Goal: Complete application form

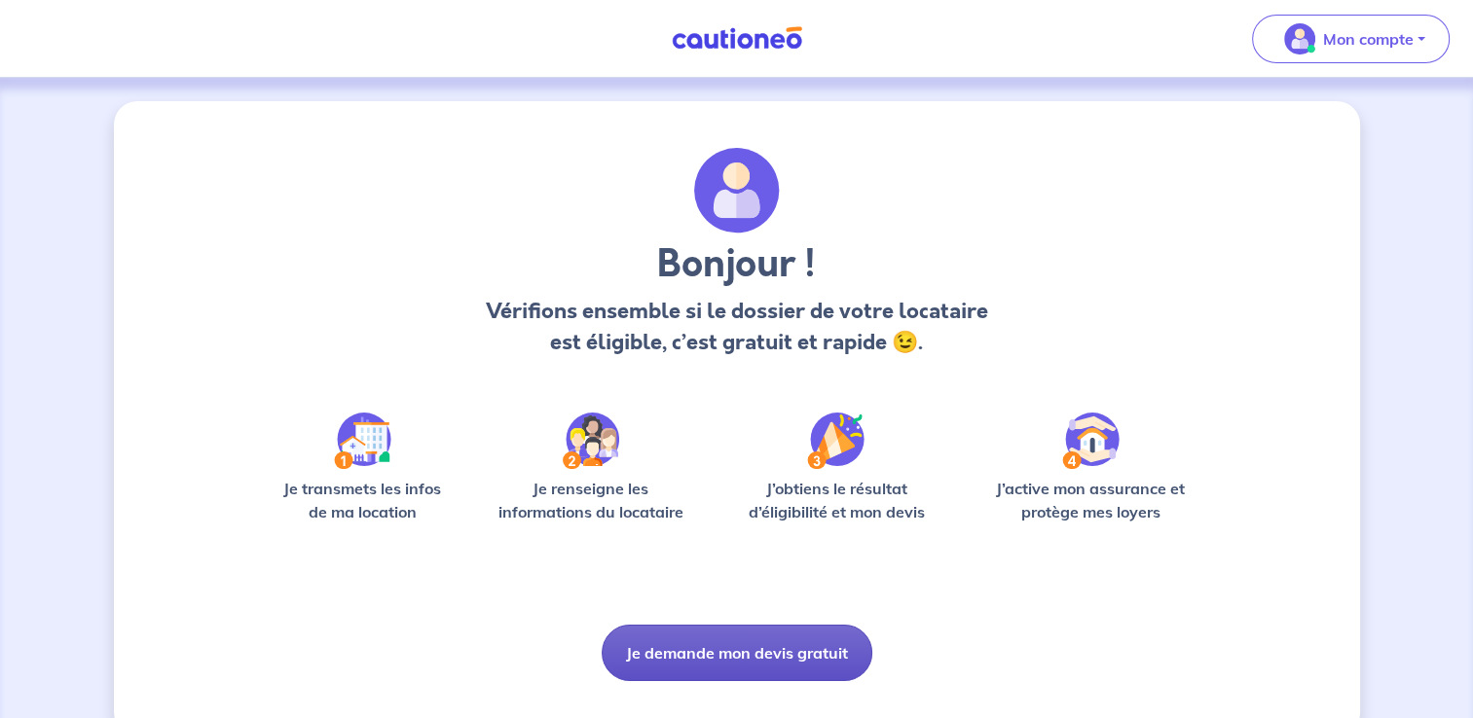
click at [729, 661] on button "Je demande mon devis gratuit" at bounding box center [737, 653] width 271 height 56
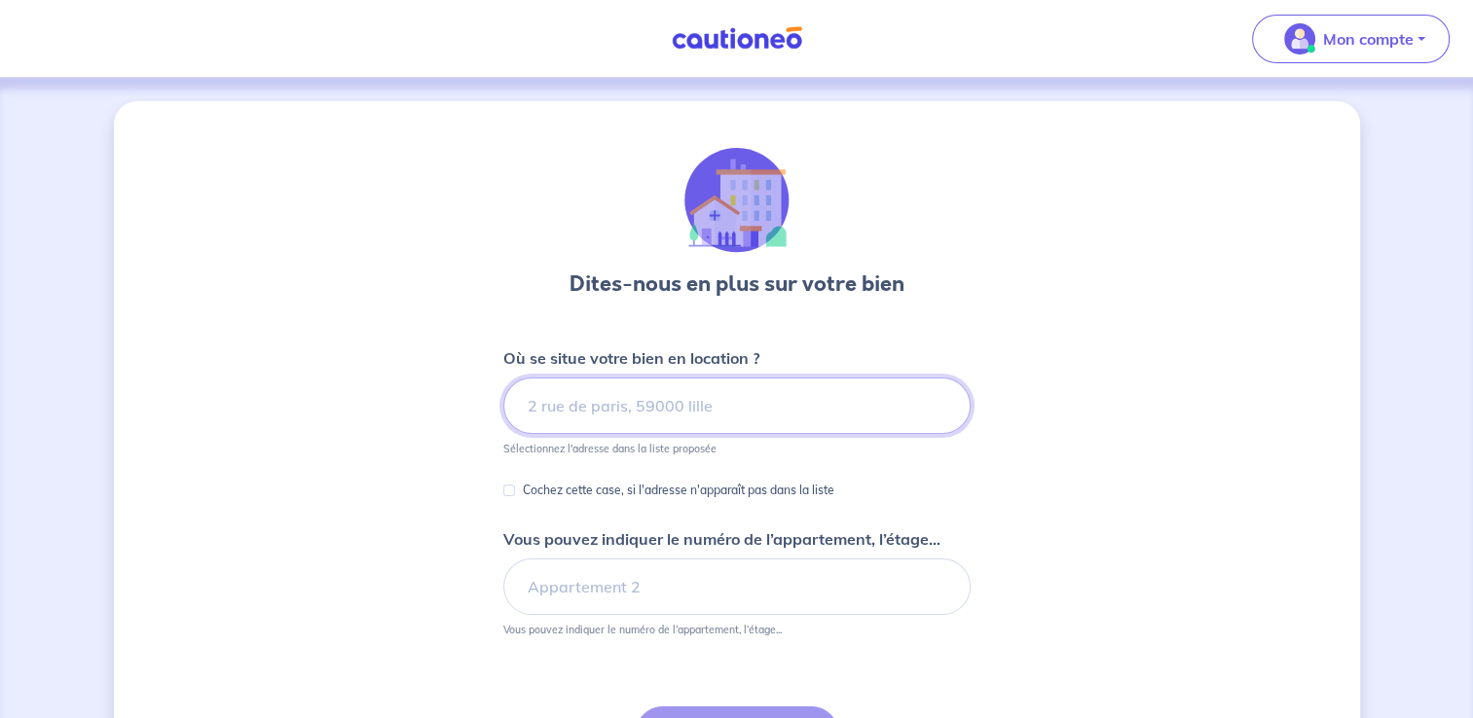
click at [740, 412] on input at bounding box center [736, 406] width 467 height 56
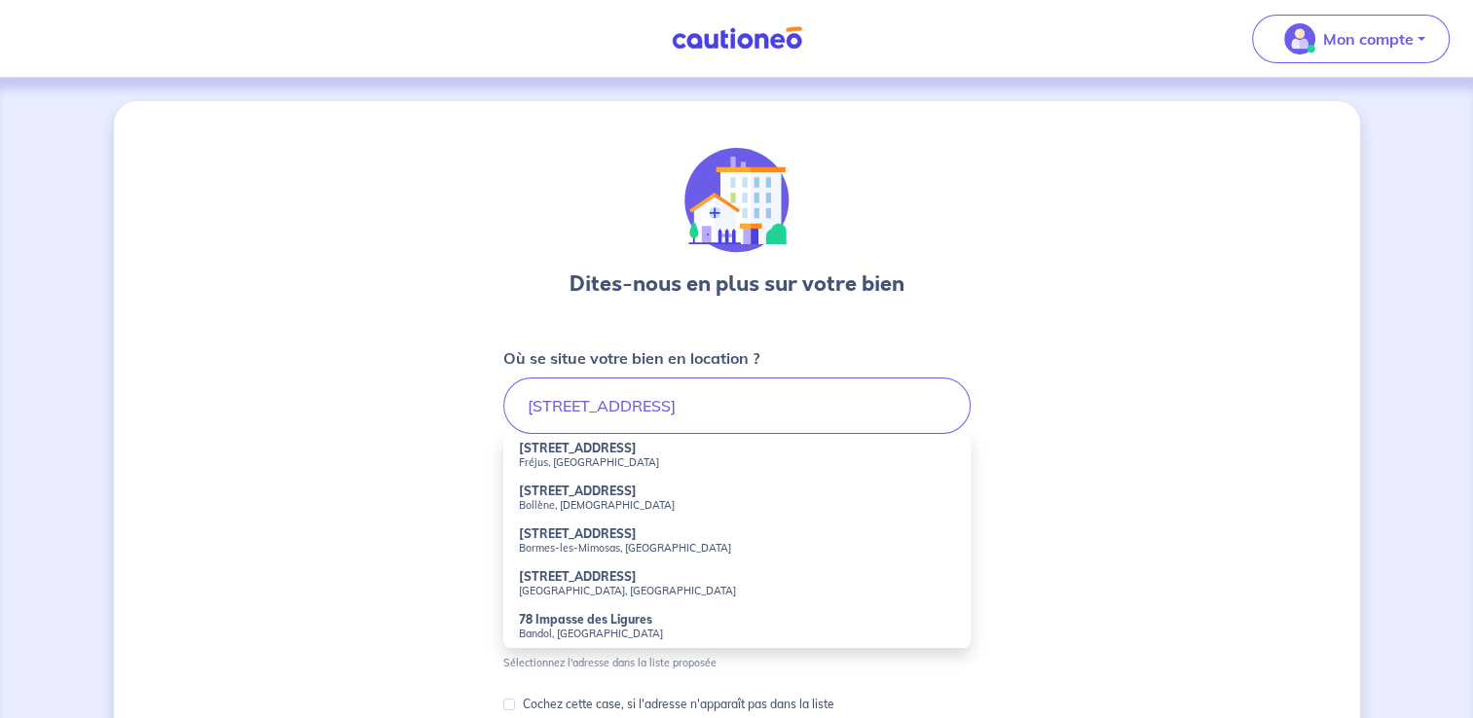
click at [658, 457] on small "Fréjus, [GEOGRAPHIC_DATA]" at bounding box center [737, 463] width 436 height 14
type input "[STREET_ADDRESS]"
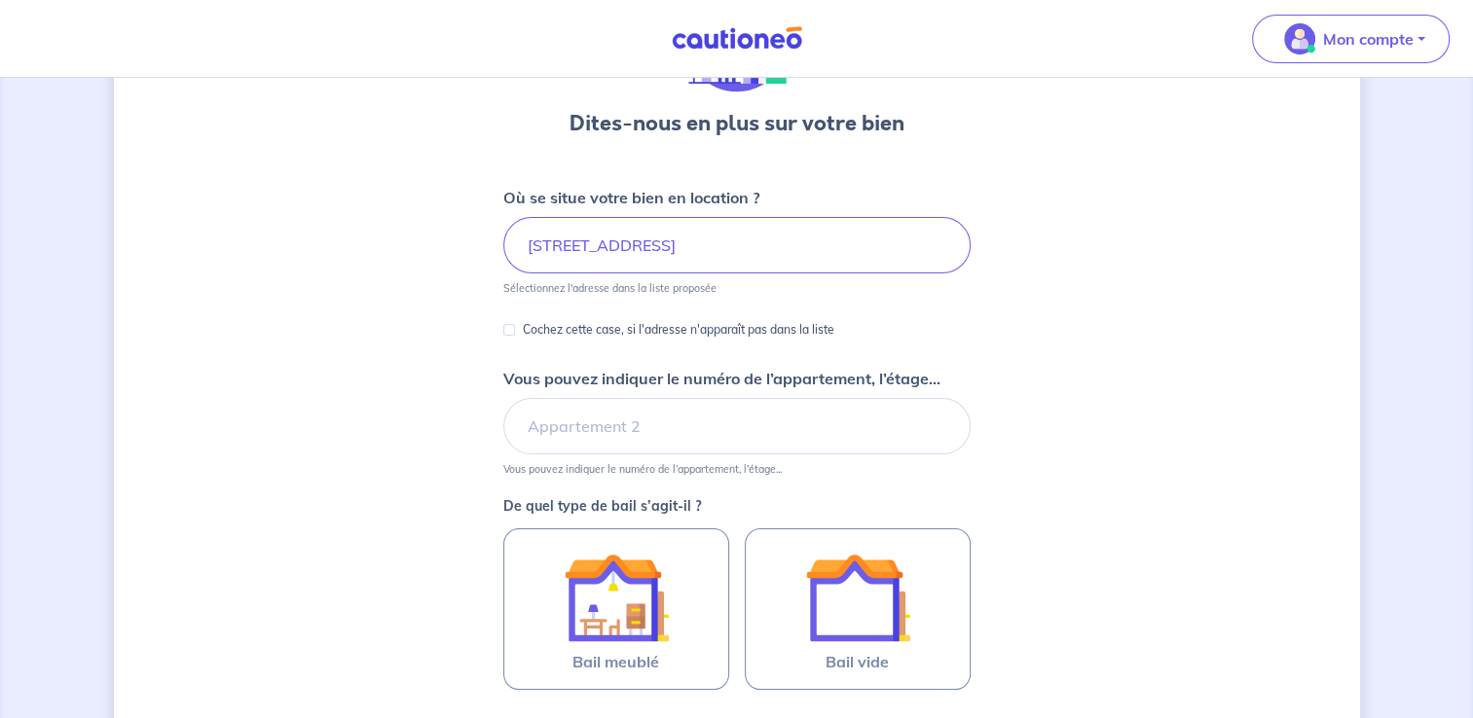
scroll to position [195, 0]
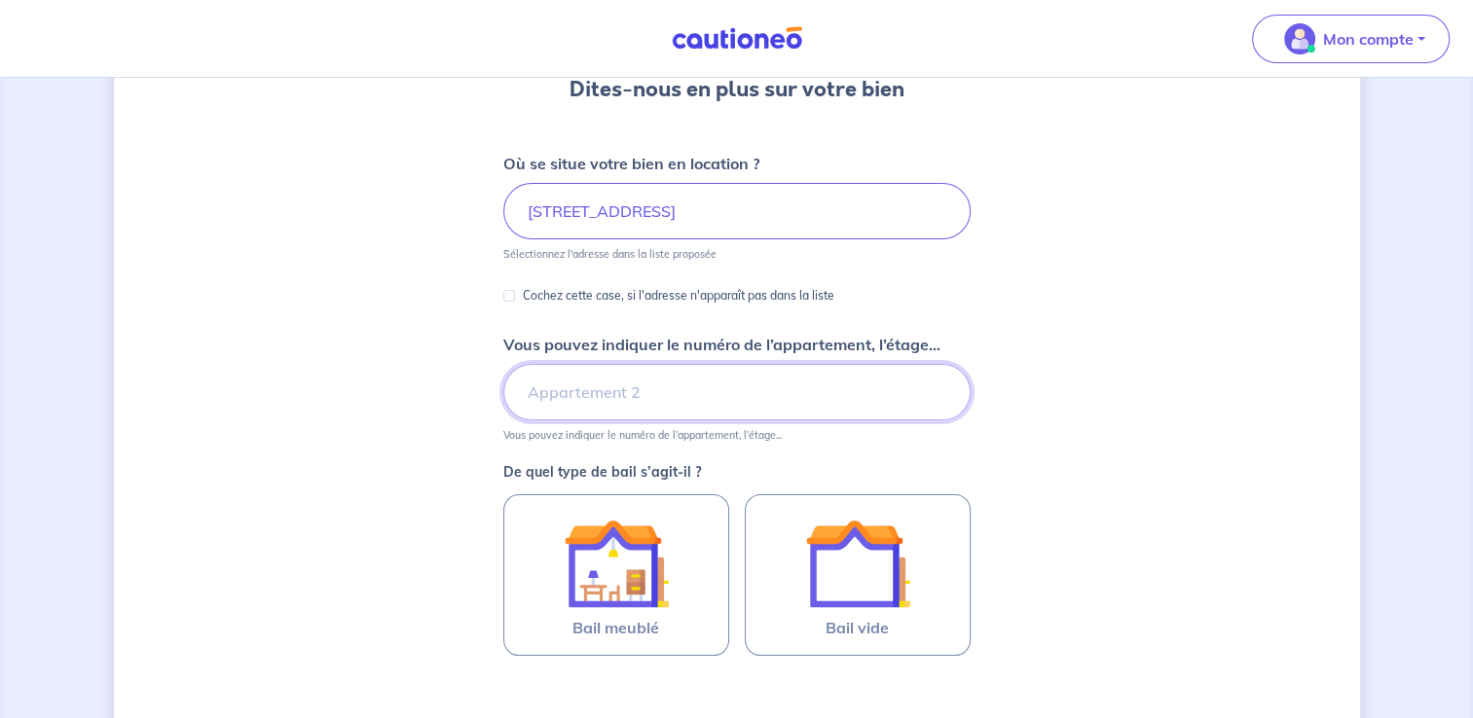
click at [749, 397] on input "Vous pouvez indiquer le numéro de l’appartement, l’étage..." at bounding box center [736, 392] width 467 height 56
type input "4e etage droite"
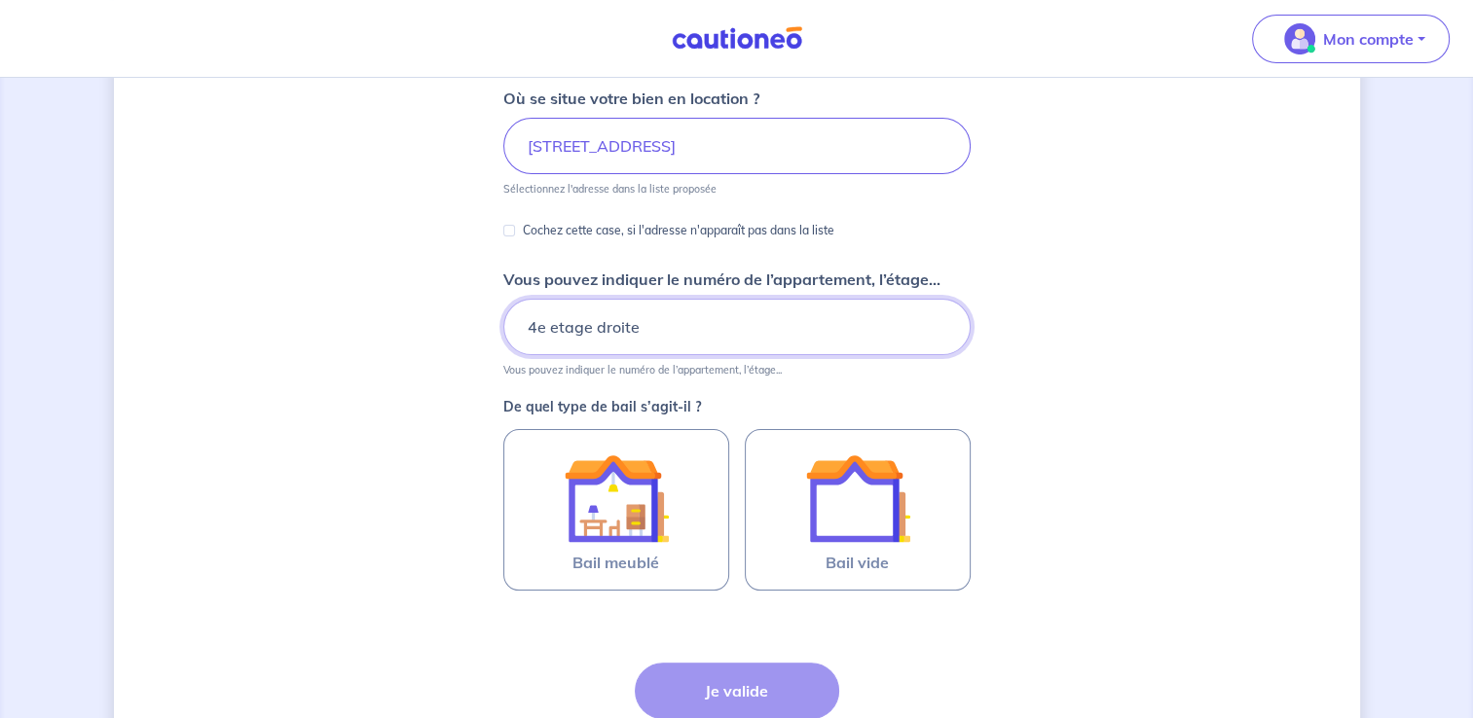
scroll to position [292, 0]
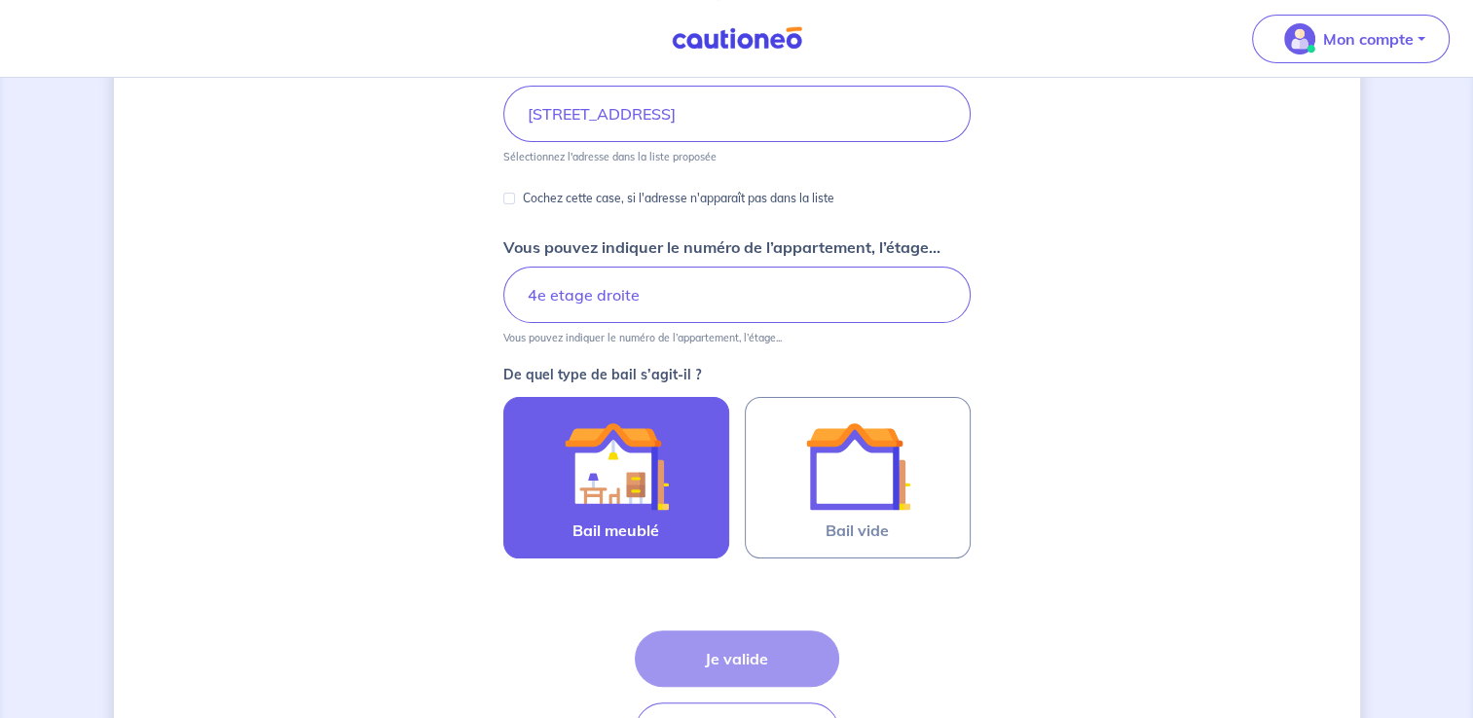
click at [668, 477] on div at bounding box center [616, 466] width 177 height 105
click at [0, 0] on input "Bail meublé" at bounding box center [0, 0] width 0 height 0
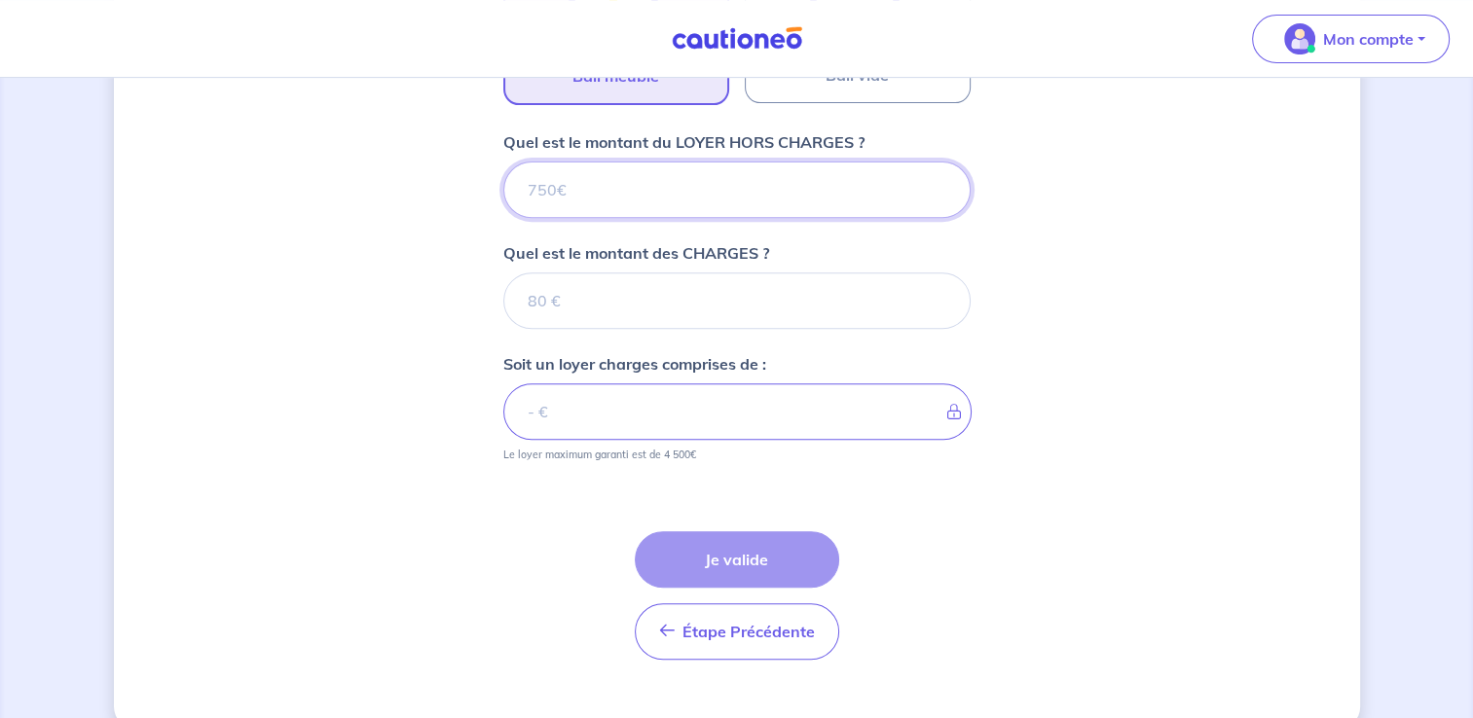
scroll to position [779, 0]
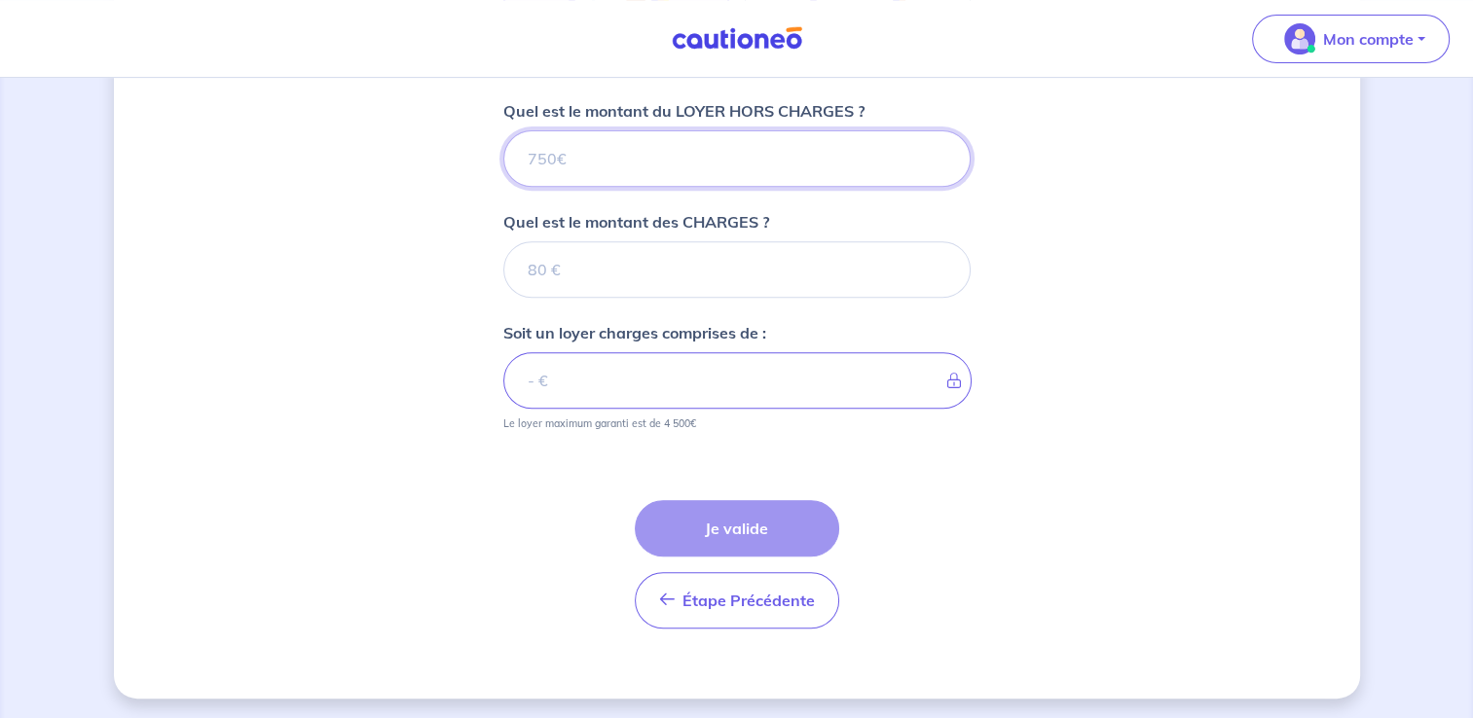
click at [639, 157] on input "Quel est le montant du LOYER HORS CHARGES ?" at bounding box center [736, 158] width 467 height 56
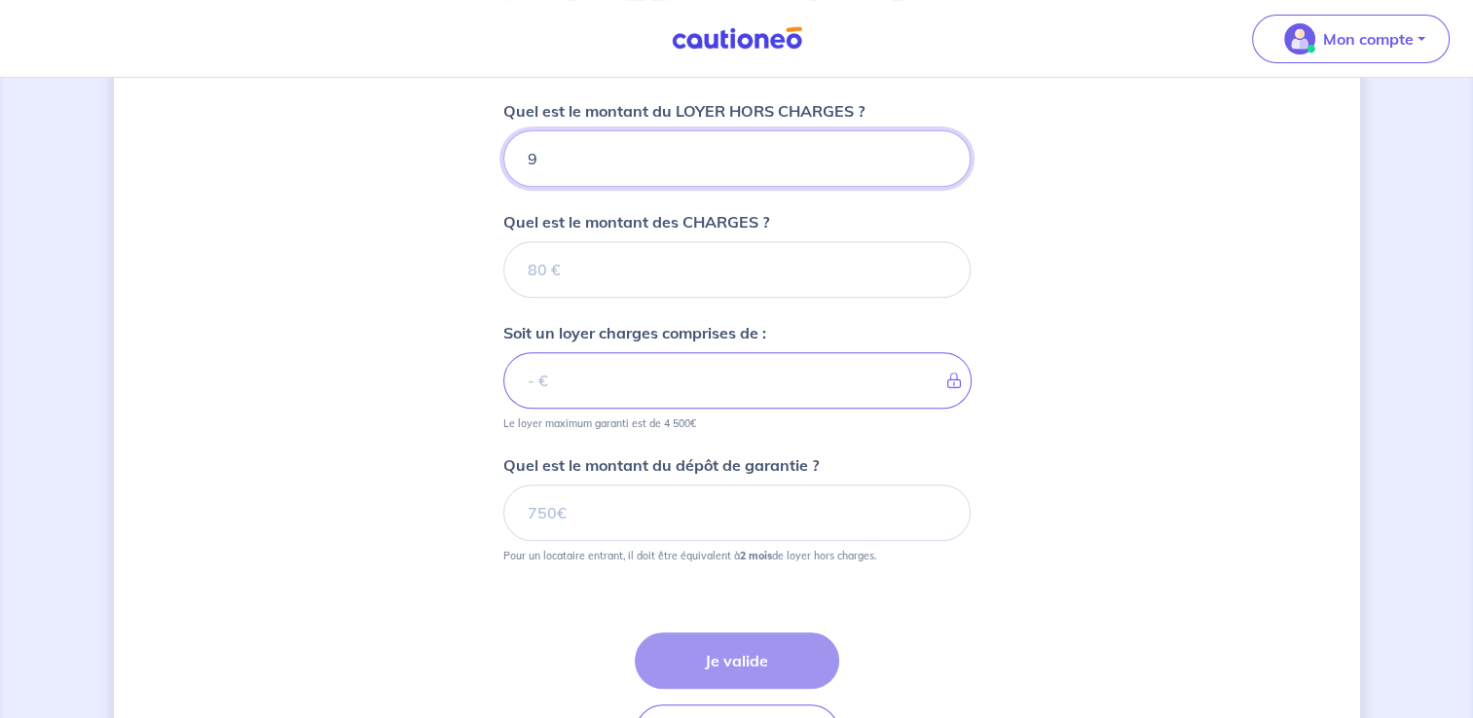
type input "94"
type input "940"
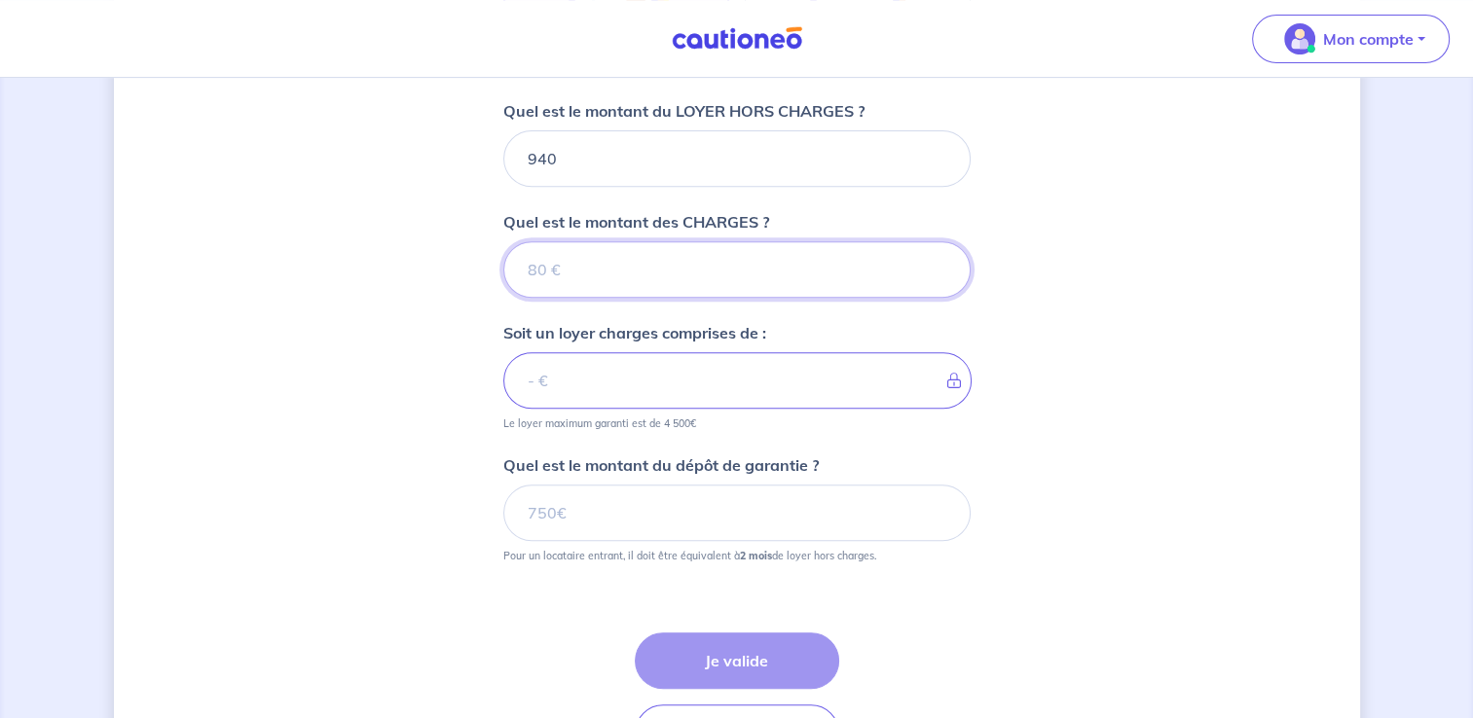
click at [620, 278] on input "Quel est le montant des CHARGES ?" at bounding box center [736, 269] width 467 height 56
type input "160"
type input "1100"
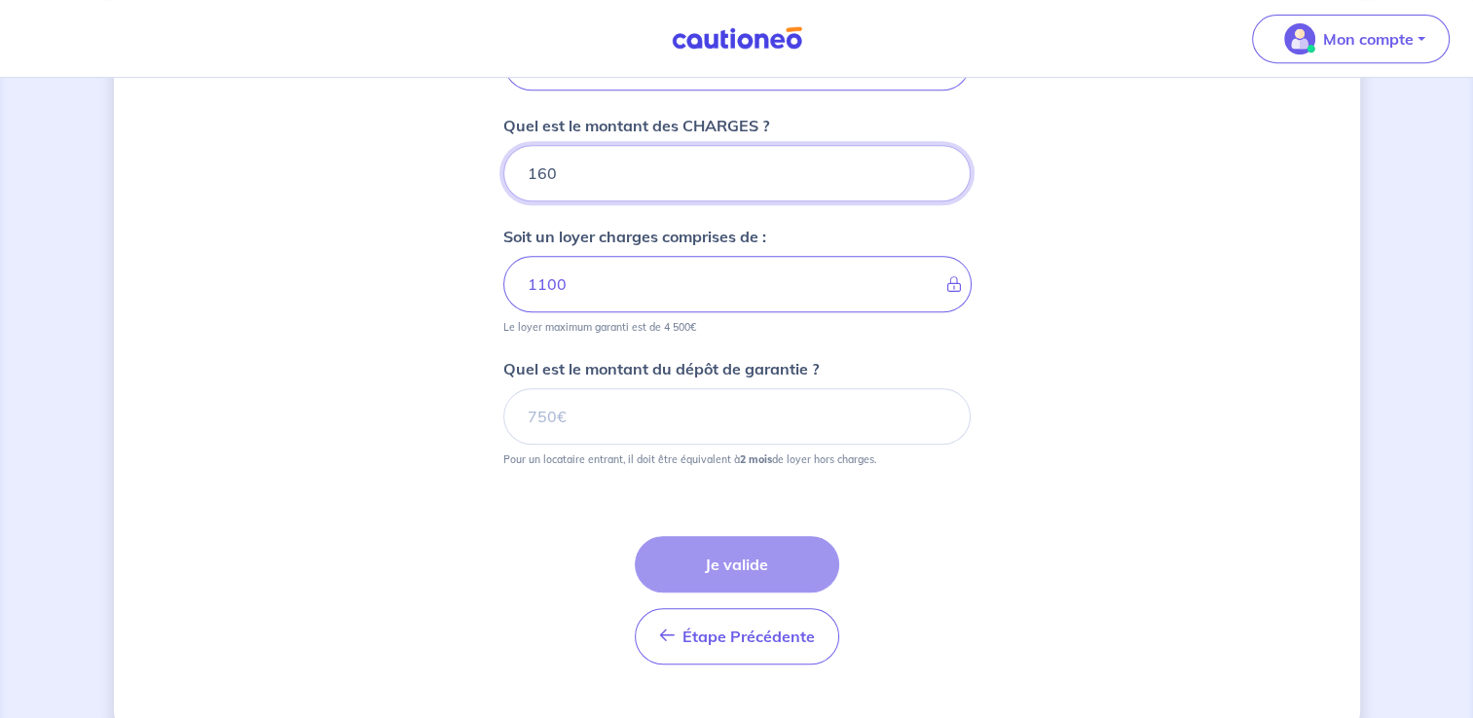
scroll to position [876, 0]
type input "160"
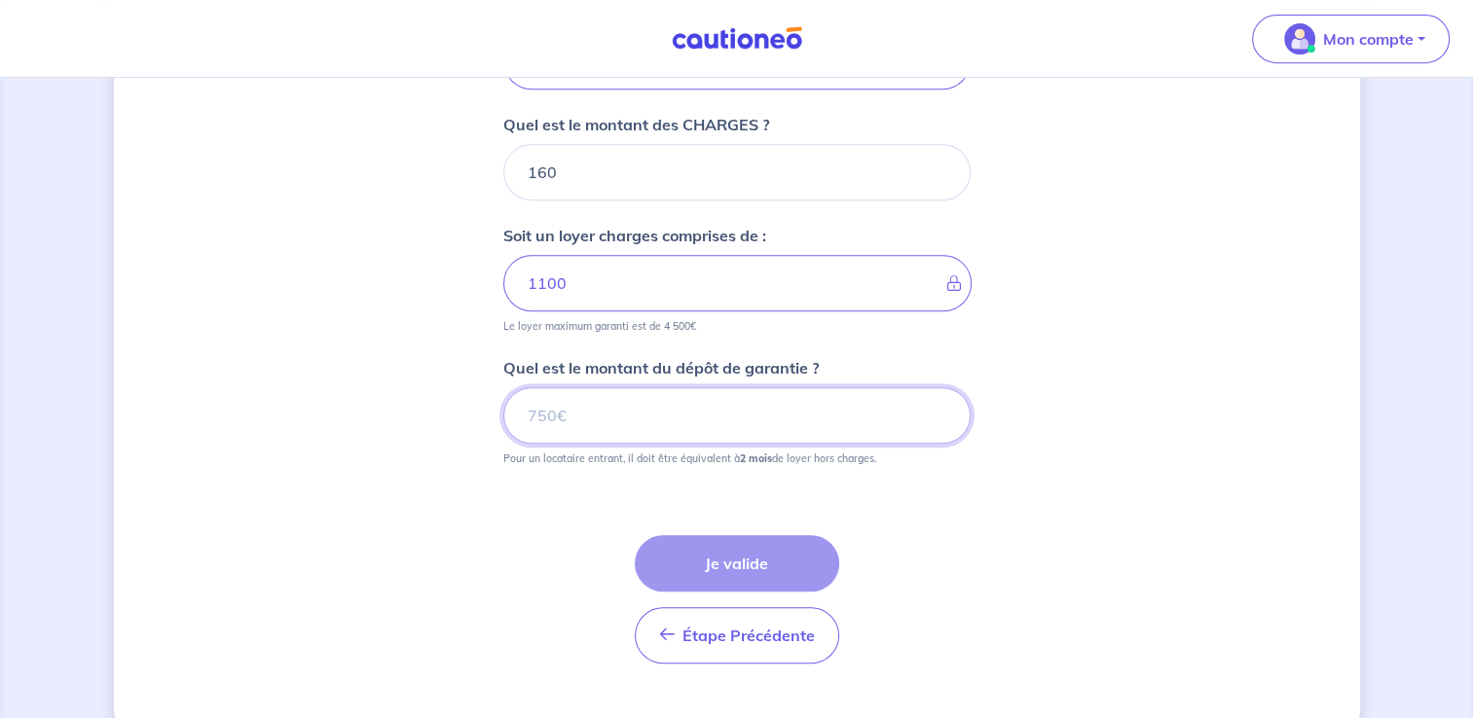
click at [603, 426] on input "Quel est le montant du dépôt de garantie ?" at bounding box center [736, 415] width 467 height 56
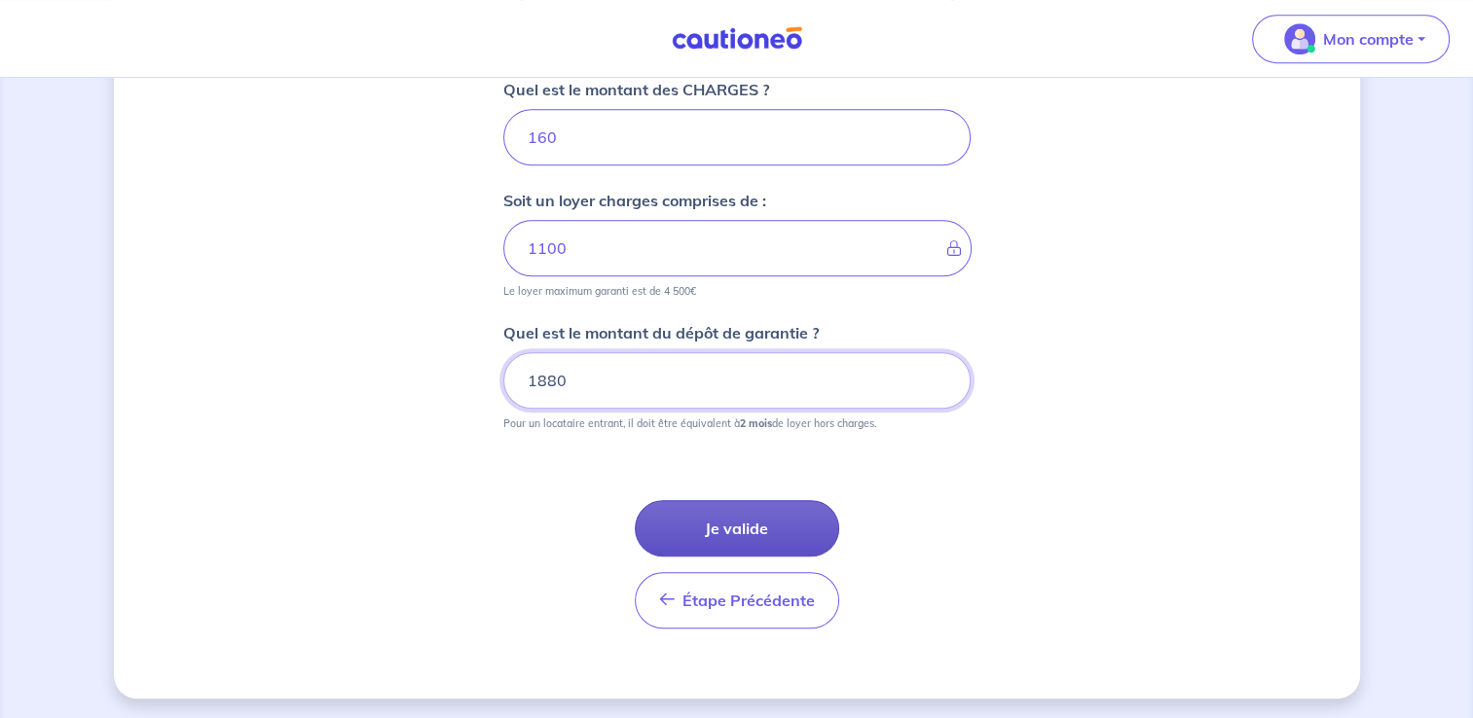
type input "1880"
click at [801, 522] on button "Je valide" at bounding box center [737, 528] width 204 height 56
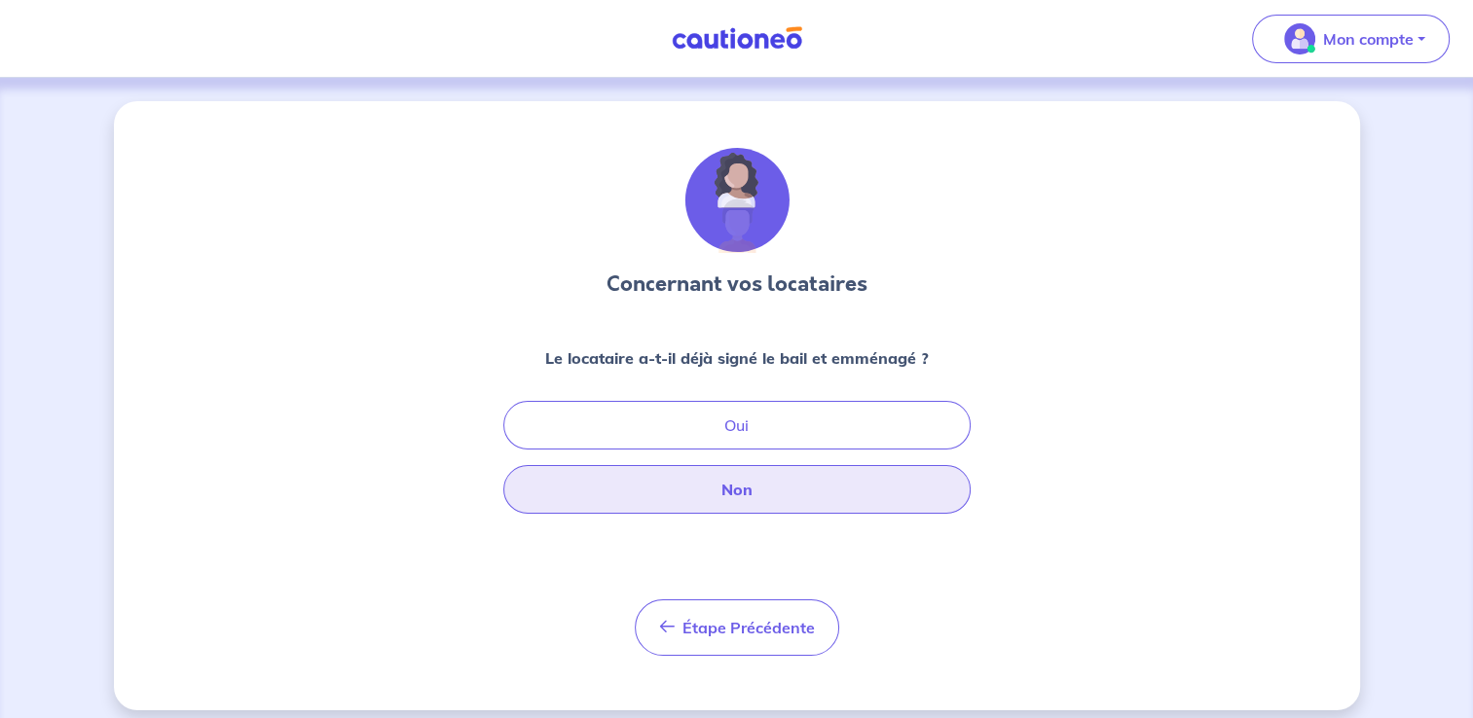
click at [795, 485] on button "Non" at bounding box center [736, 489] width 467 height 49
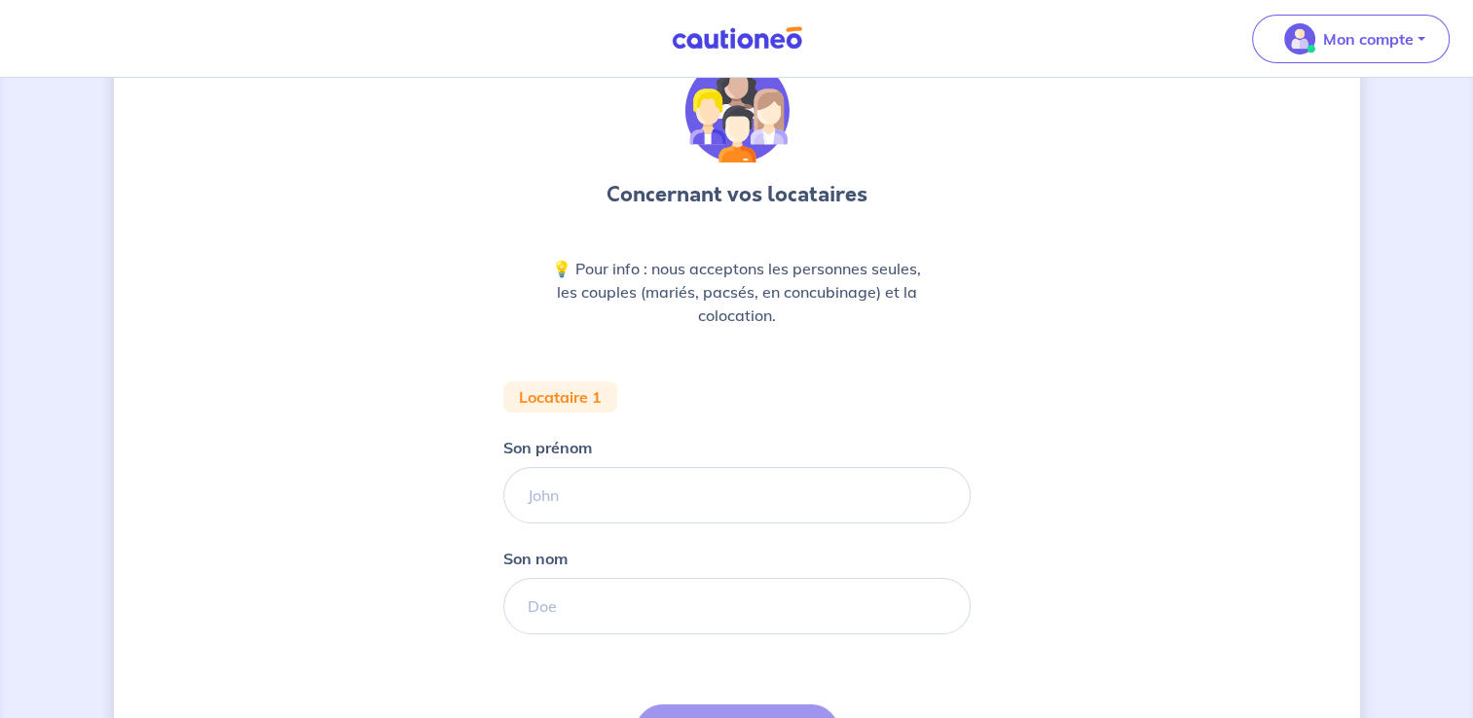
scroll to position [195, 0]
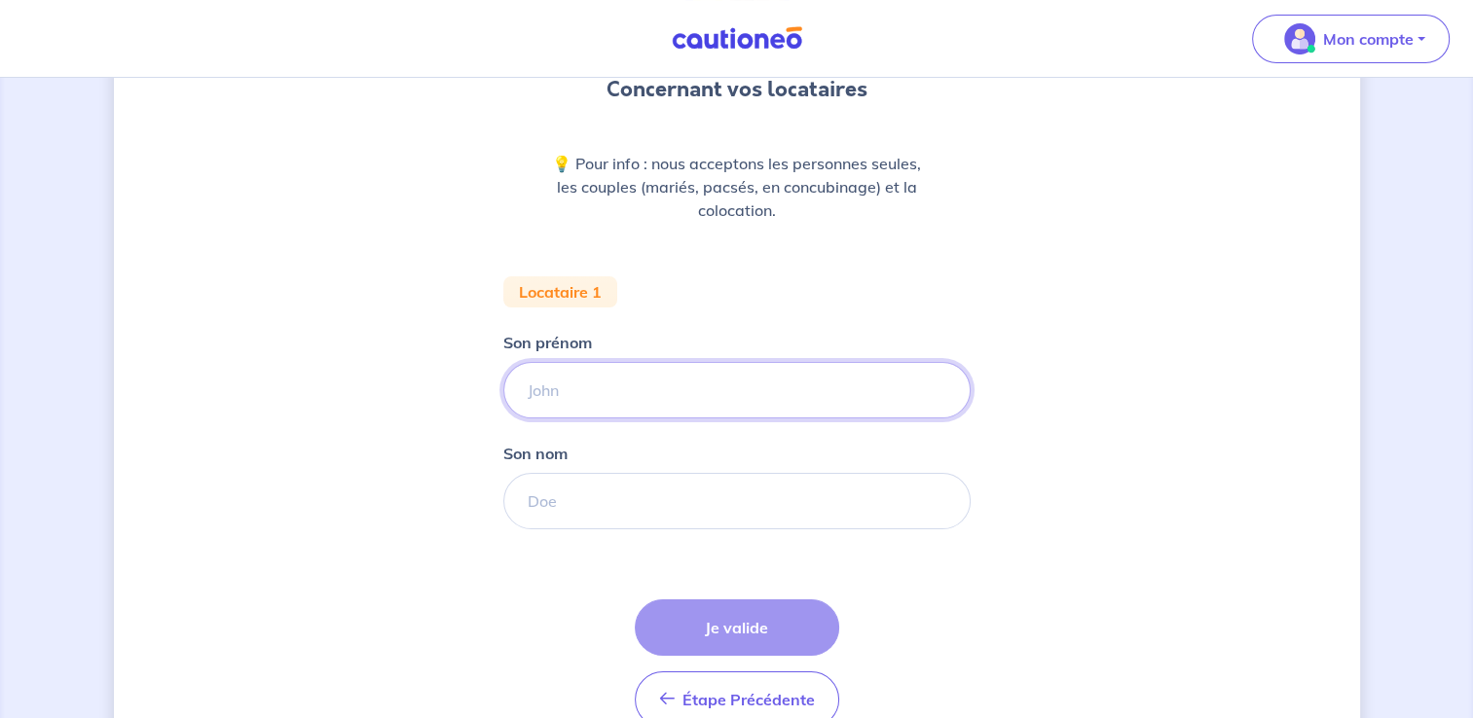
click at [713, 387] on input "Son prénom" at bounding box center [736, 390] width 467 height 56
drag, startPoint x: 713, startPoint y: 387, endPoint x: 440, endPoint y: 384, distance: 272.6
click at [440, 384] on div "Concernant vos locataires 💡 Pour info : nous acceptons les personnes seules, le…" at bounding box center [737, 353] width 1246 height 892
type input "marie"
click at [554, 500] on input "Son nom" at bounding box center [736, 501] width 467 height 56
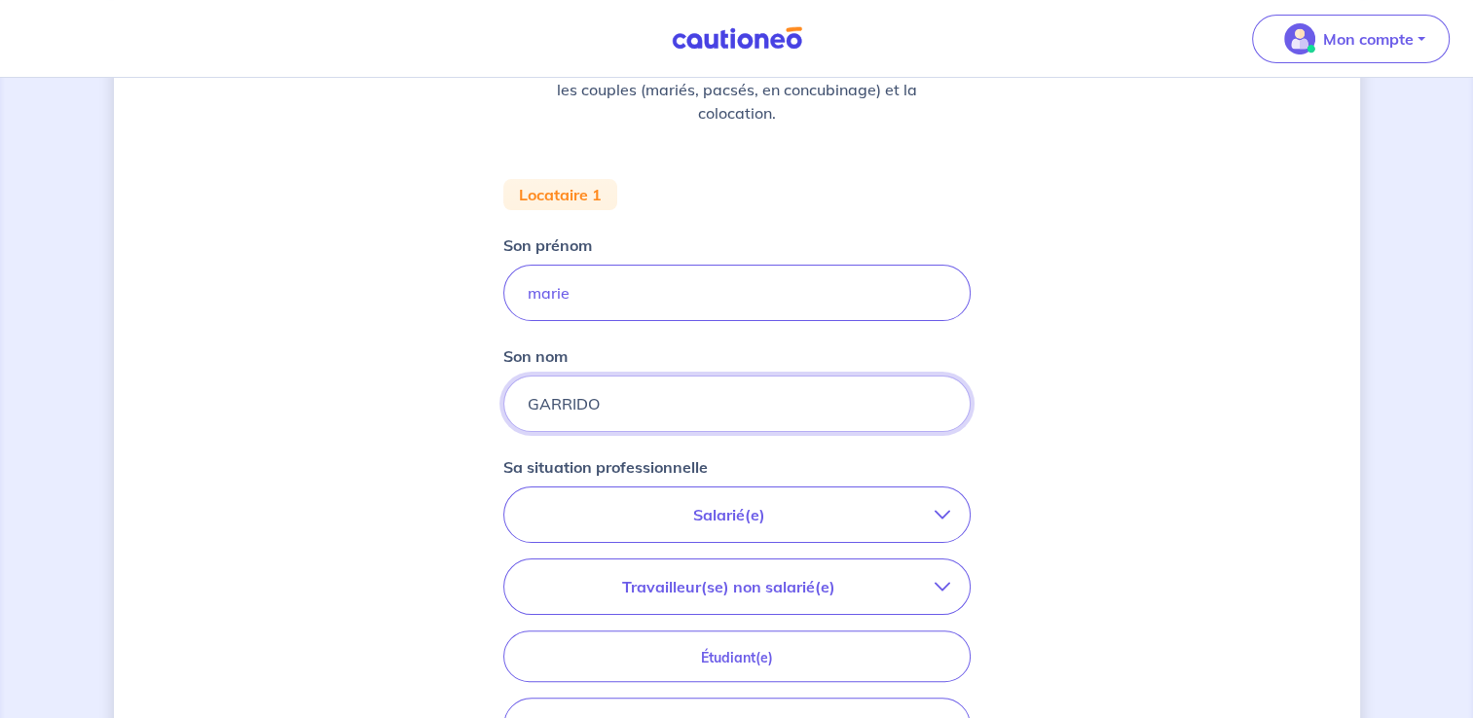
scroll to position [389, 0]
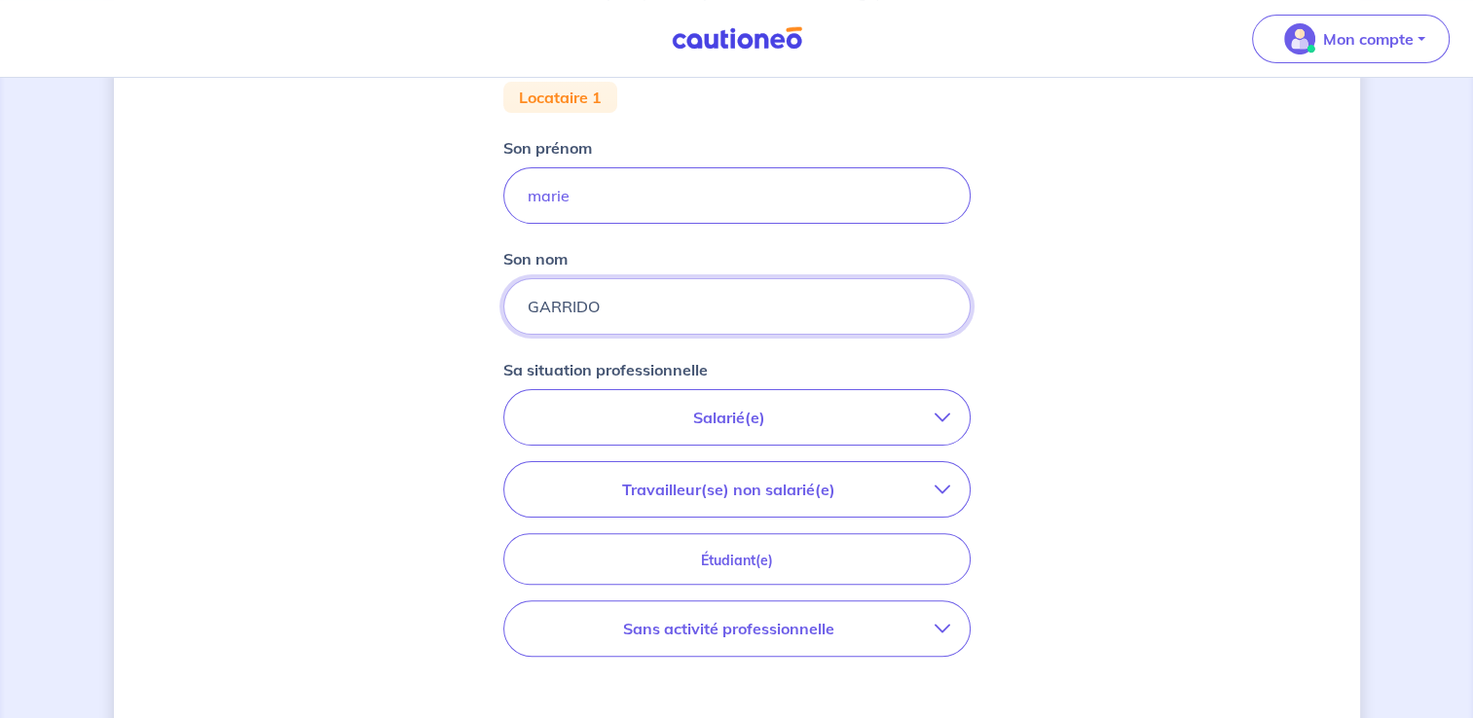
type input "GARRIDO"
click at [787, 407] on p "Salarié(e)" at bounding box center [729, 417] width 411 height 23
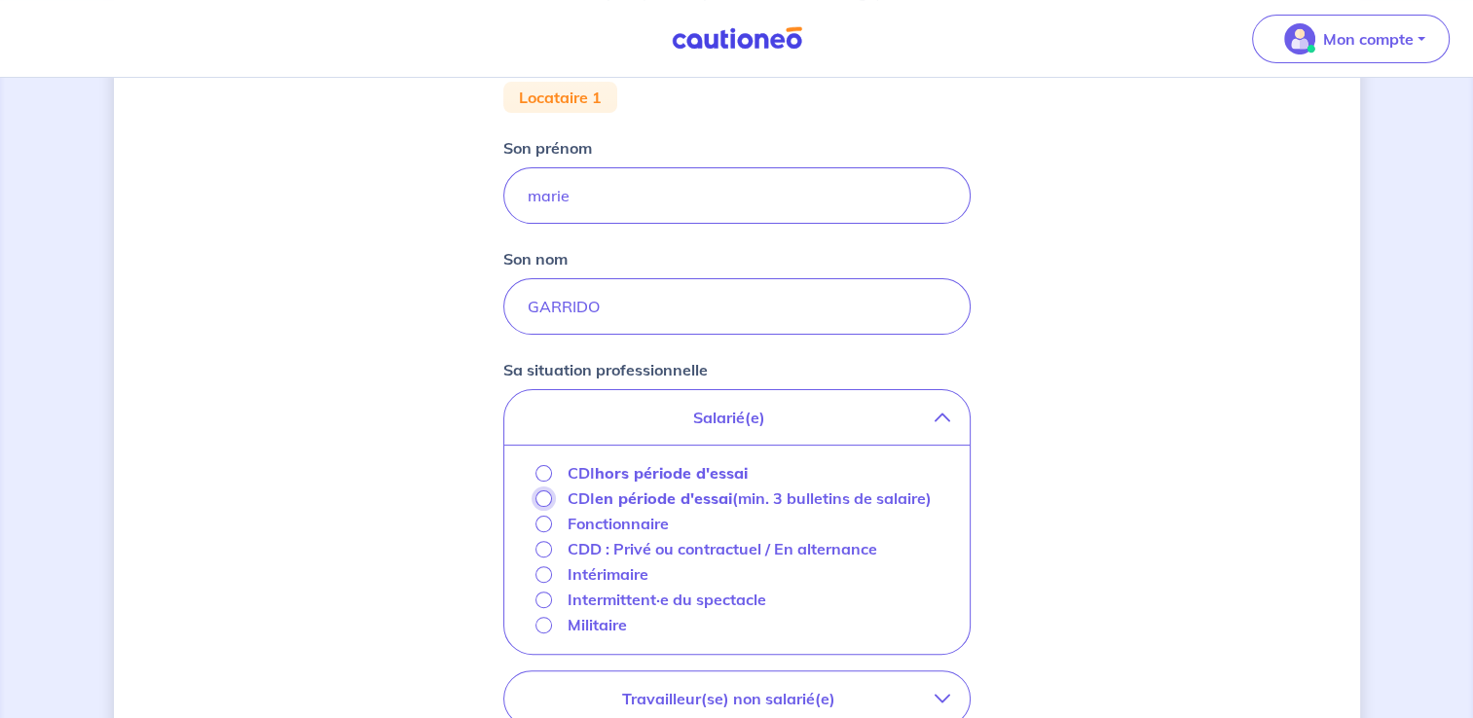
click at [544, 501] on input "CDI en période d'essai (min. 3 bulletins de salaire)" at bounding box center [543, 499] width 17 height 17
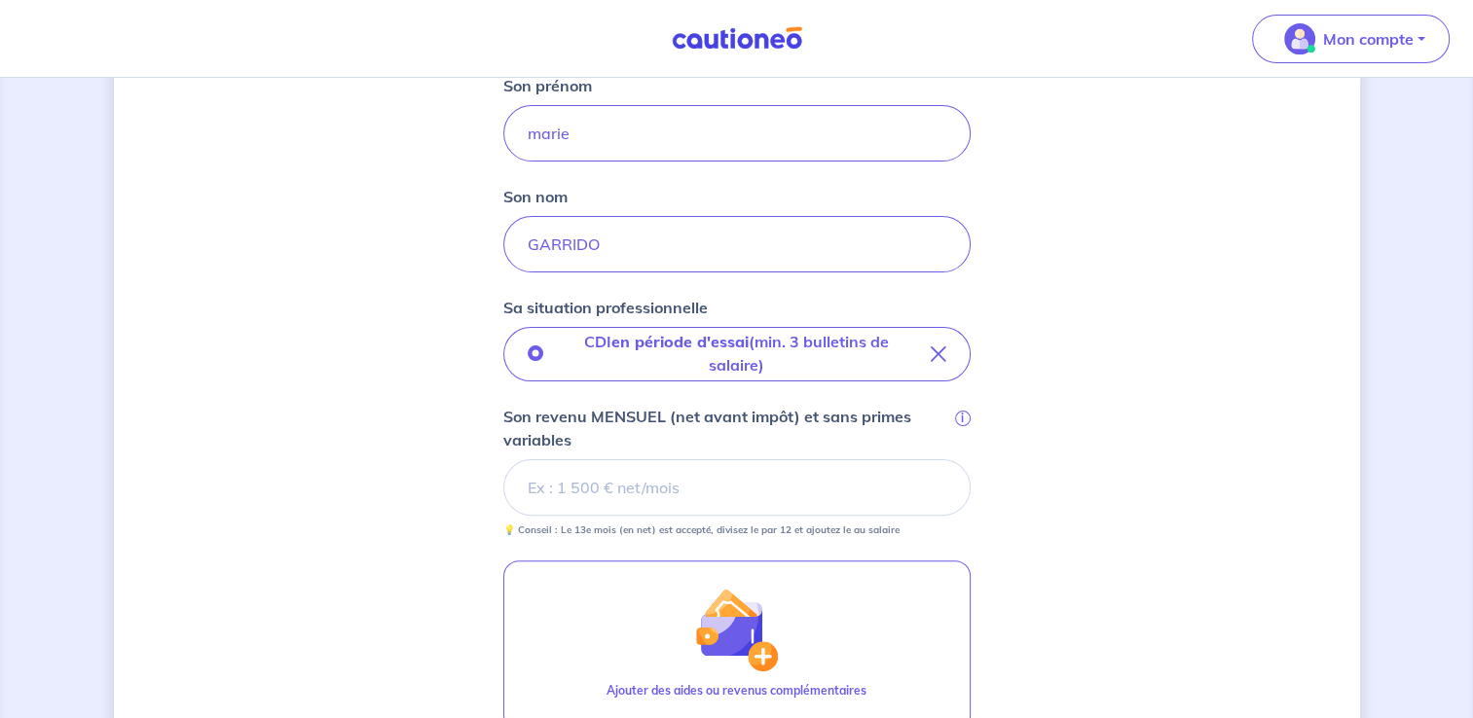
scroll to position [487, 0]
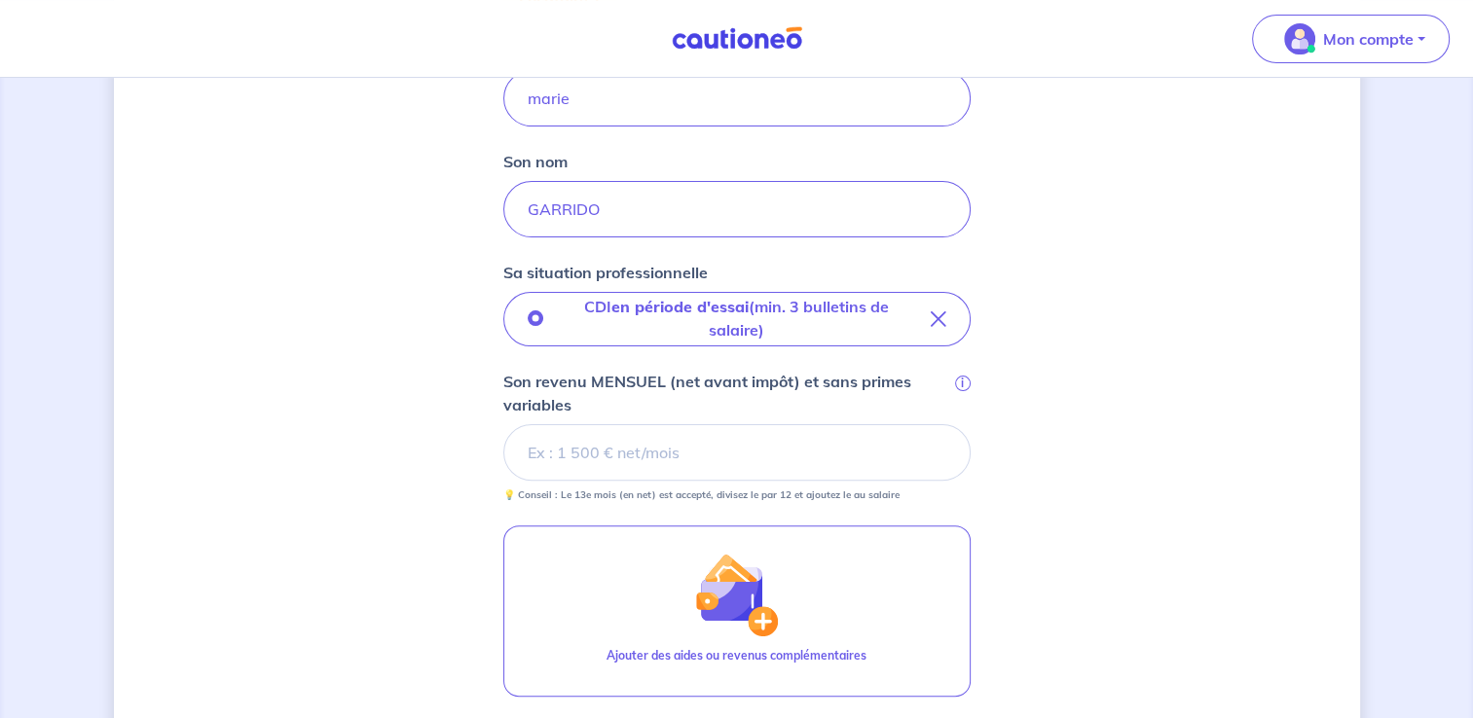
click at [880, 450] on input "Son revenu MENSUEL (net avant impôt) et sans primes variables i" at bounding box center [736, 452] width 467 height 56
click at [869, 450] on input "Son revenu MENSUEL (net avant impôt) et sans primes variables i" at bounding box center [736, 452] width 467 height 56
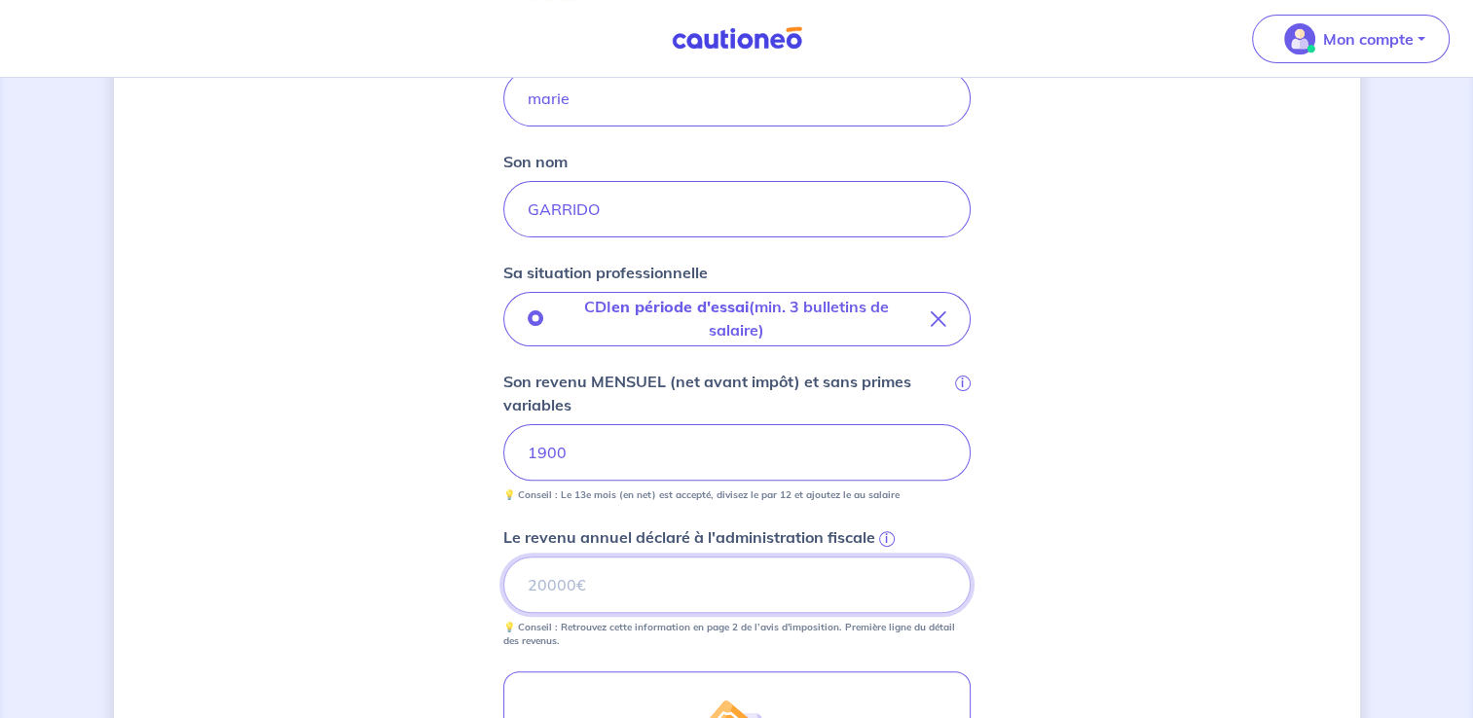
click at [781, 594] on input "Le revenu annuel déclaré à l'administration fiscale i" at bounding box center [736, 585] width 467 height 56
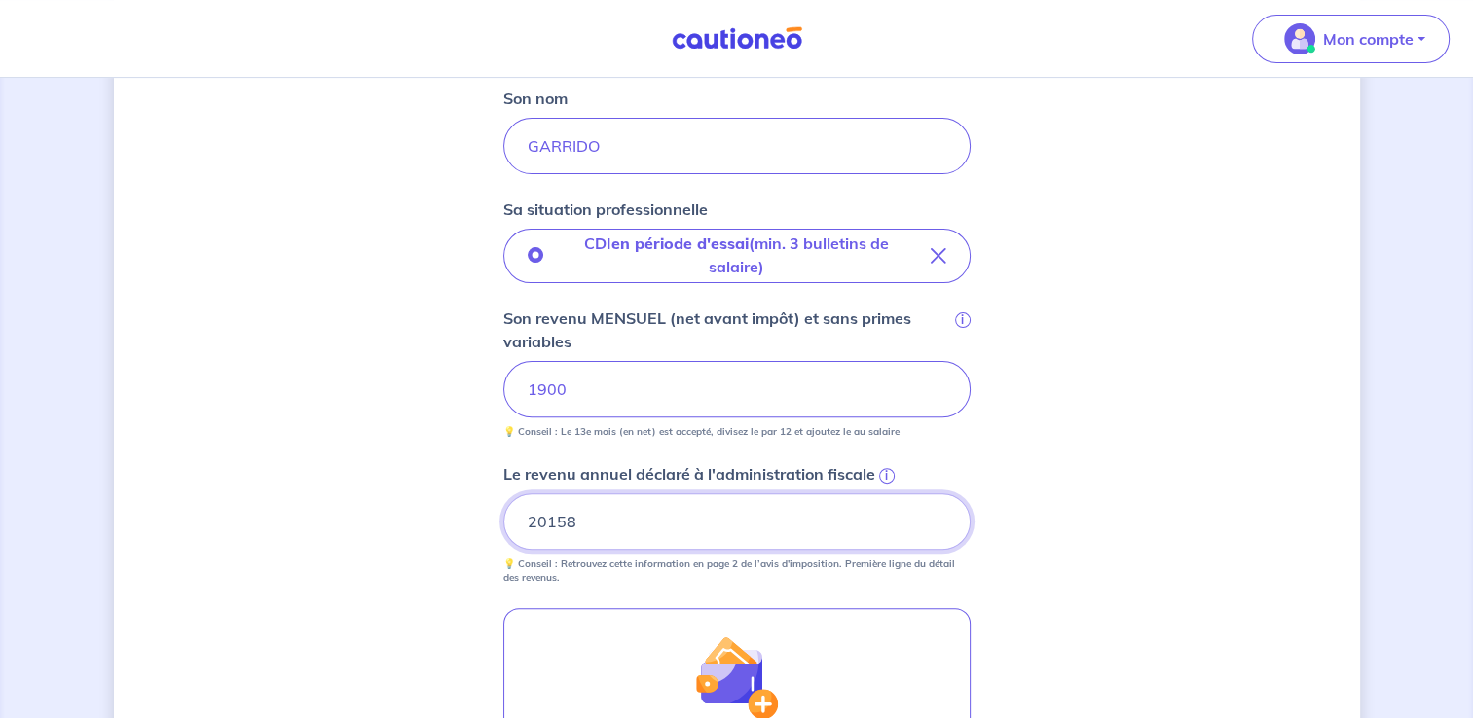
scroll to position [584, 0]
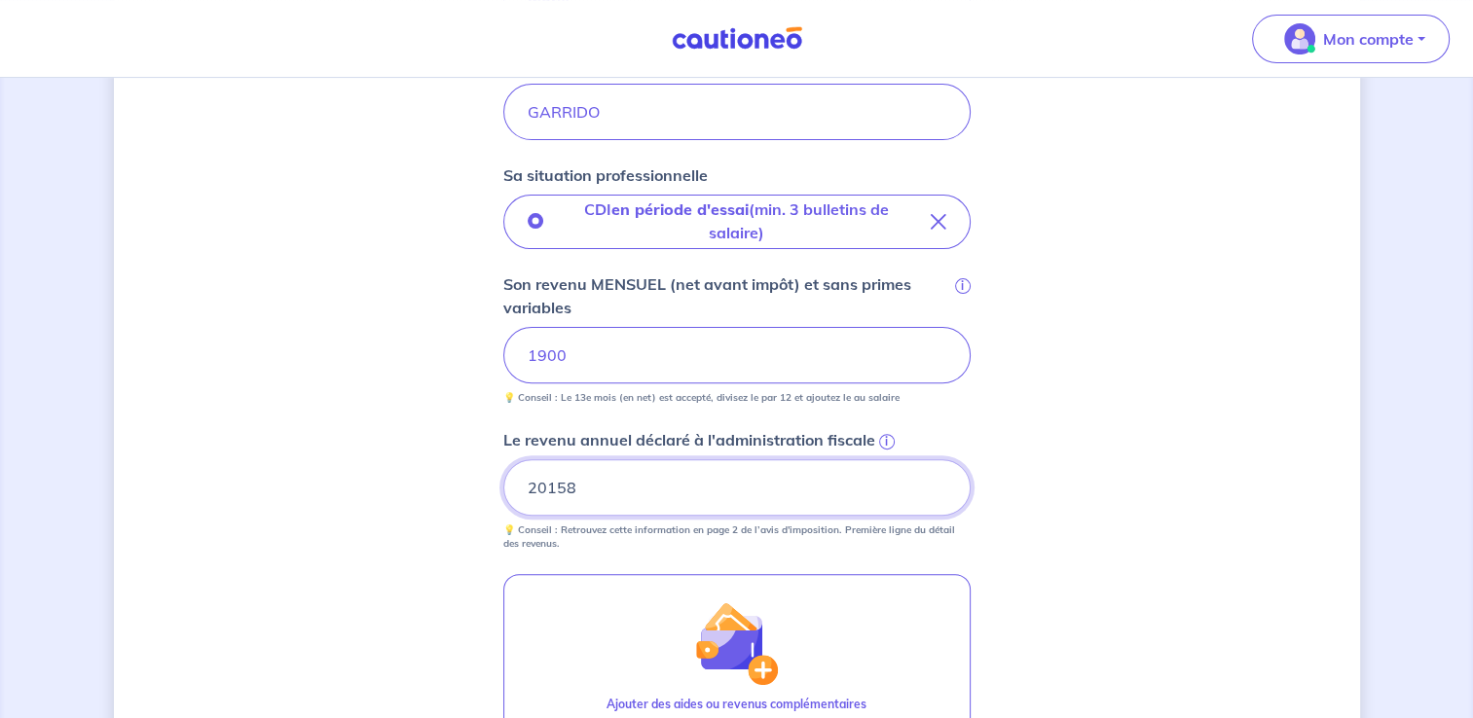
drag, startPoint x: 630, startPoint y: 489, endPoint x: 510, endPoint y: 488, distance: 119.8
click at [510, 488] on input "20158" at bounding box center [736, 488] width 467 height 56
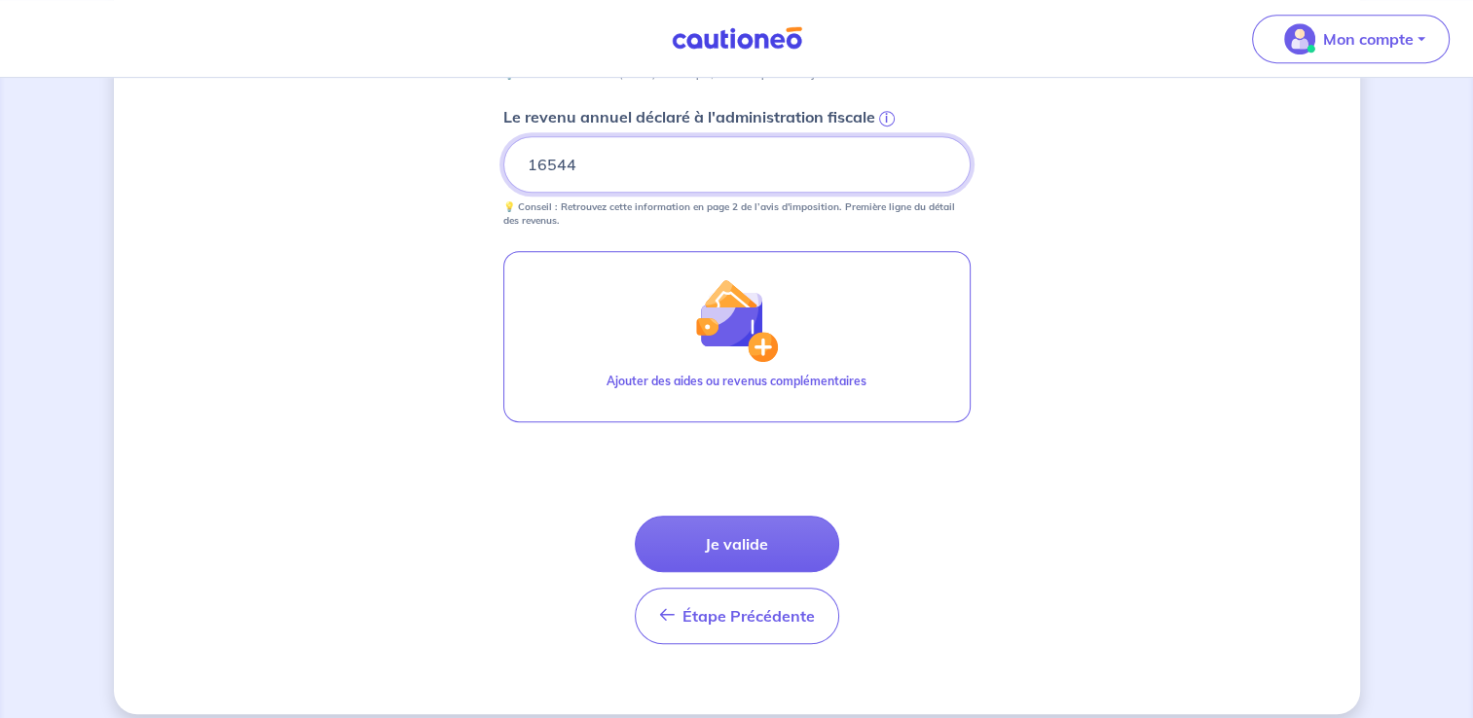
scroll to position [923, 0]
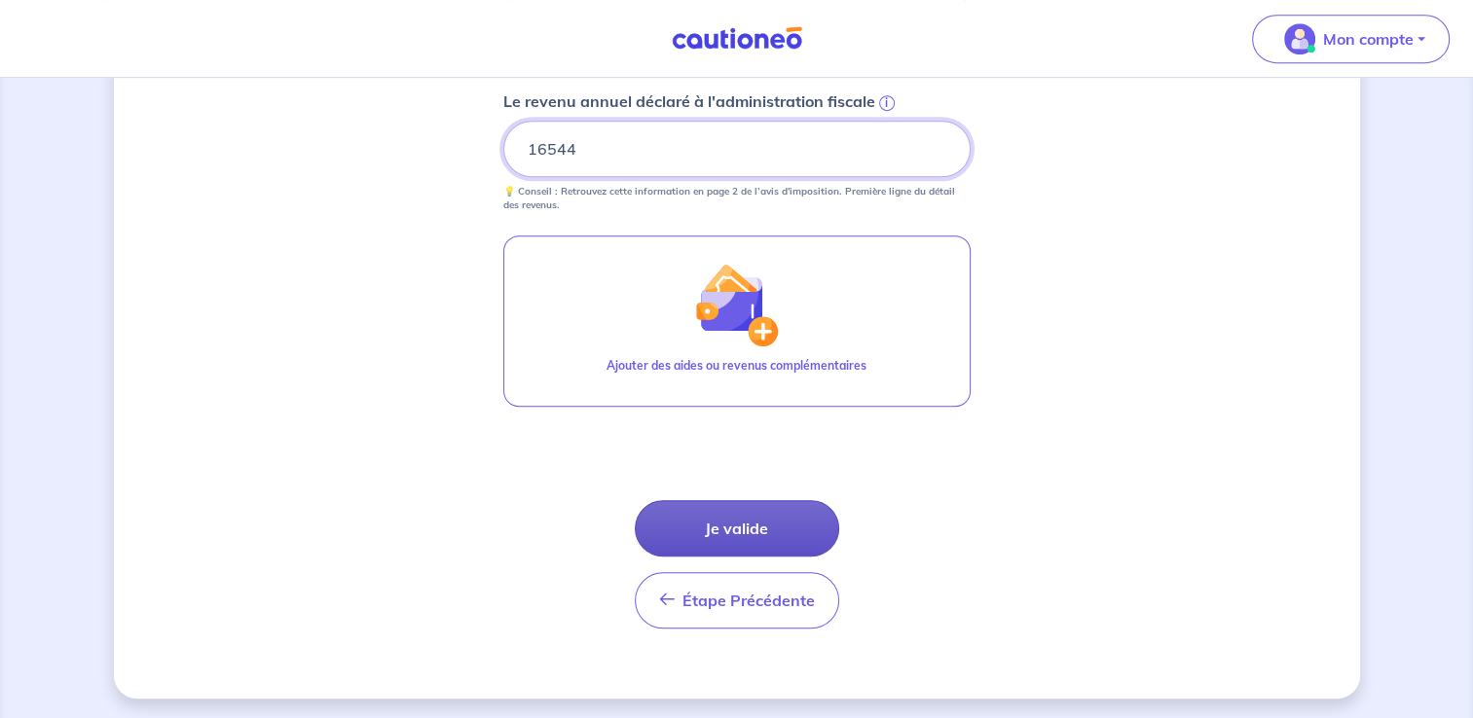
type input "16544"
click at [783, 511] on button "Je valide" at bounding box center [737, 528] width 204 height 56
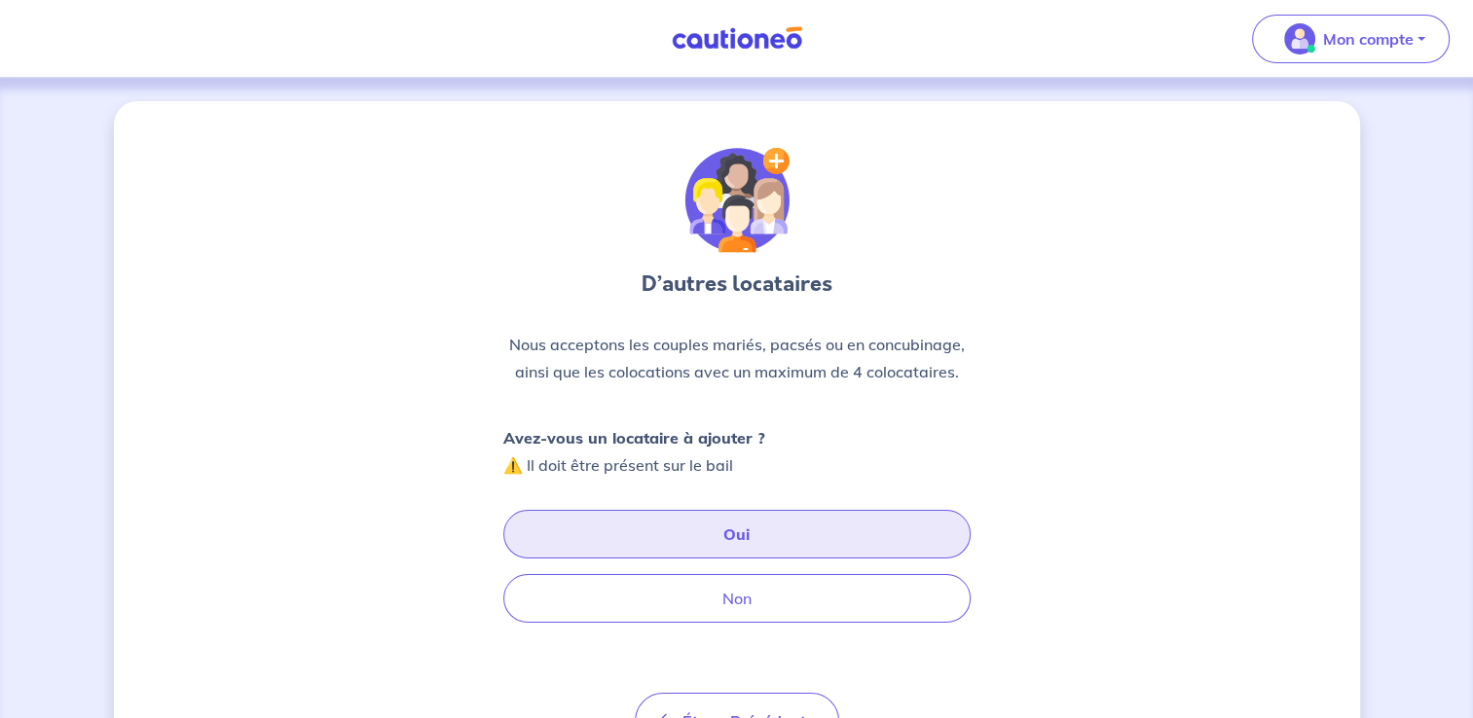
click at [788, 533] on button "Oui" at bounding box center [736, 534] width 467 height 49
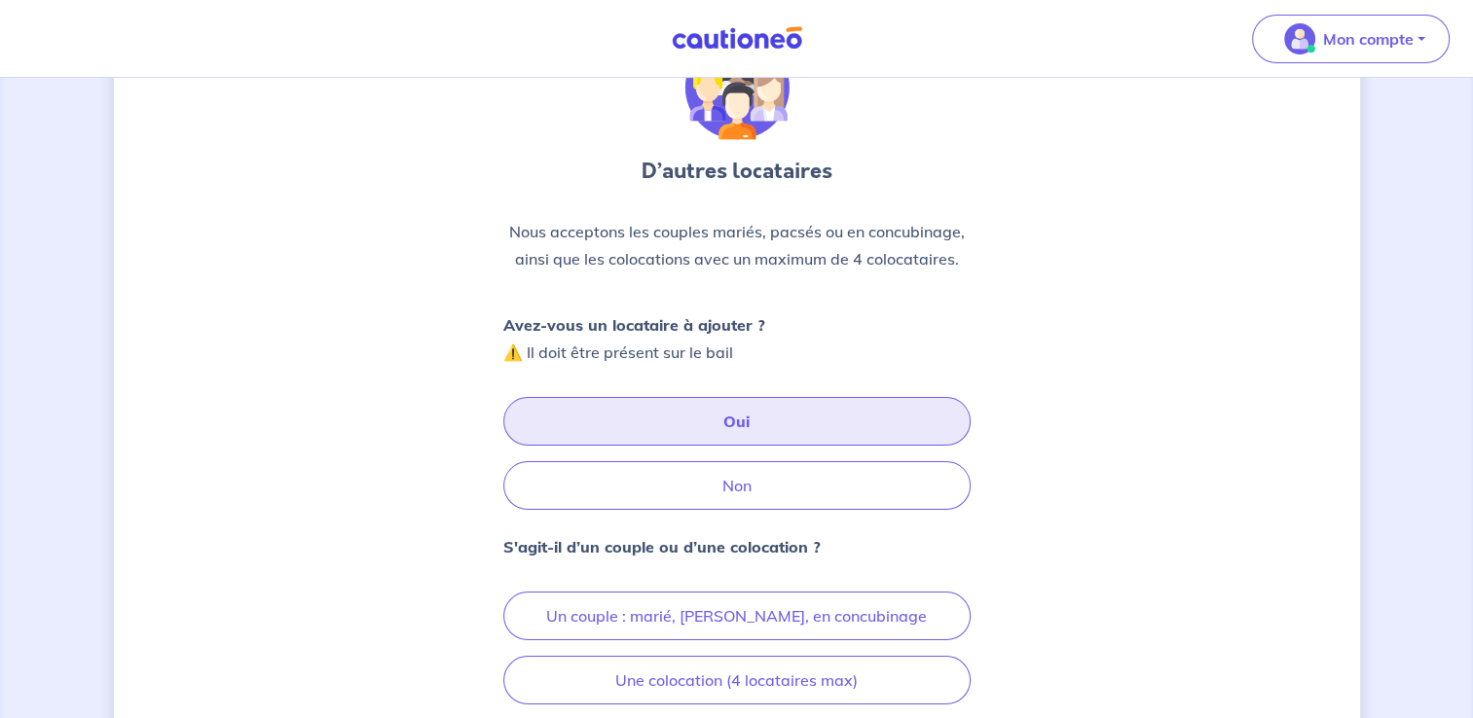
scroll to position [195, 0]
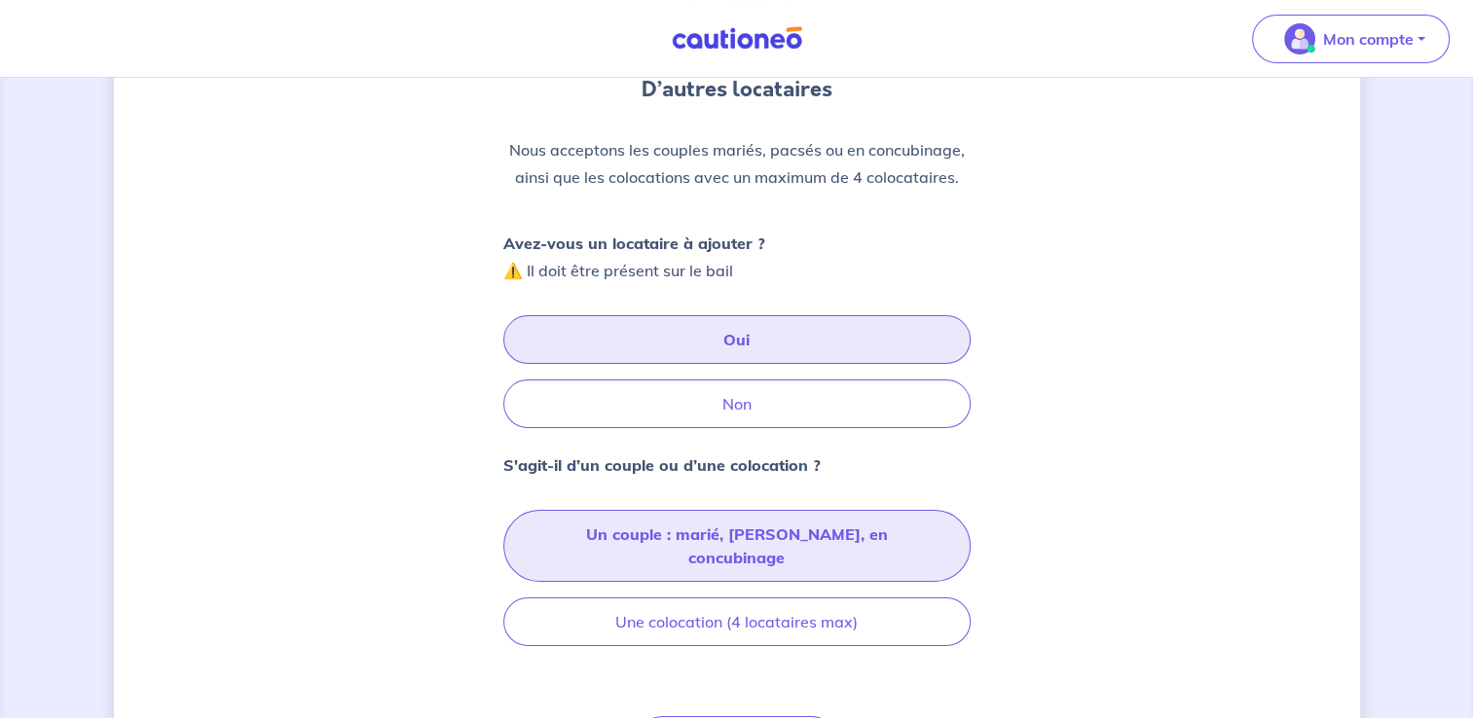
click at [901, 541] on button "Un couple : marié, [PERSON_NAME], en concubinage" at bounding box center [736, 546] width 467 height 72
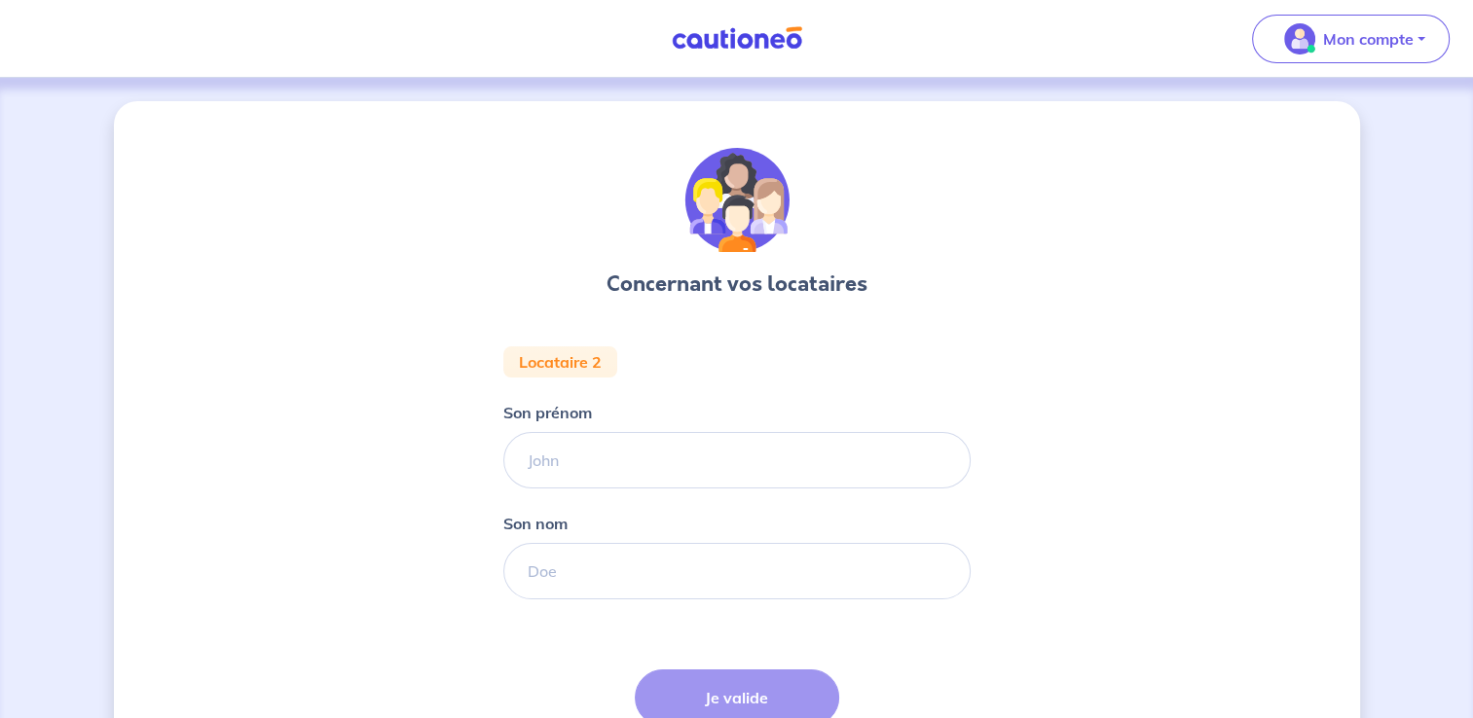
scroll to position [171, 0]
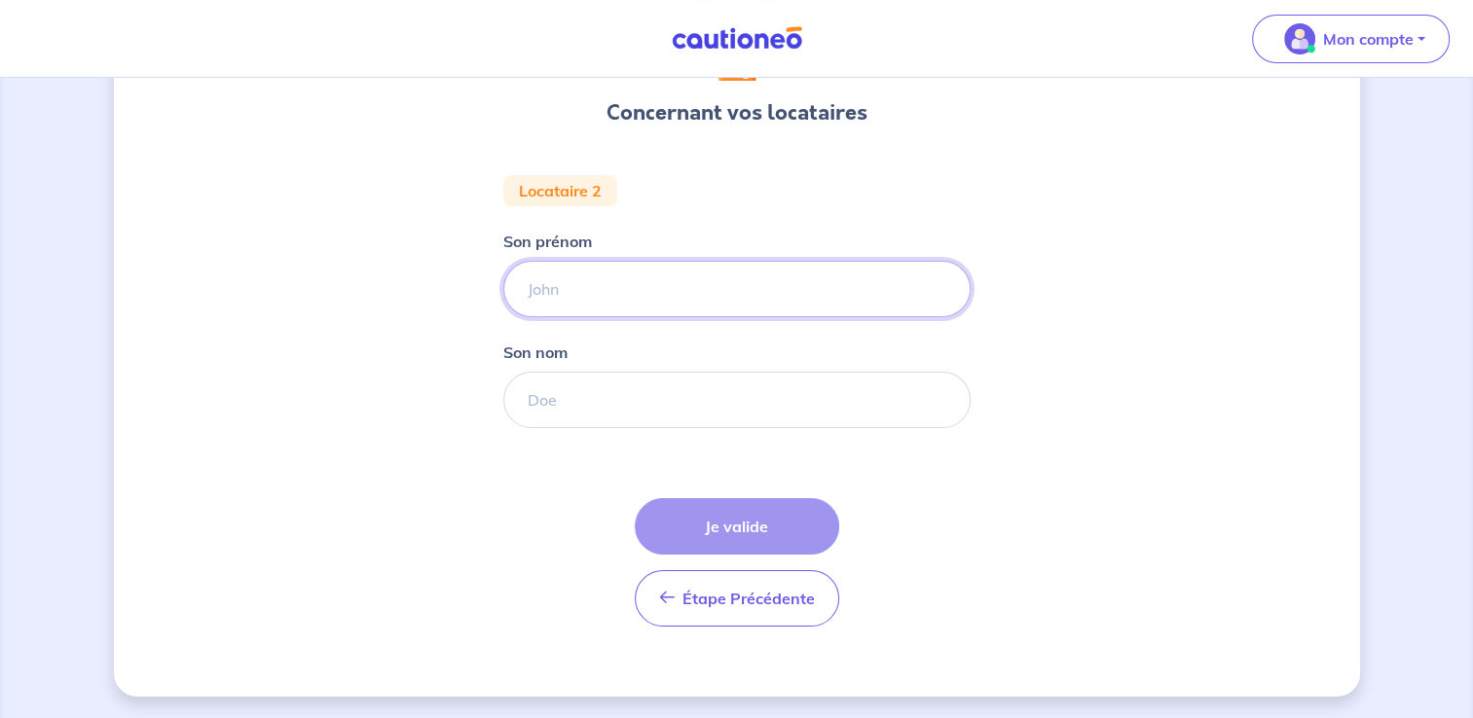
click at [648, 292] on input "Son prénom" at bounding box center [736, 289] width 467 height 56
type input "M"
type input "[PERSON_NAME]"
click at [530, 407] on input "Son nom" at bounding box center [736, 400] width 467 height 56
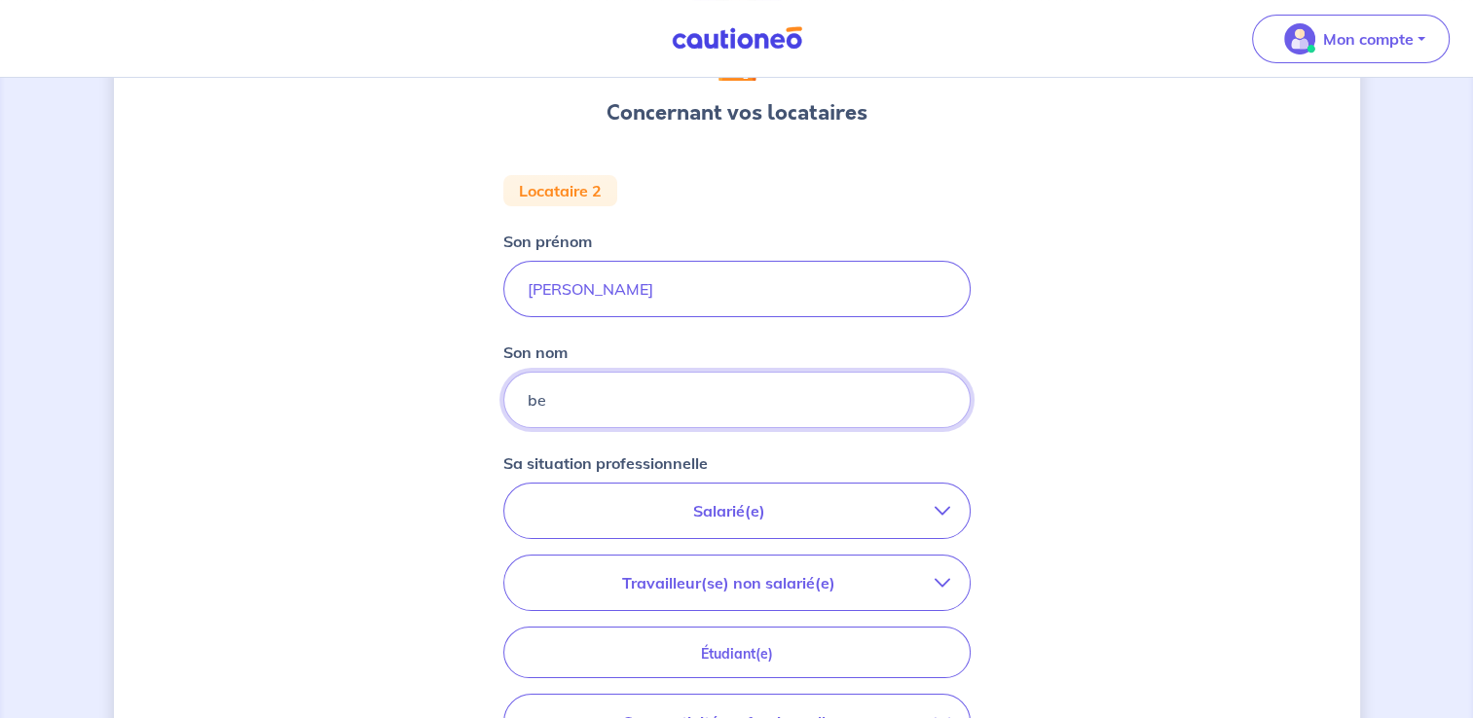
type input "b"
type input "D"
type input "BEDNARIK"
click at [761, 508] on p "Salarié(e)" at bounding box center [729, 510] width 411 height 23
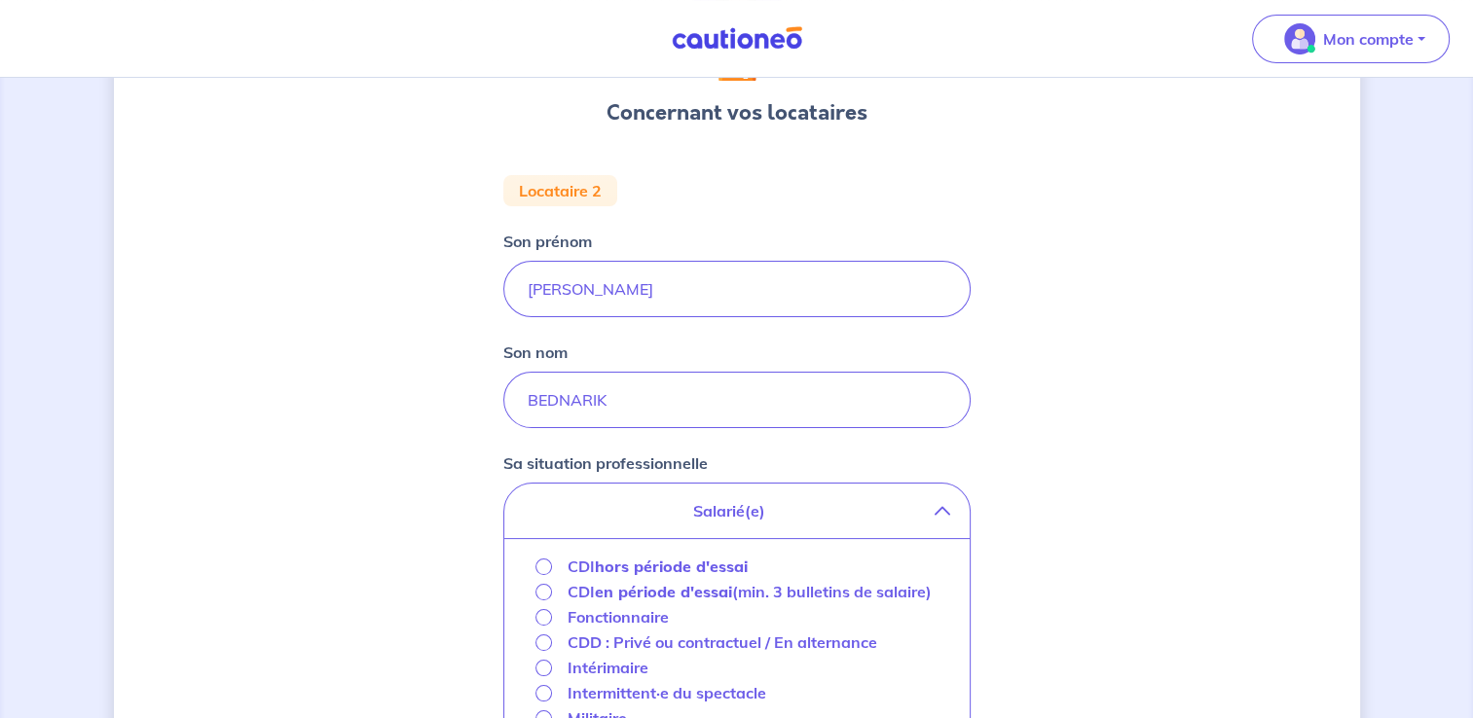
scroll to position [269, 0]
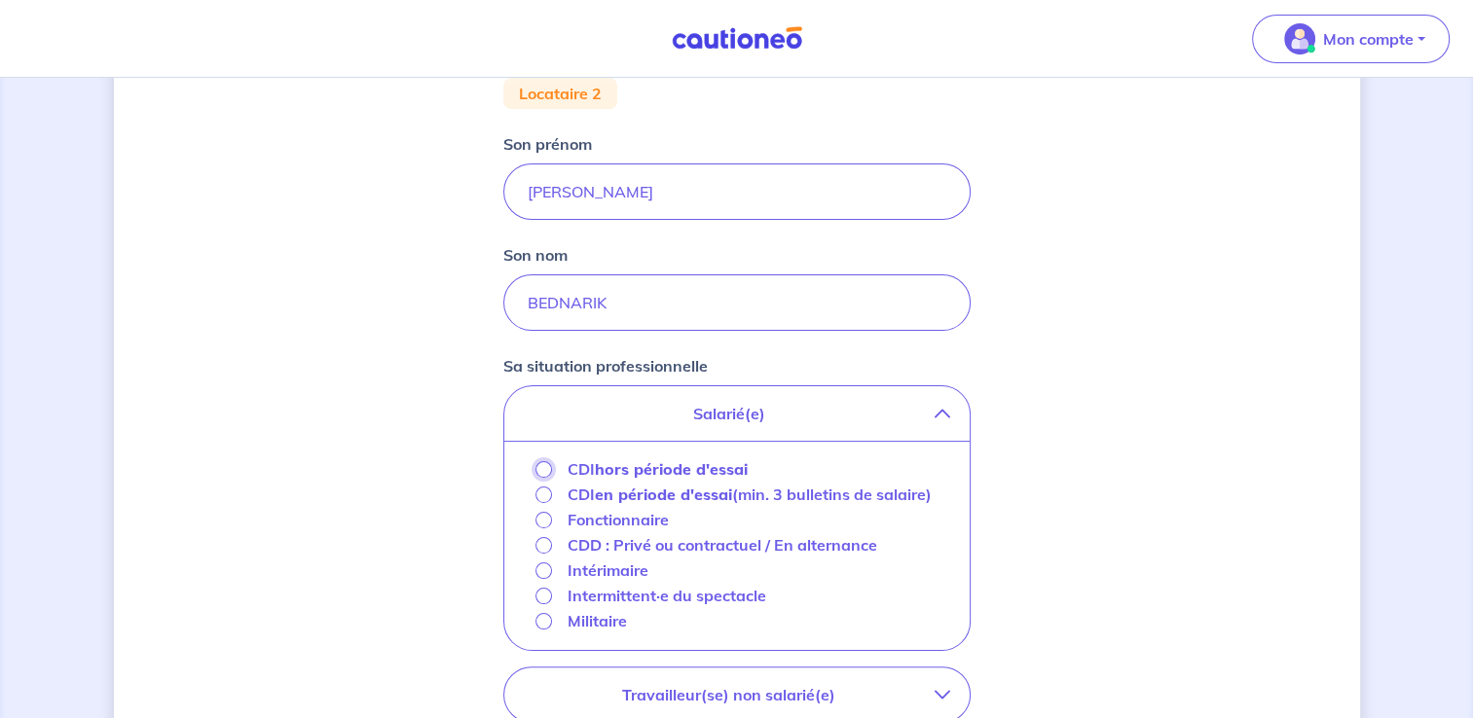
click at [540, 468] on input "CDI hors période d'essai" at bounding box center [543, 469] width 17 height 17
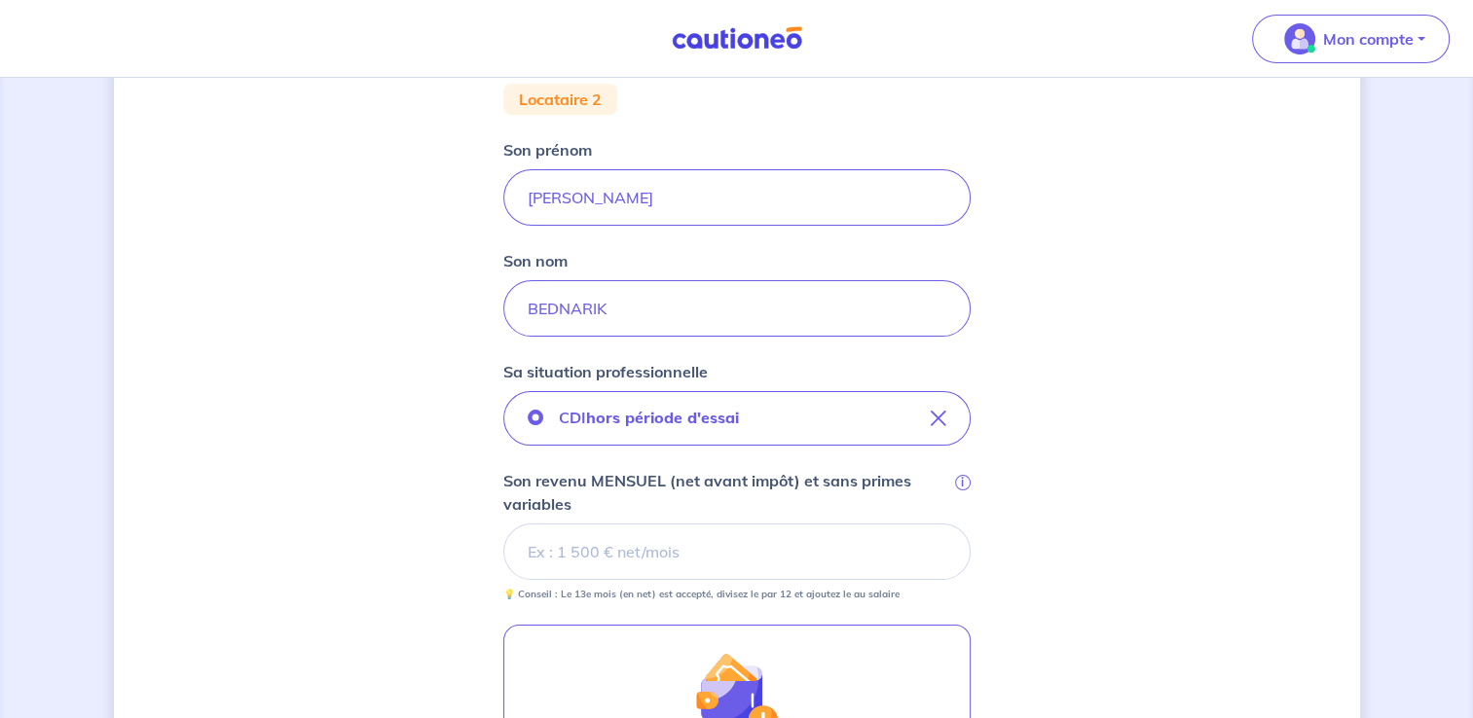
scroll to position [0, 0]
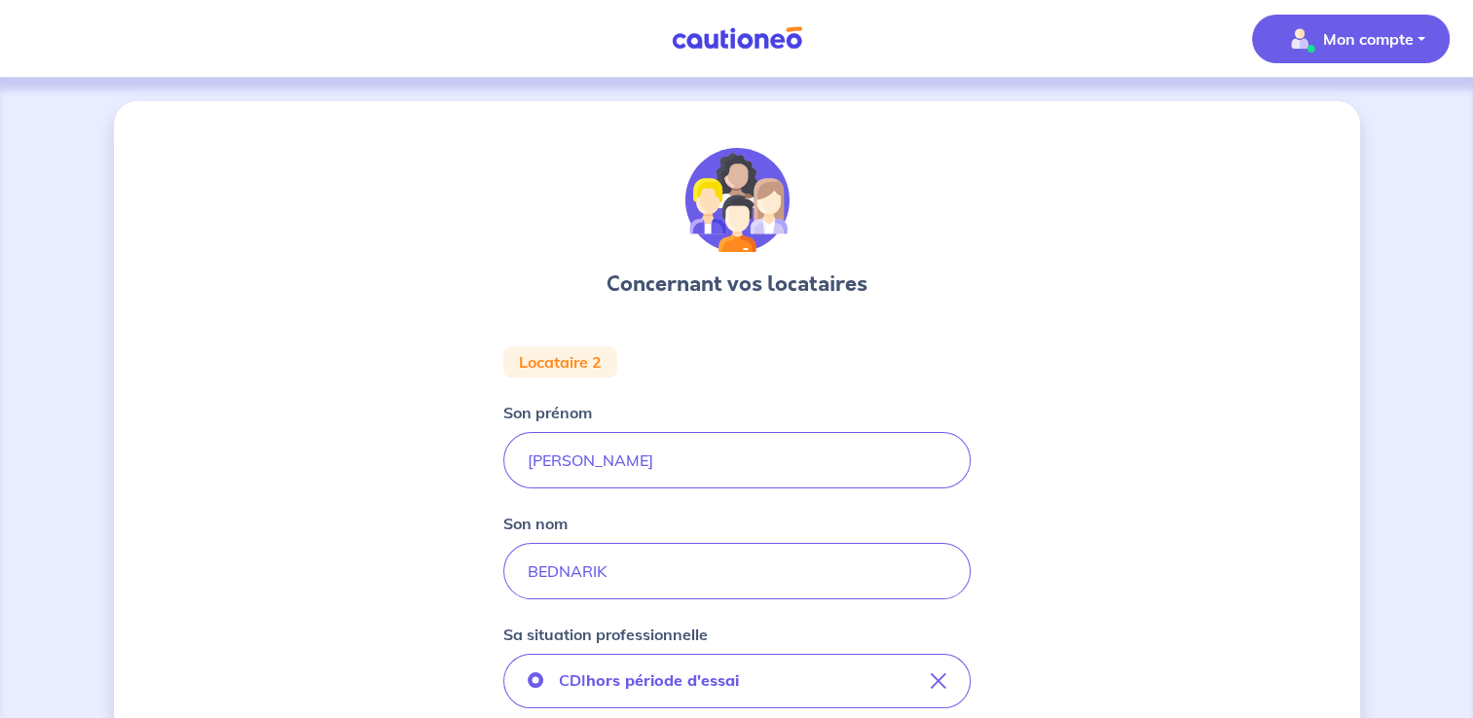
click at [1336, 37] on p "Mon compte" at bounding box center [1368, 38] width 91 height 23
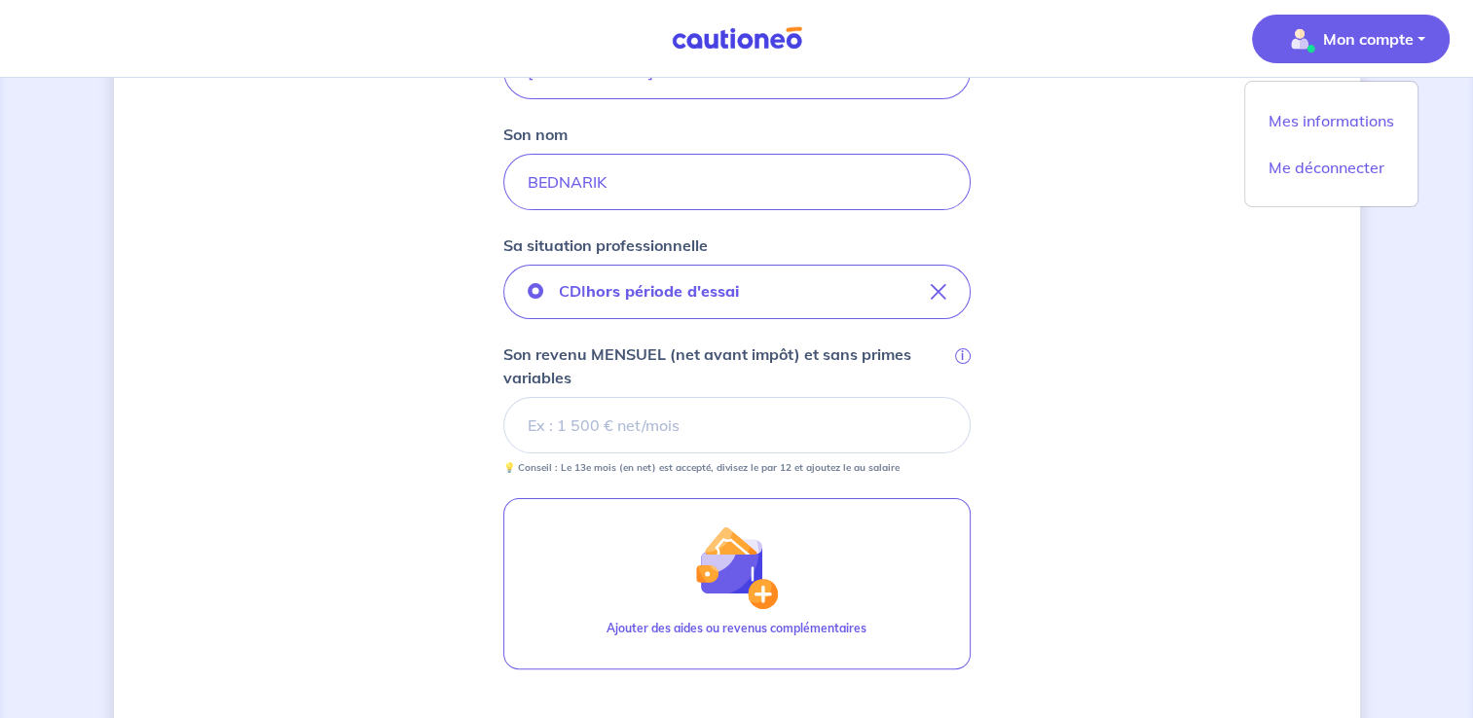
scroll to position [487, 0]
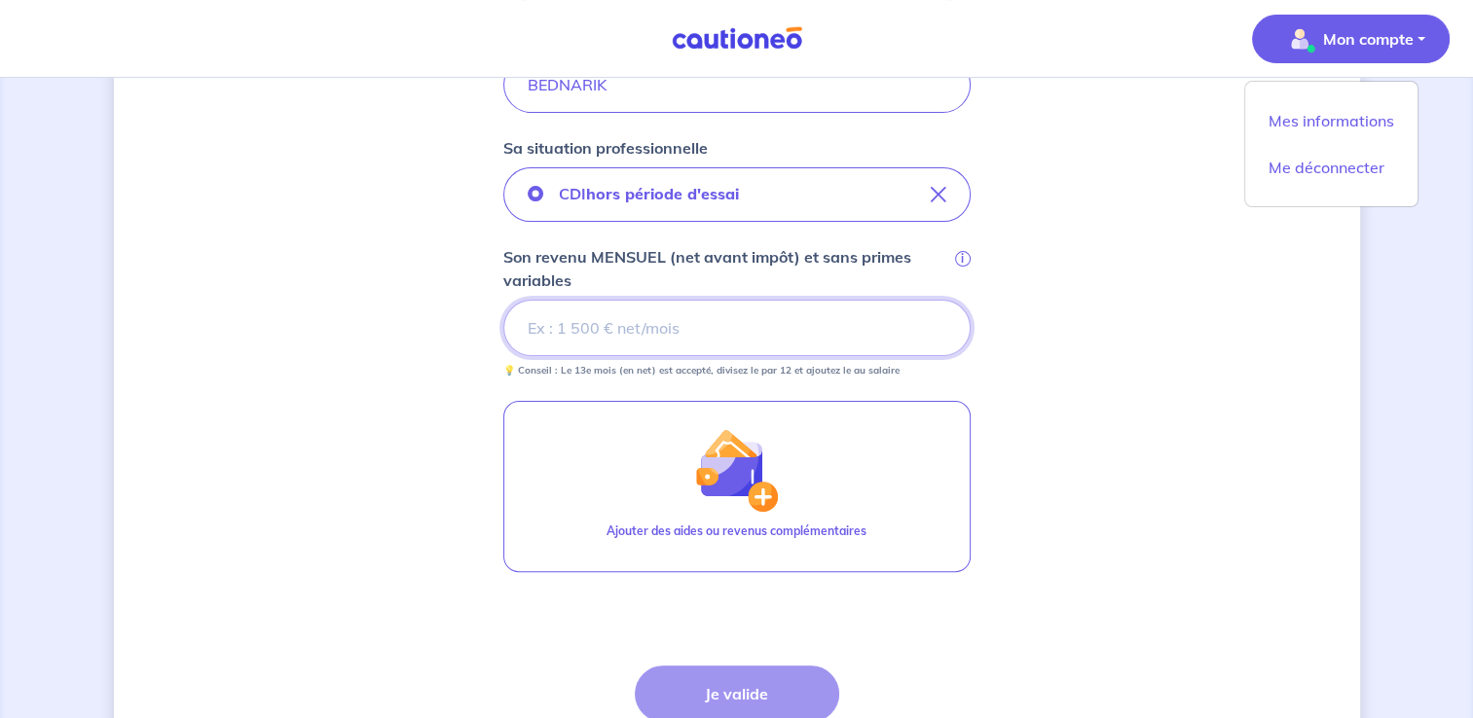
click at [851, 333] on input "Son revenu MENSUEL (net avant impôt) et sans primes variables i" at bounding box center [736, 328] width 467 height 56
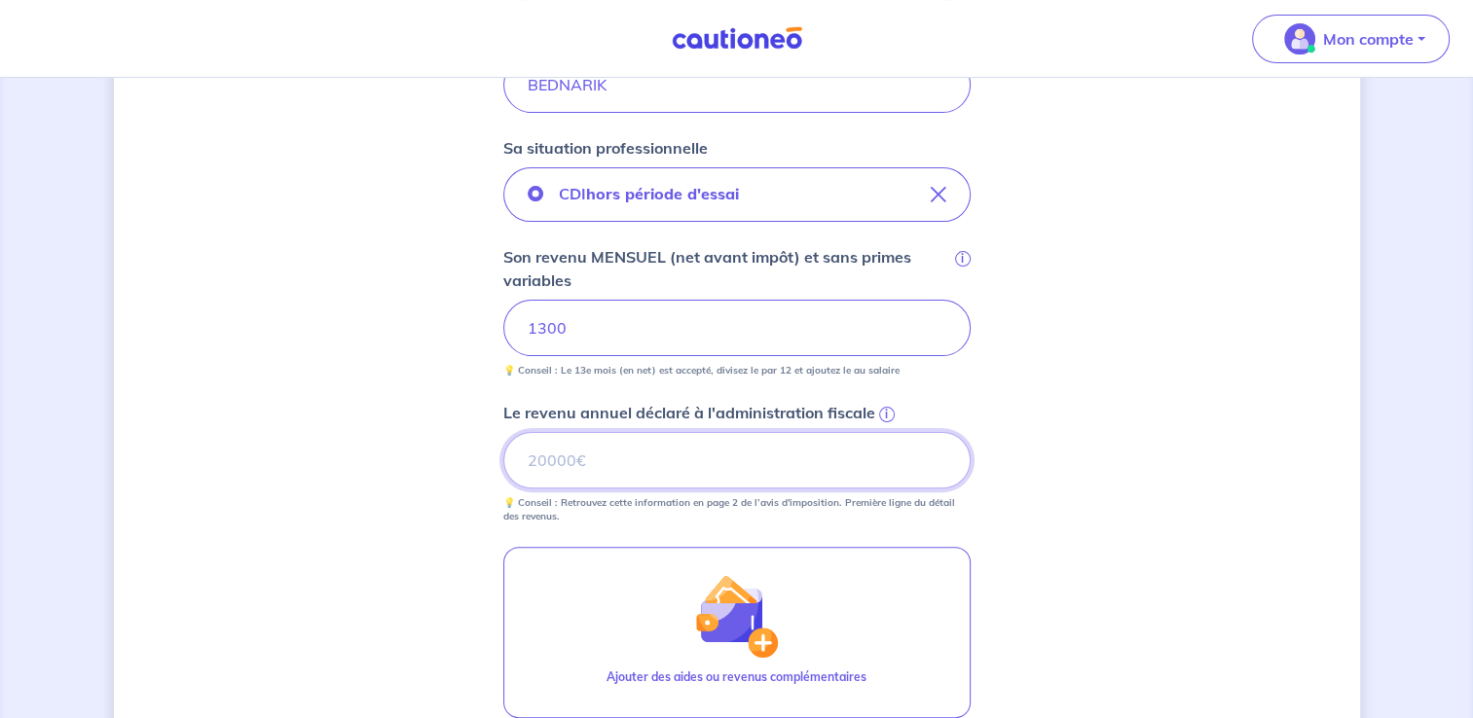
click at [796, 449] on input "Le revenu annuel déclaré à l'administration fiscale i" at bounding box center [736, 460] width 467 height 56
type input "8330"
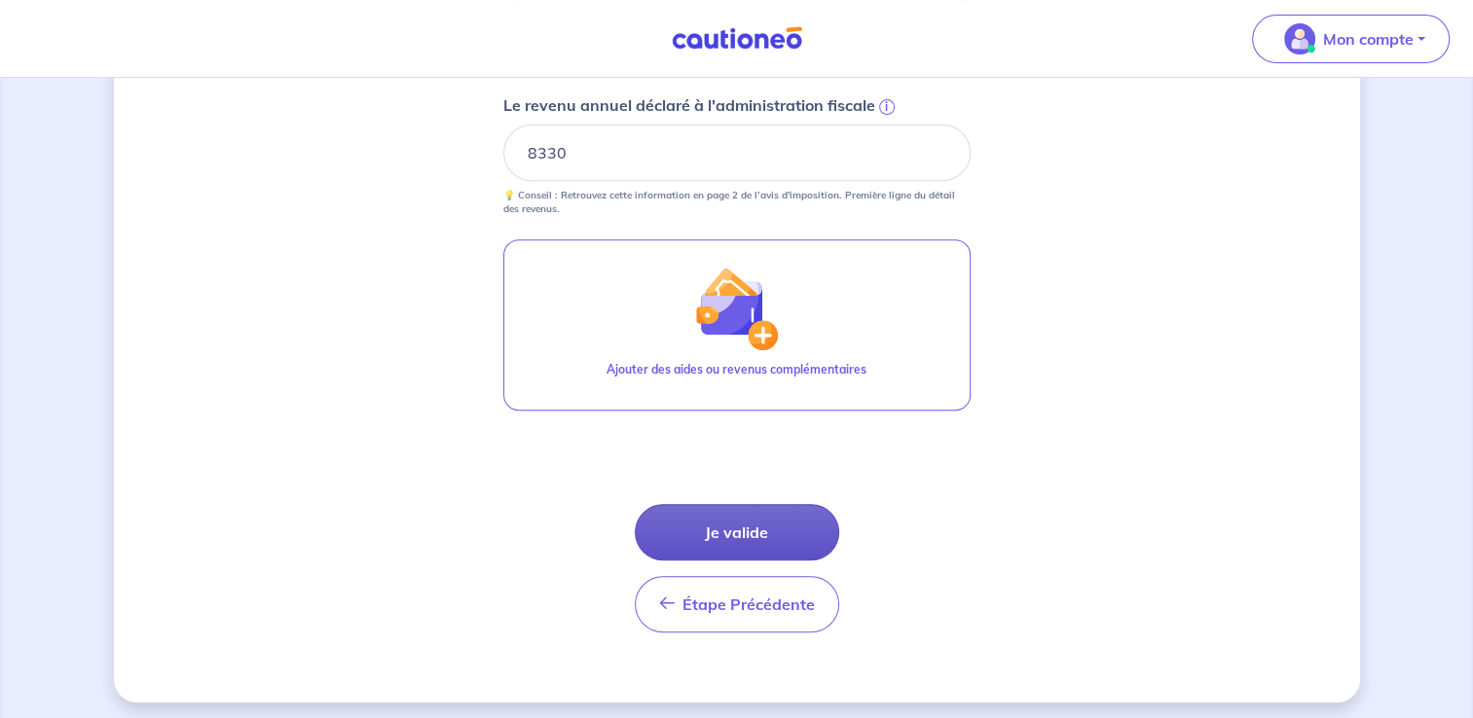
scroll to position [798, 0]
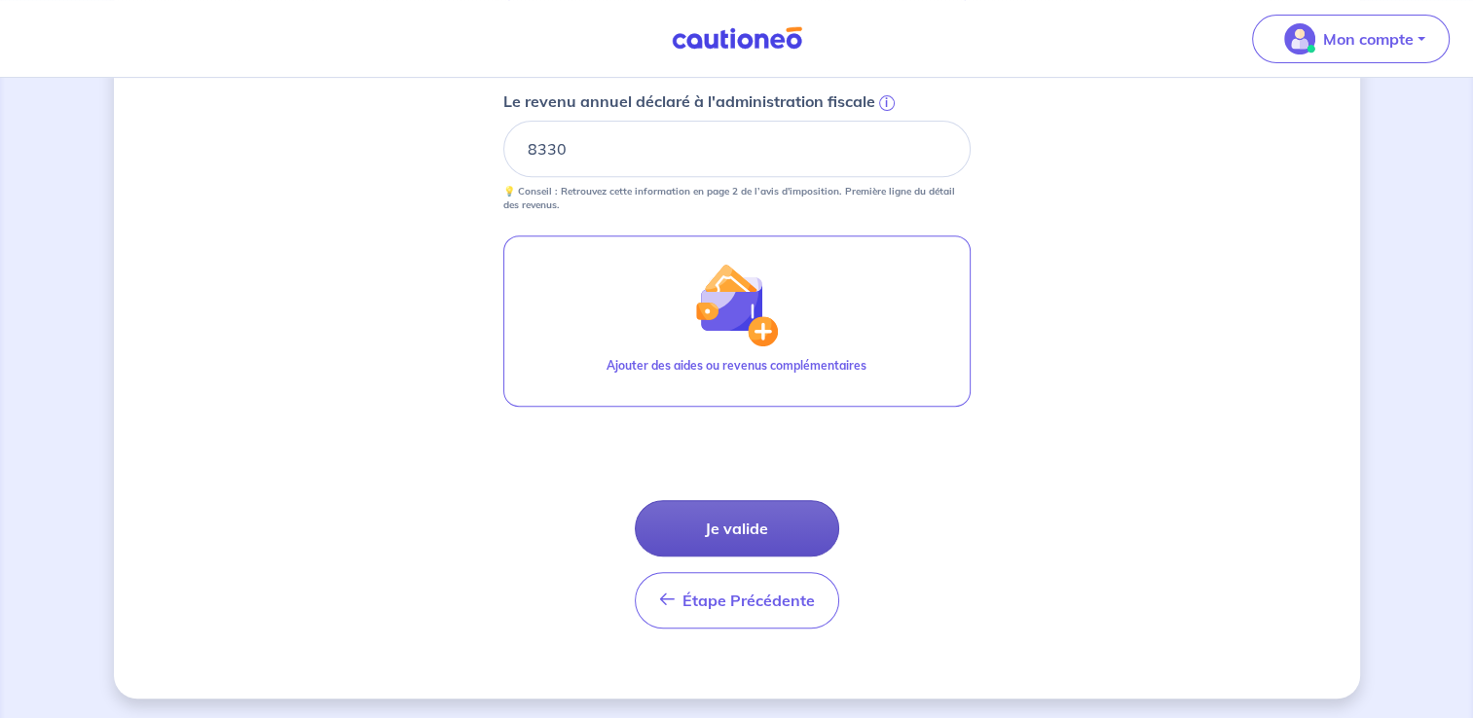
click at [726, 522] on button "Je valide" at bounding box center [737, 528] width 204 height 56
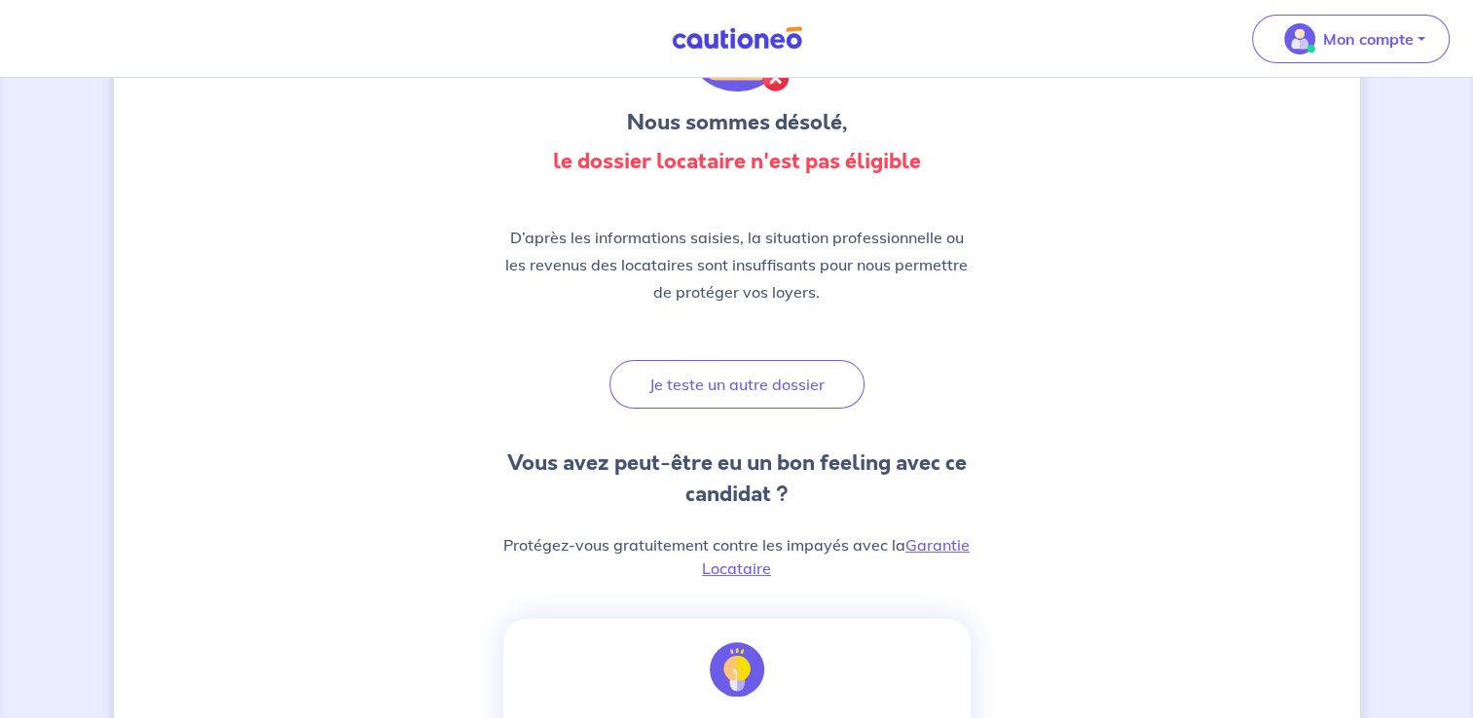
scroll to position [195, 0]
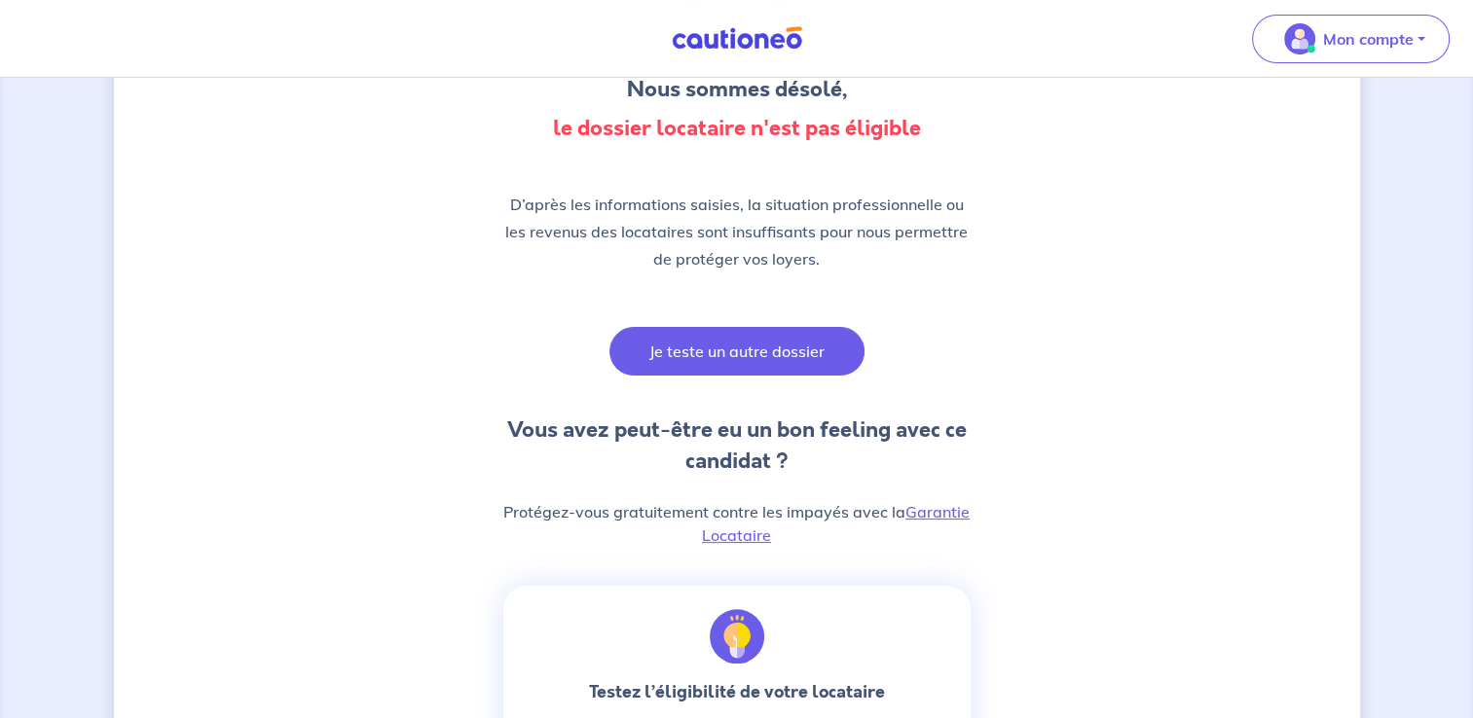
click at [740, 356] on button "Je teste un autre dossier" at bounding box center [736, 351] width 255 height 49
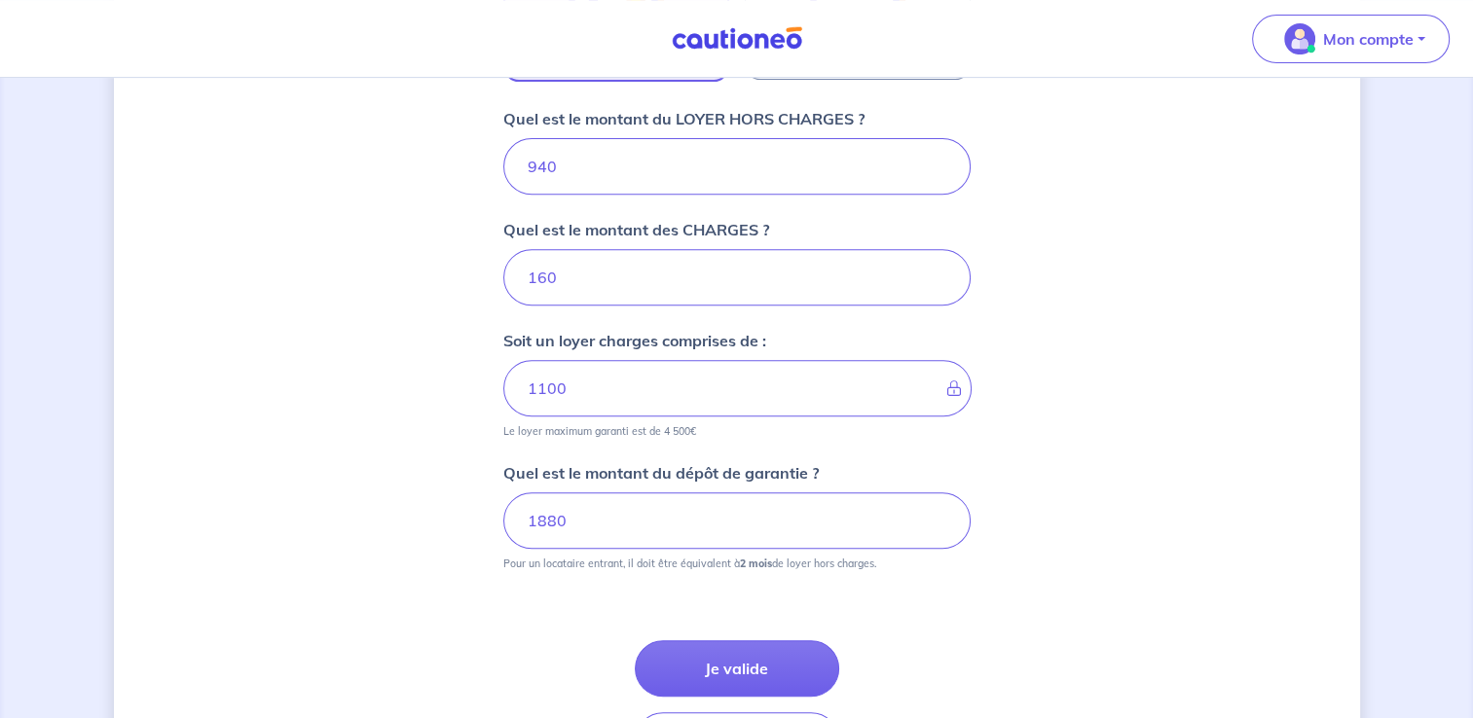
scroll to position [868, 0]
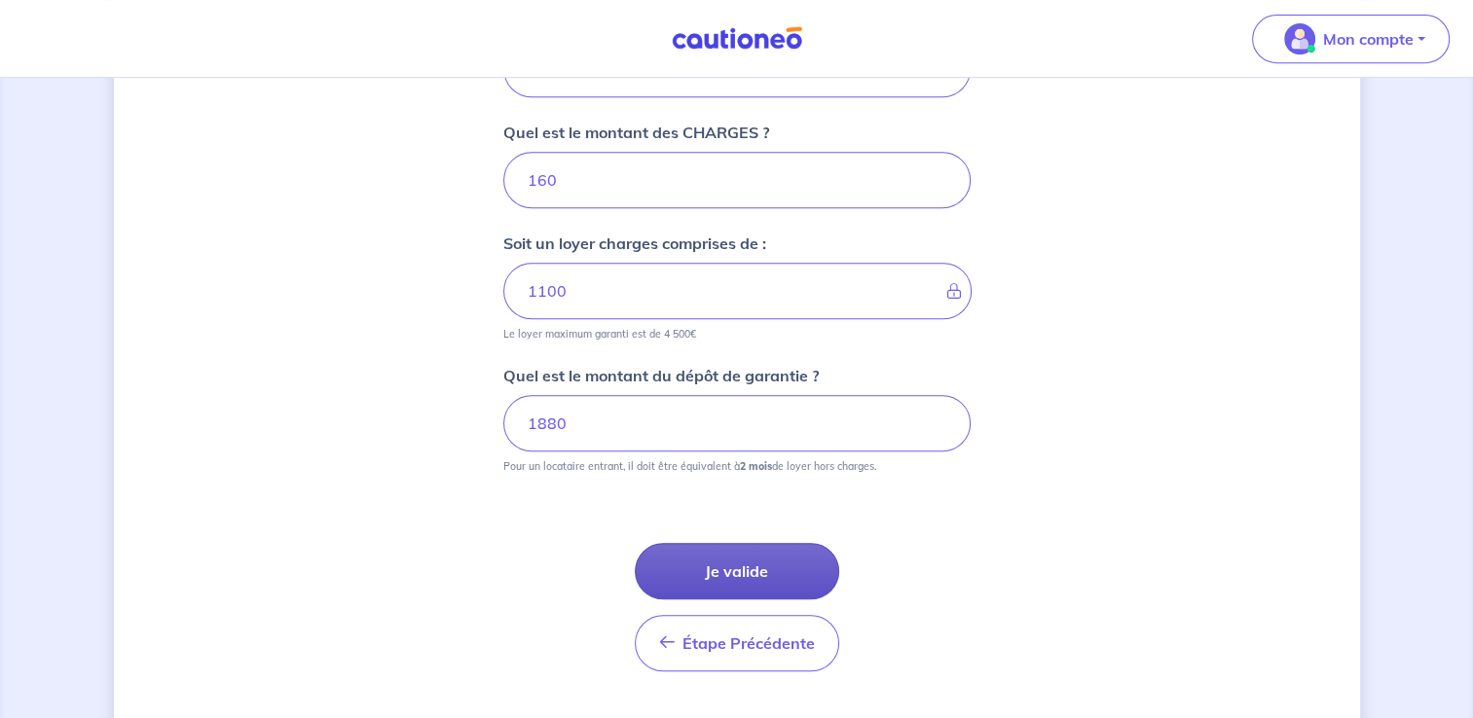
click at [787, 563] on button "Je valide" at bounding box center [737, 571] width 204 height 56
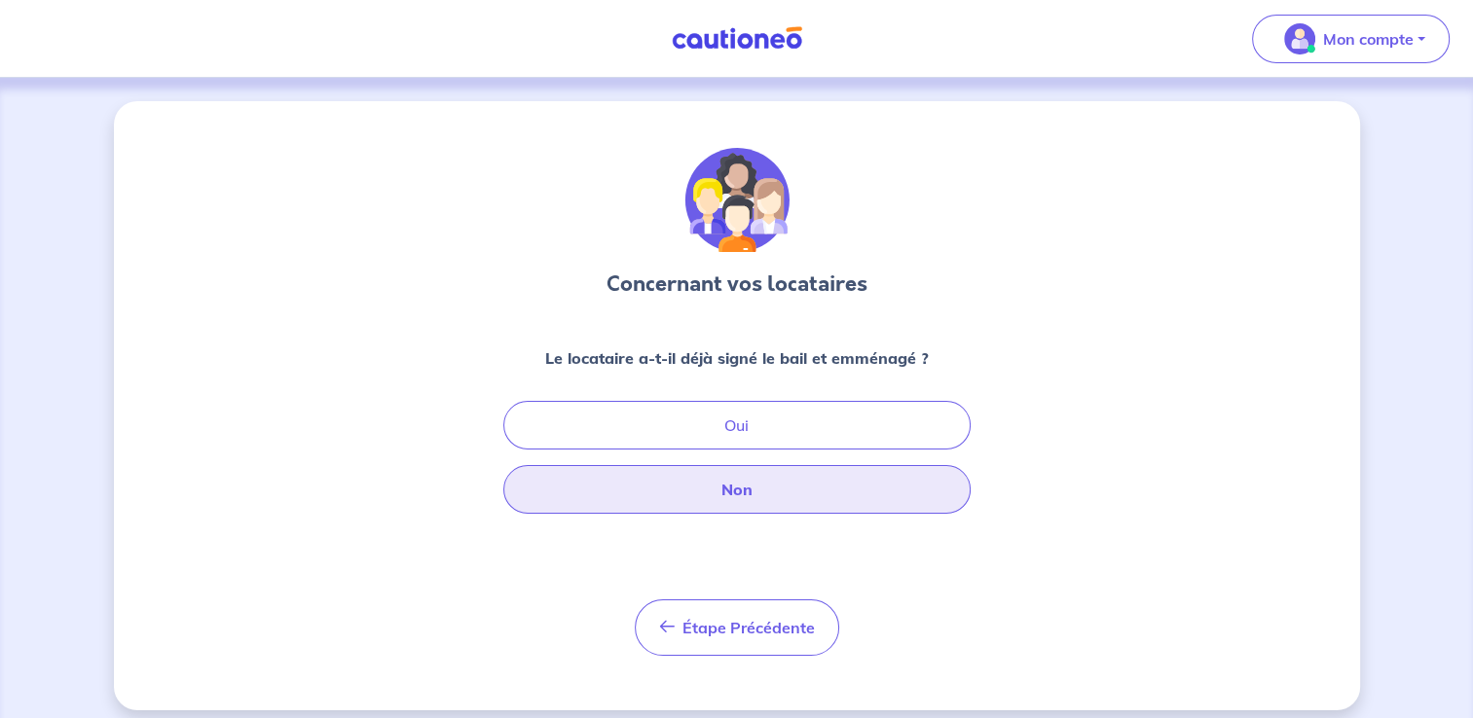
click at [736, 493] on button "Non" at bounding box center [736, 489] width 467 height 49
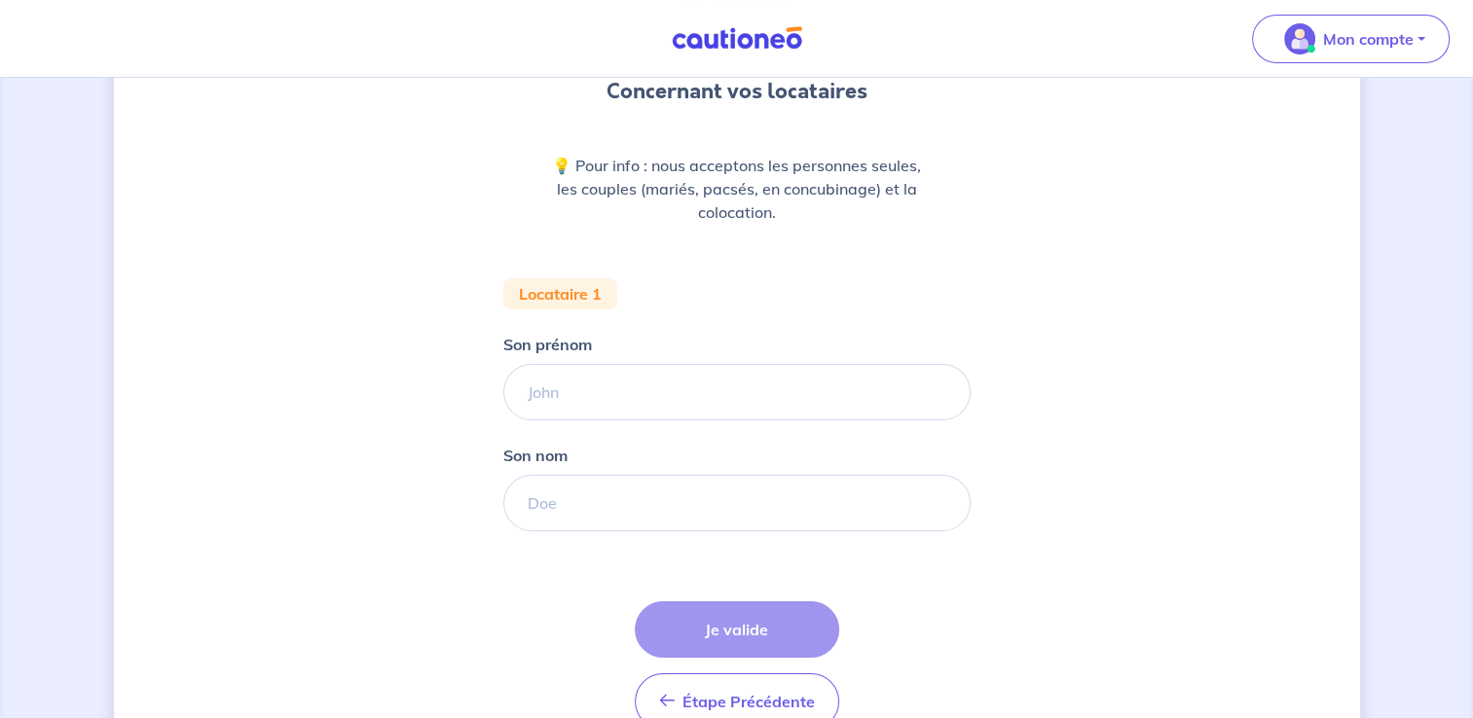
scroll to position [195, 0]
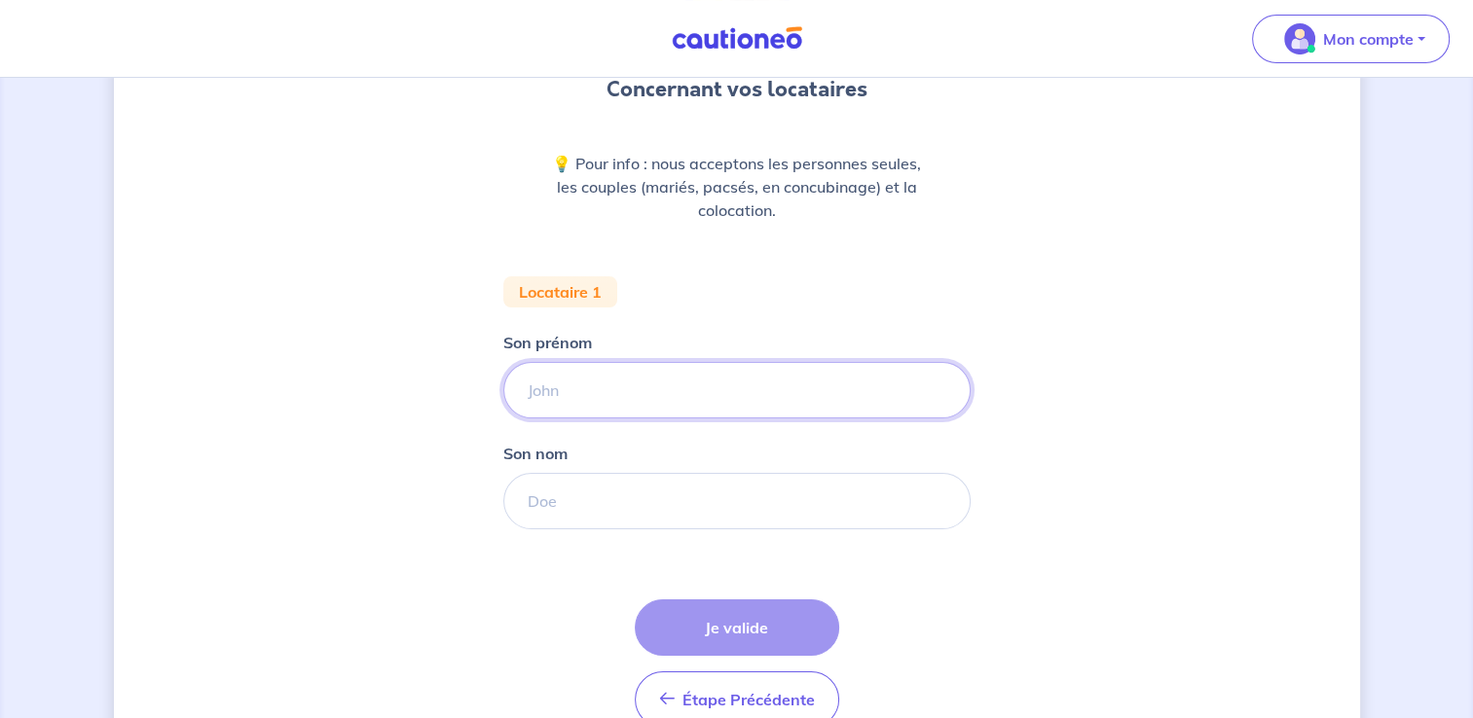
click at [607, 391] on input "Son prénom" at bounding box center [736, 390] width 467 height 56
type input "marie"
click at [590, 488] on input "Son nom" at bounding box center [736, 501] width 467 height 56
type input "GARRIDO"
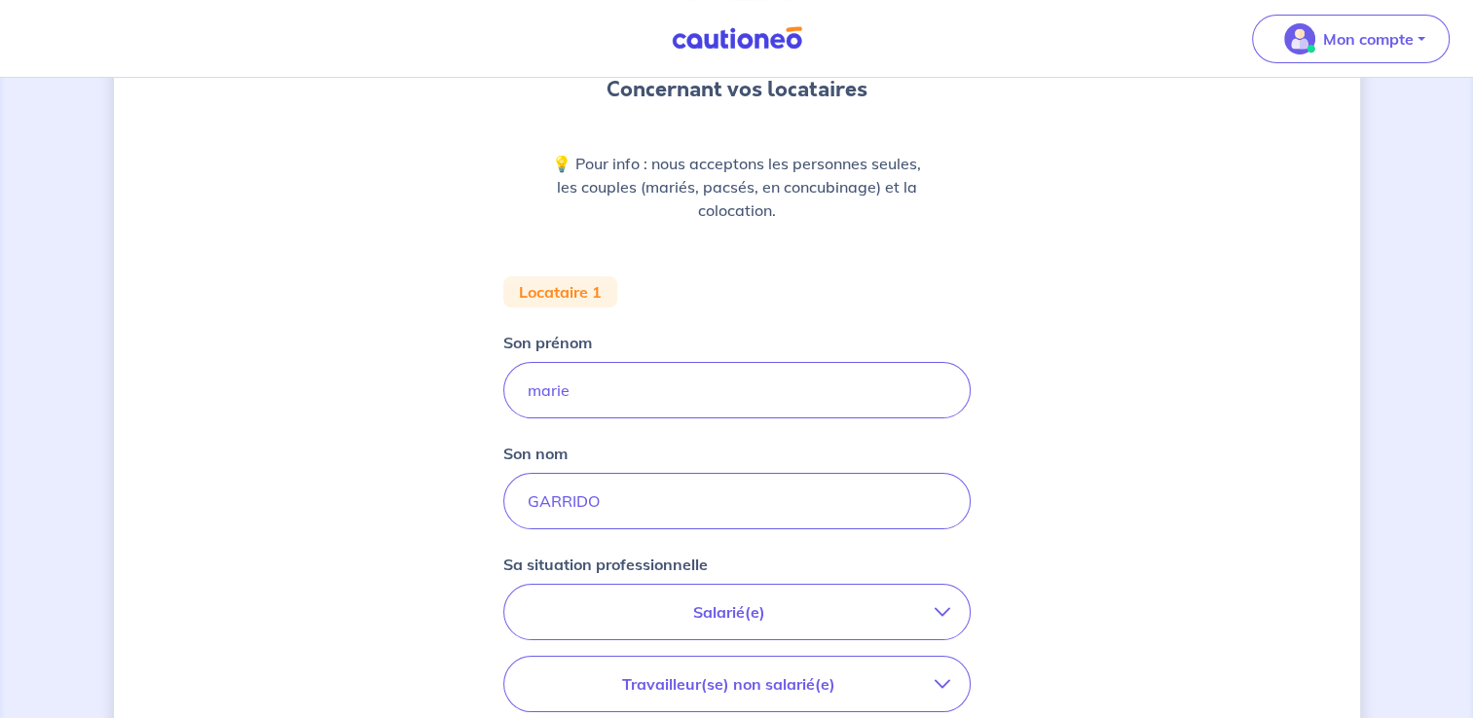
click at [744, 622] on p "Salarié(e)" at bounding box center [729, 612] width 411 height 23
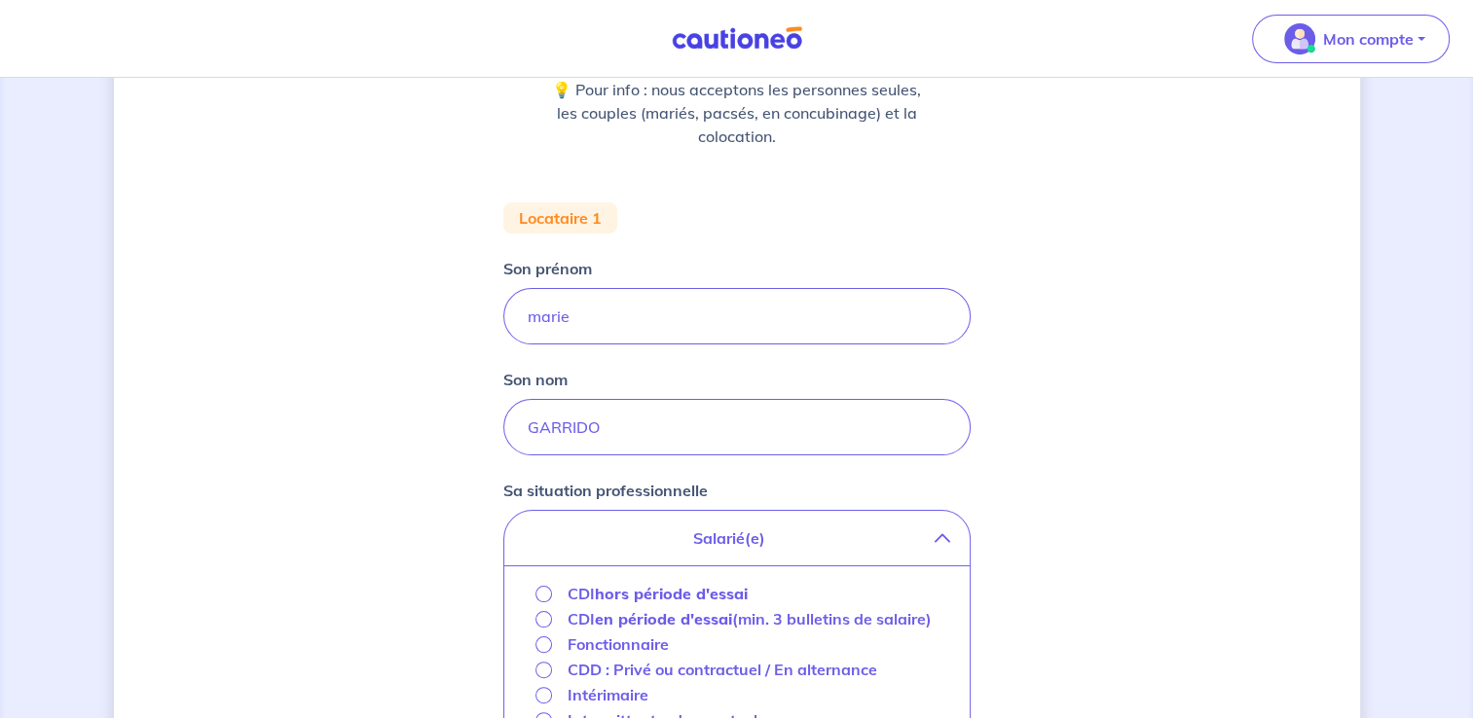
scroll to position [389, 0]
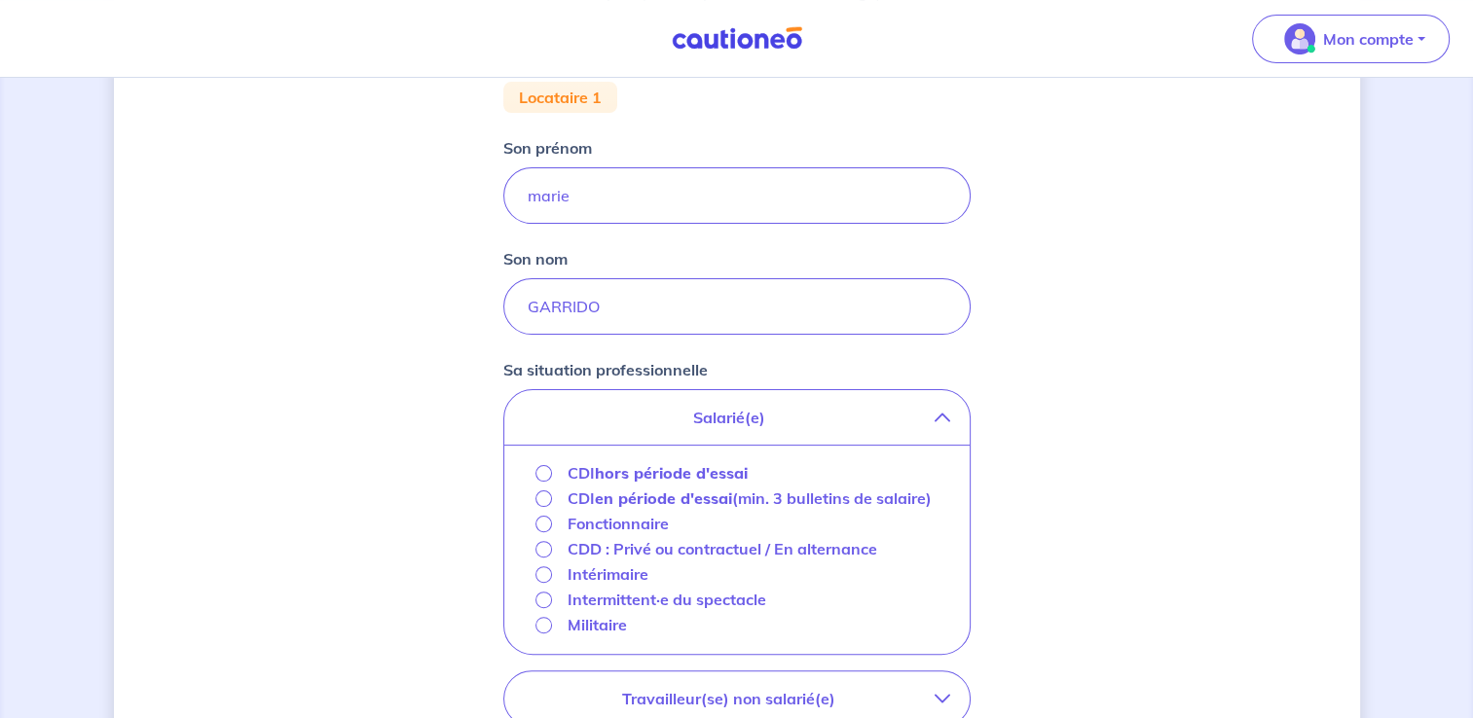
click at [621, 470] on strong "hors période d'essai" at bounding box center [671, 472] width 153 height 19
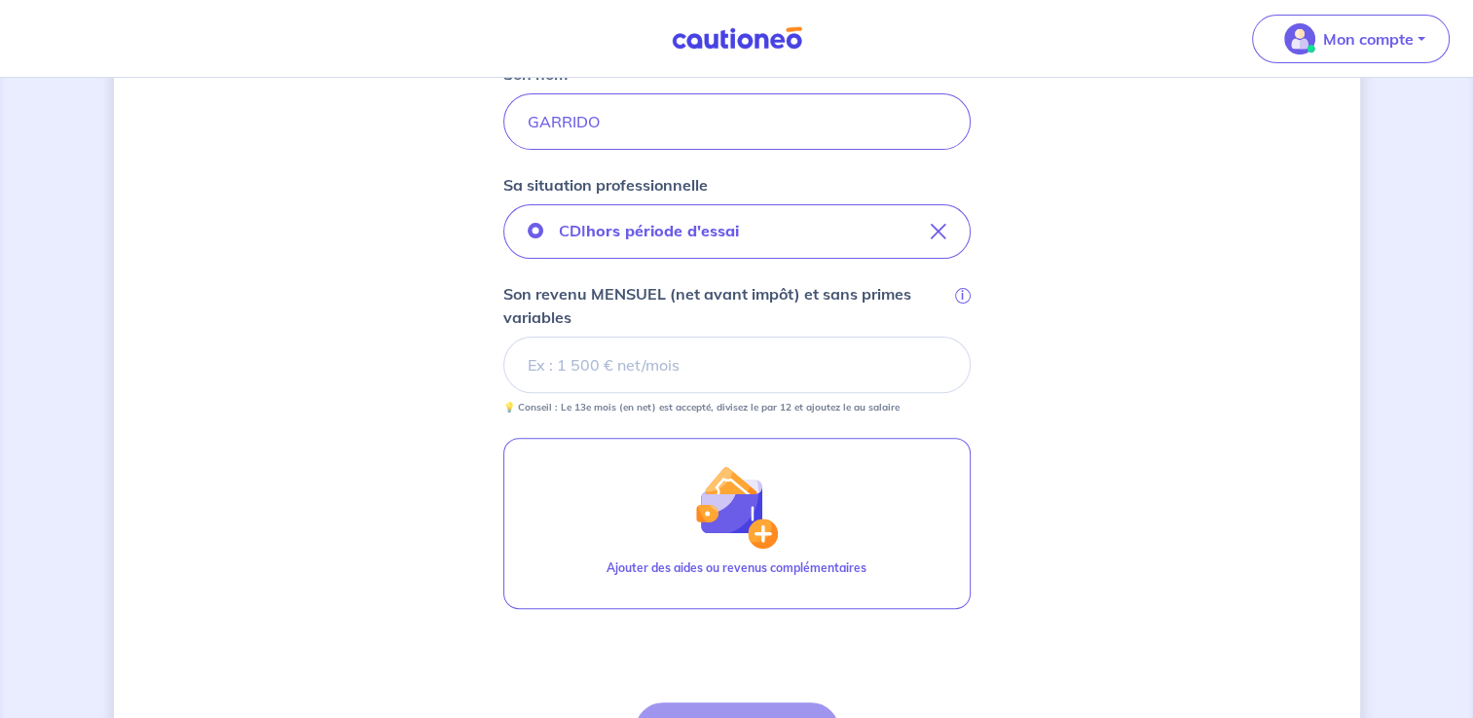
scroll to position [584, 0]
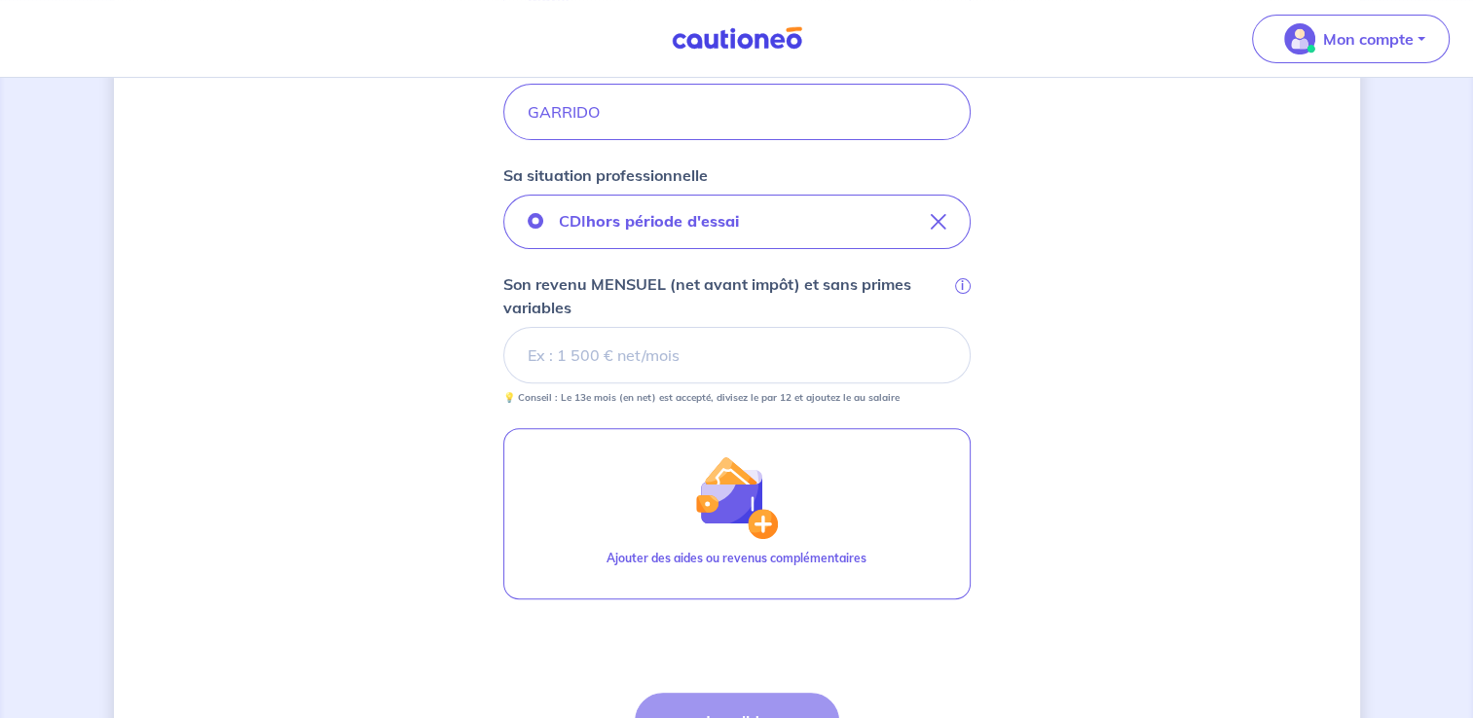
click at [728, 352] on input "Son revenu MENSUEL (net avant impôt) et sans primes variables i" at bounding box center [736, 355] width 467 height 56
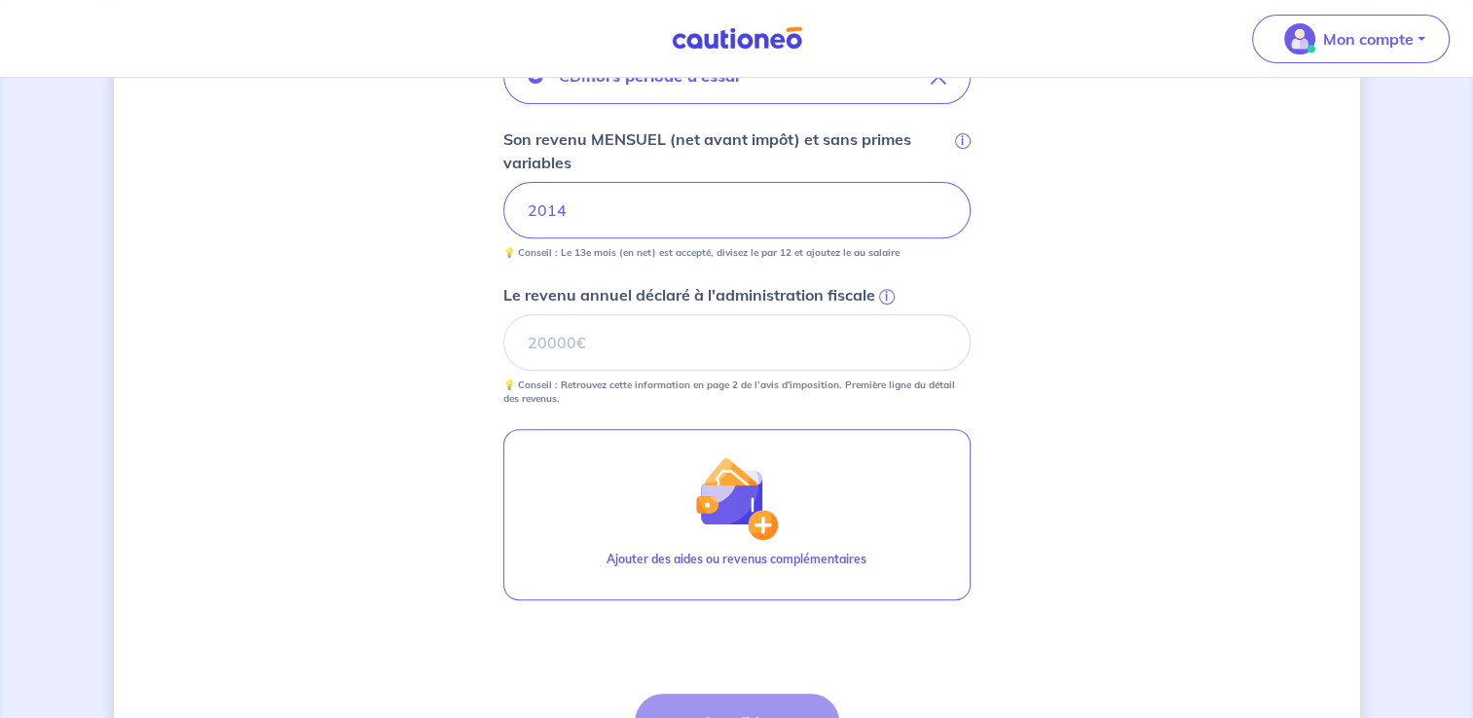
scroll to position [779, 0]
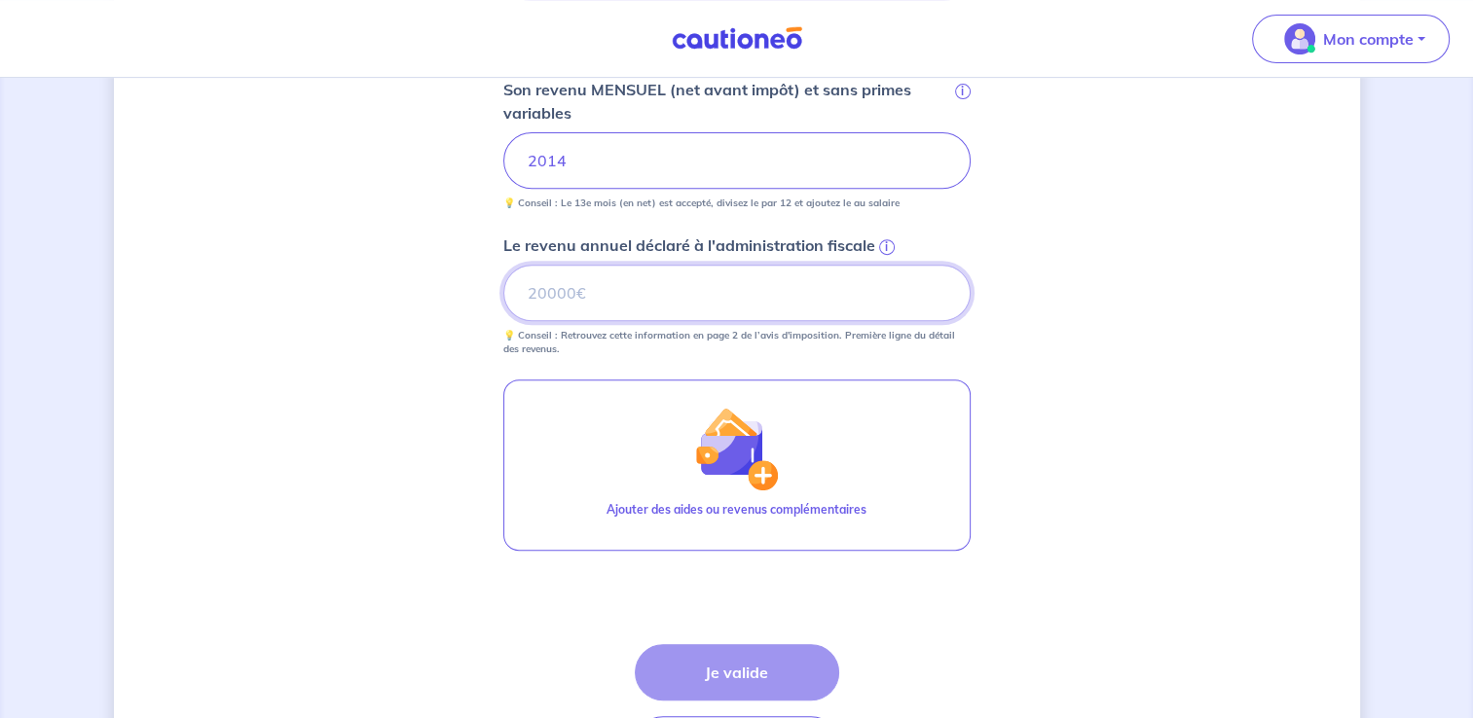
click at [744, 283] on input "Le revenu annuel déclaré à l'administration fiscale i" at bounding box center [736, 293] width 467 height 56
type input "20158"
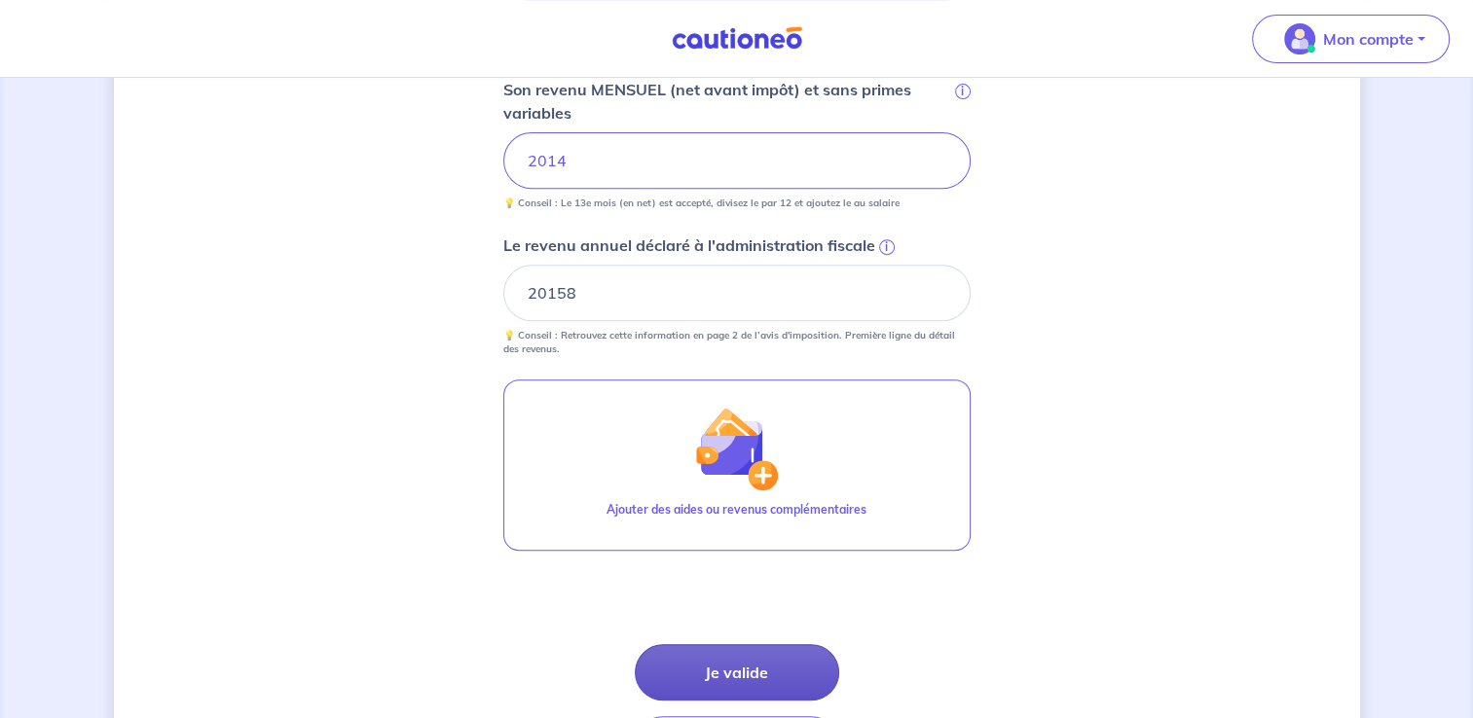
click at [792, 663] on button "Je valide" at bounding box center [737, 672] width 204 height 56
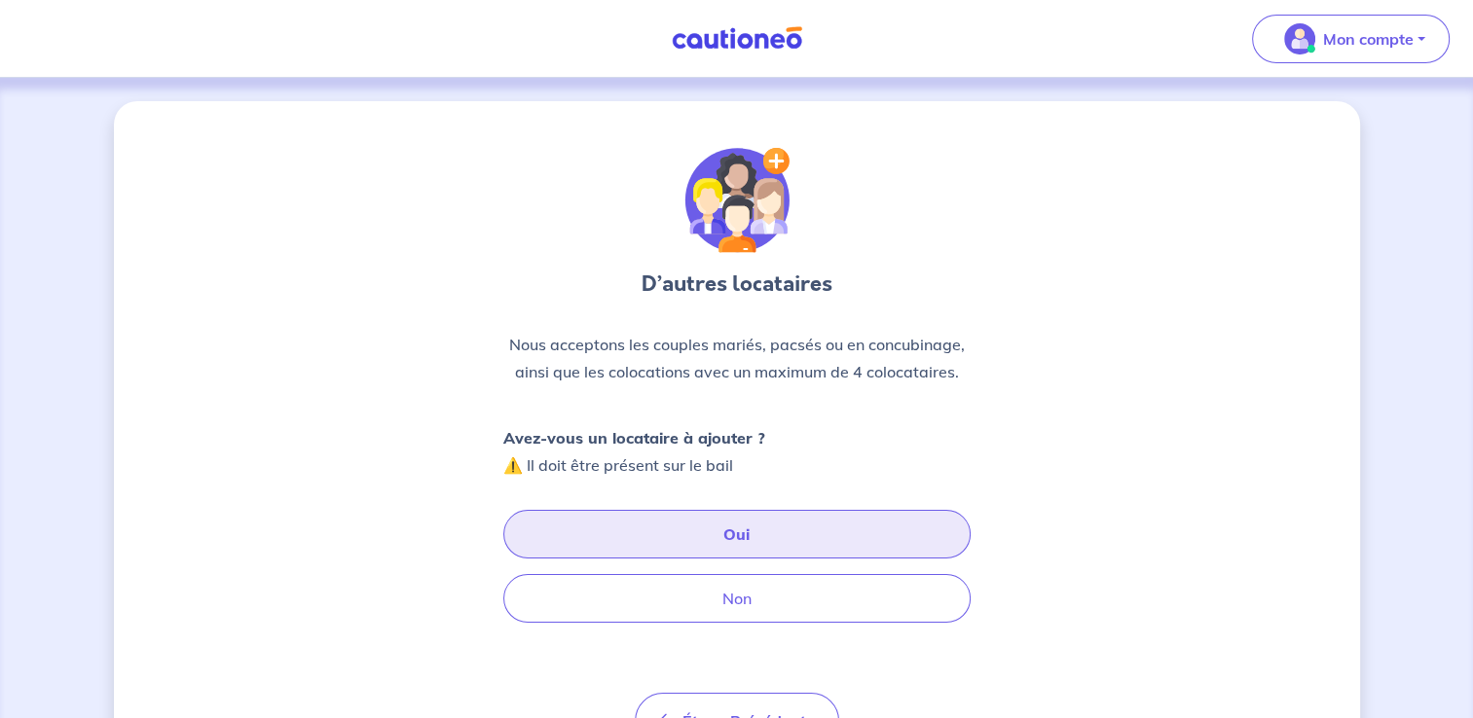
click at [802, 526] on button "Oui" at bounding box center [736, 534] width 467 height 49
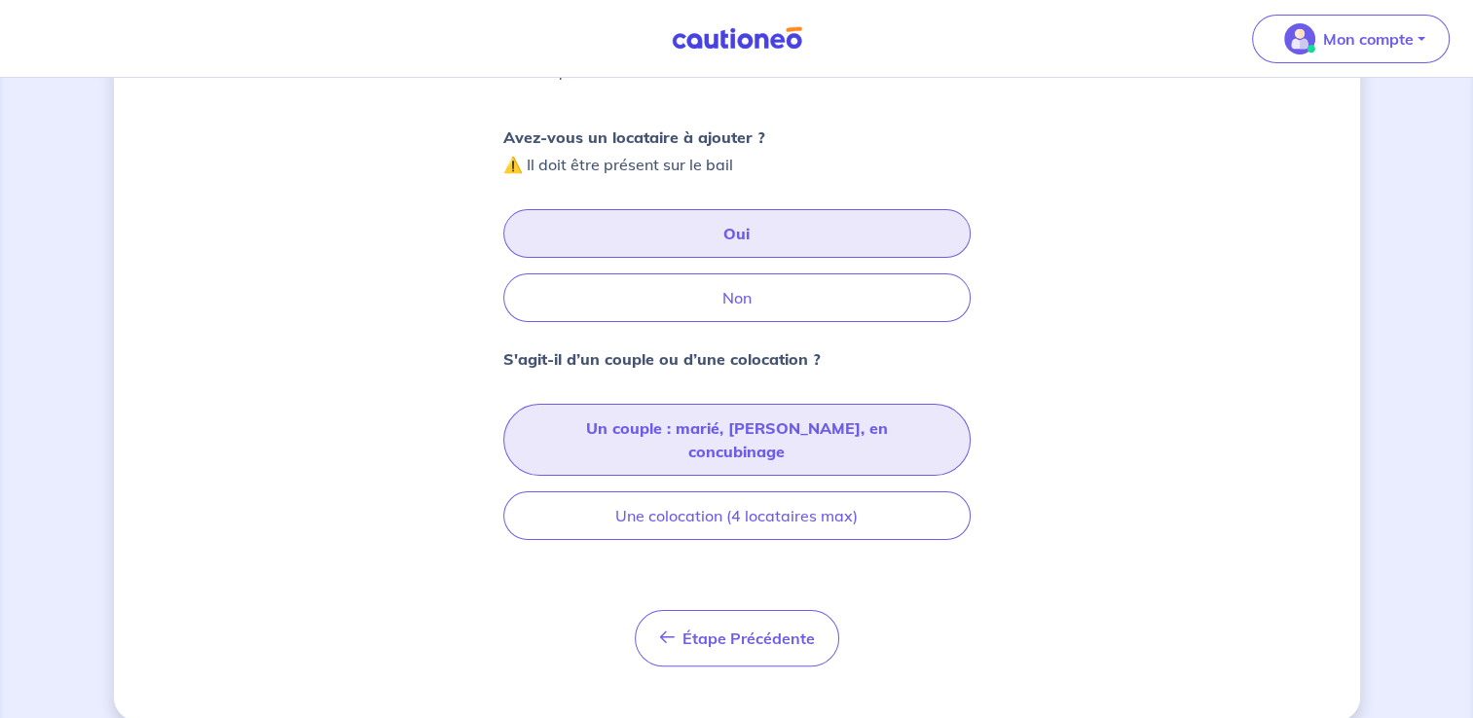
click at [685, 433] on button "Un couple : marié, [PERSON_NAME], en concubinage" at bounding box center [736, 440] width 467 height 72
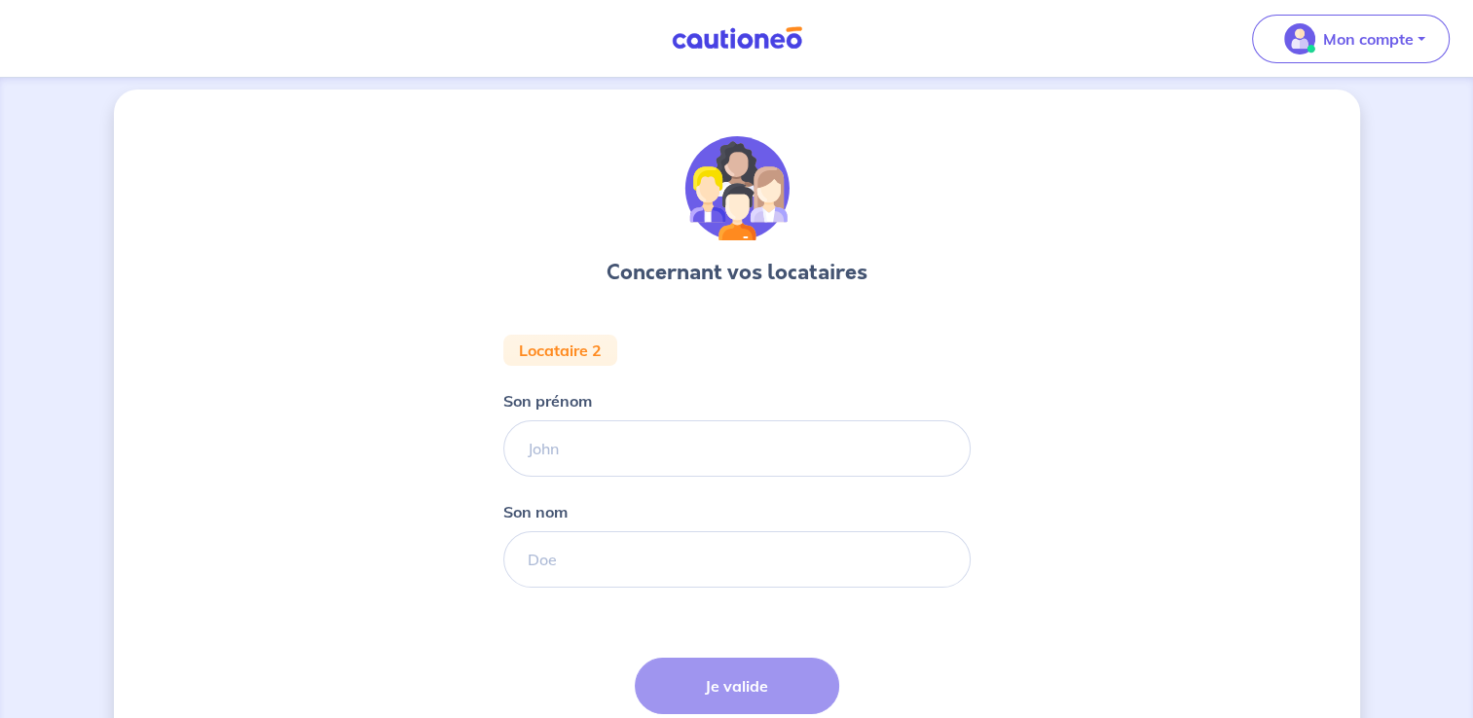
scroll to position [135, 0]
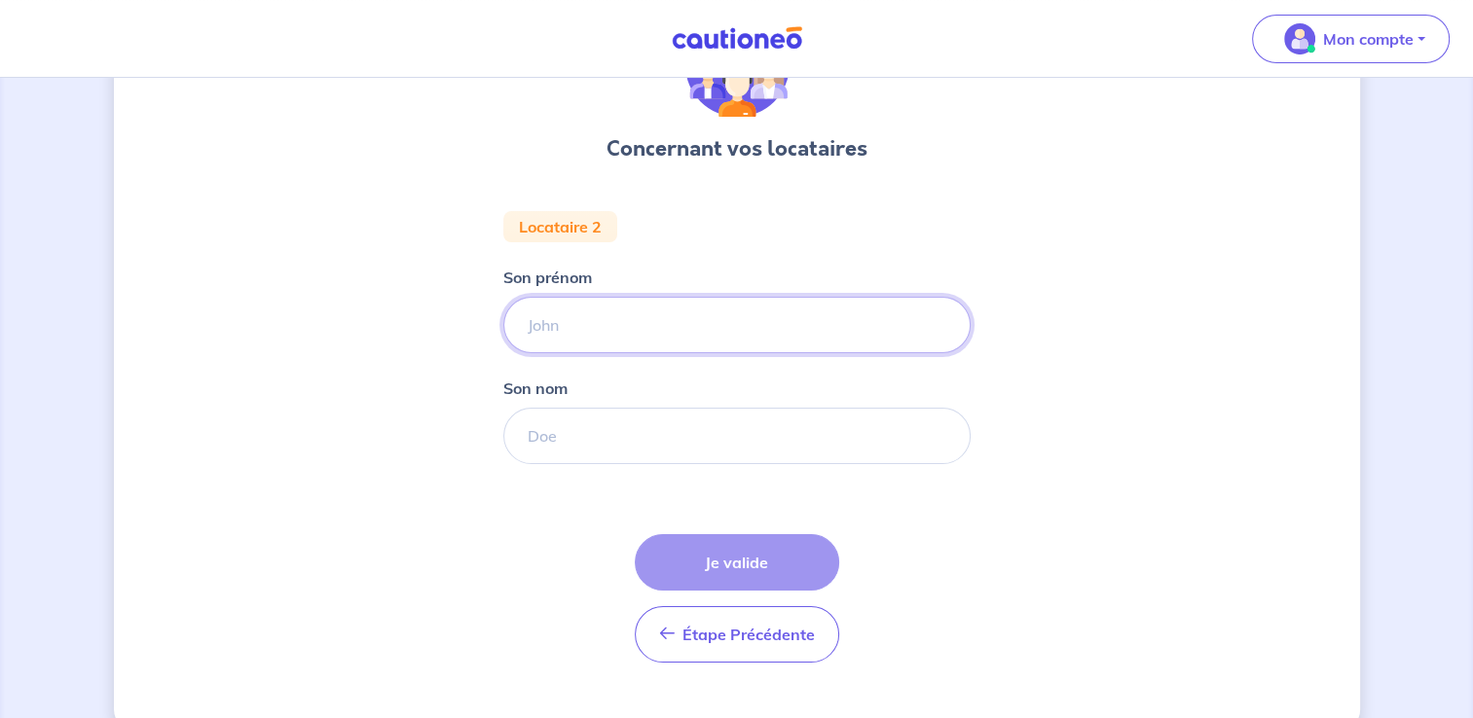
click at [645, 334] on input "Son prénom" at bounding box center [736, 325] width 467 height 56
type input "marie"
click at [595, 440] on input "Son nom" at bounding box center [736, 436] width 467 height 56
type input "BEDNARIK"
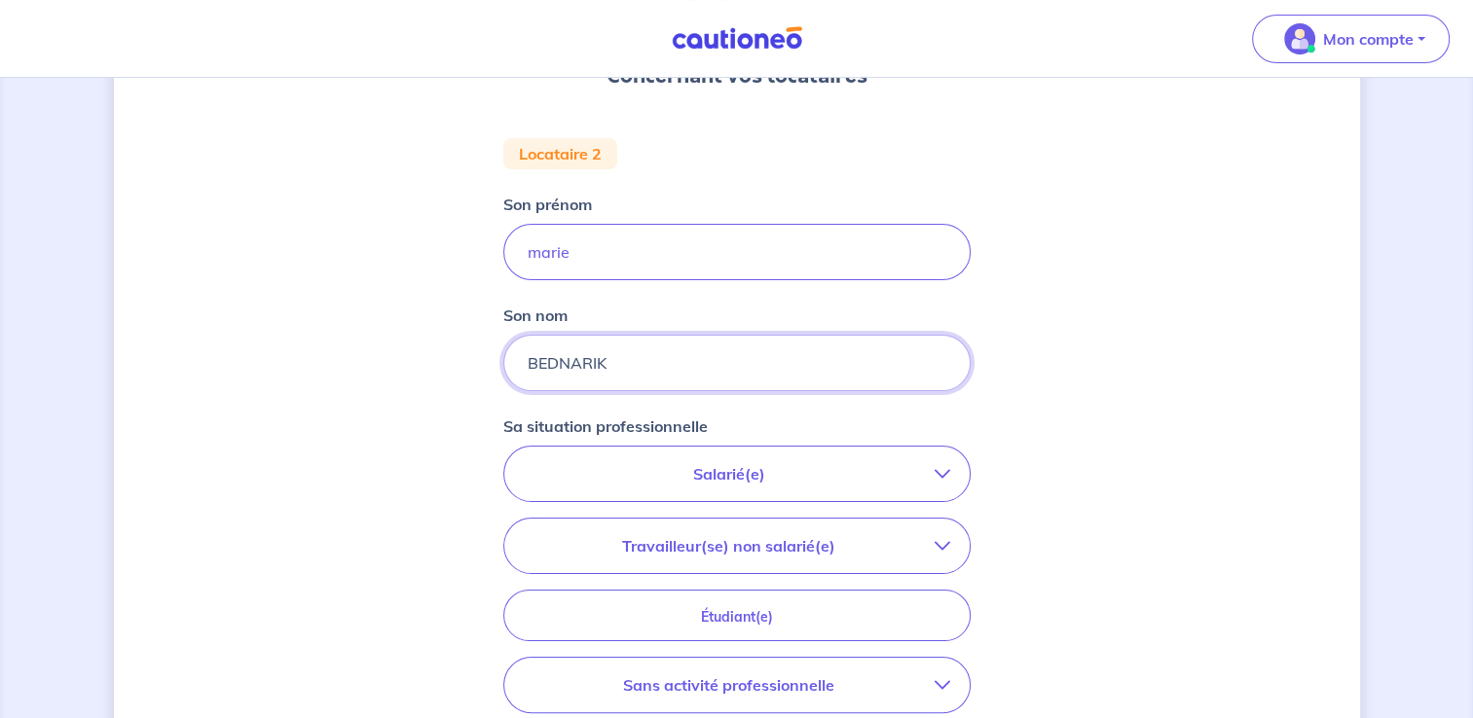
scroll to position [330, 0]
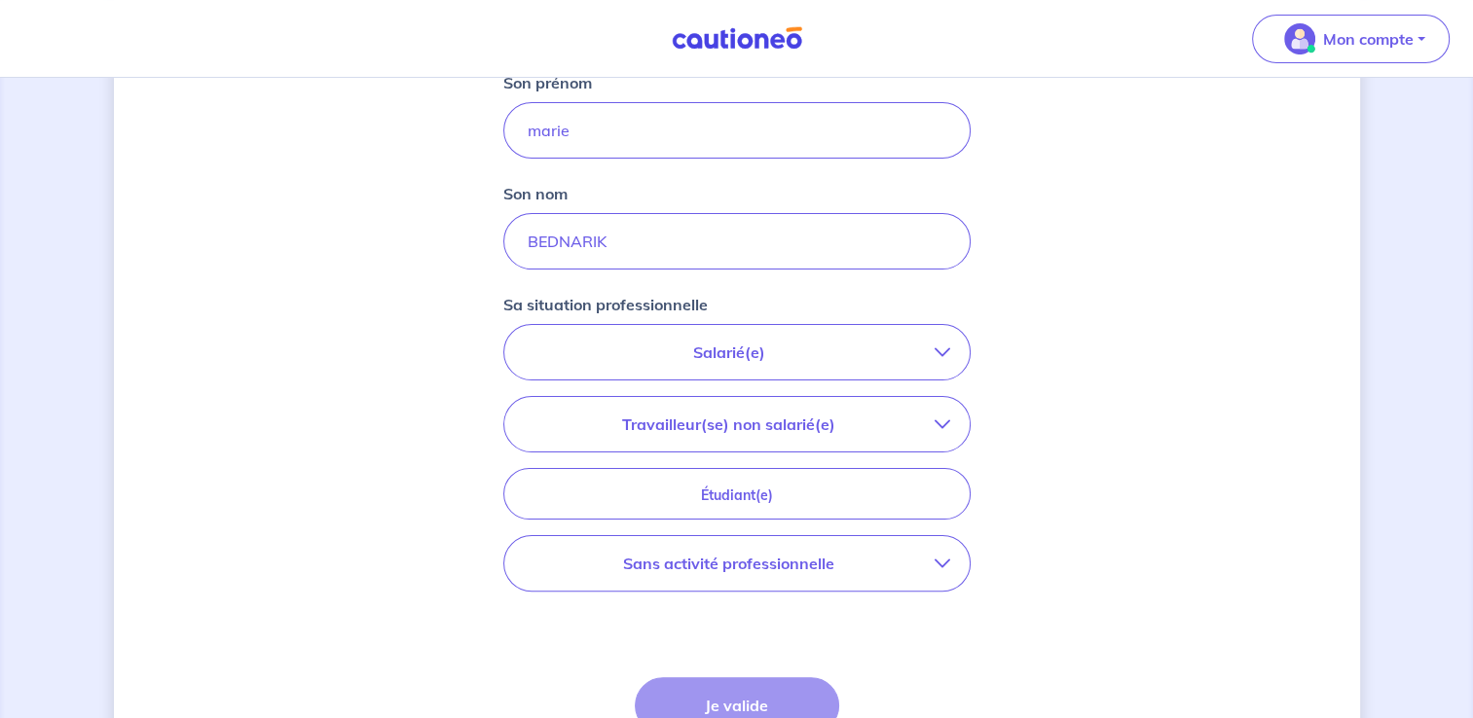
click at [842, 347] on p "Salarié(e)" at bounding box center [729, 352] width 411 height 23
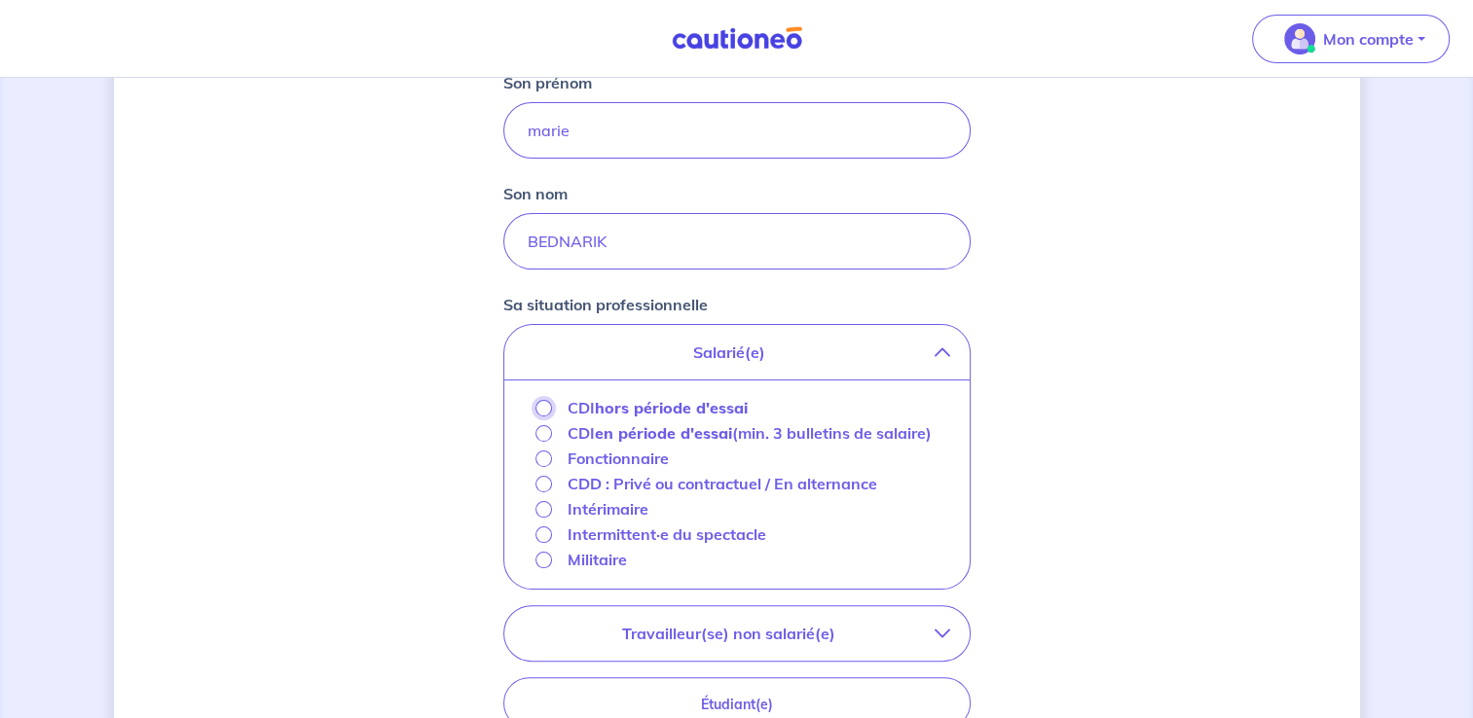
click at [549, 407] on input "CDI hors période d'essai" at bounding box center [543, 408] width 17 height 17
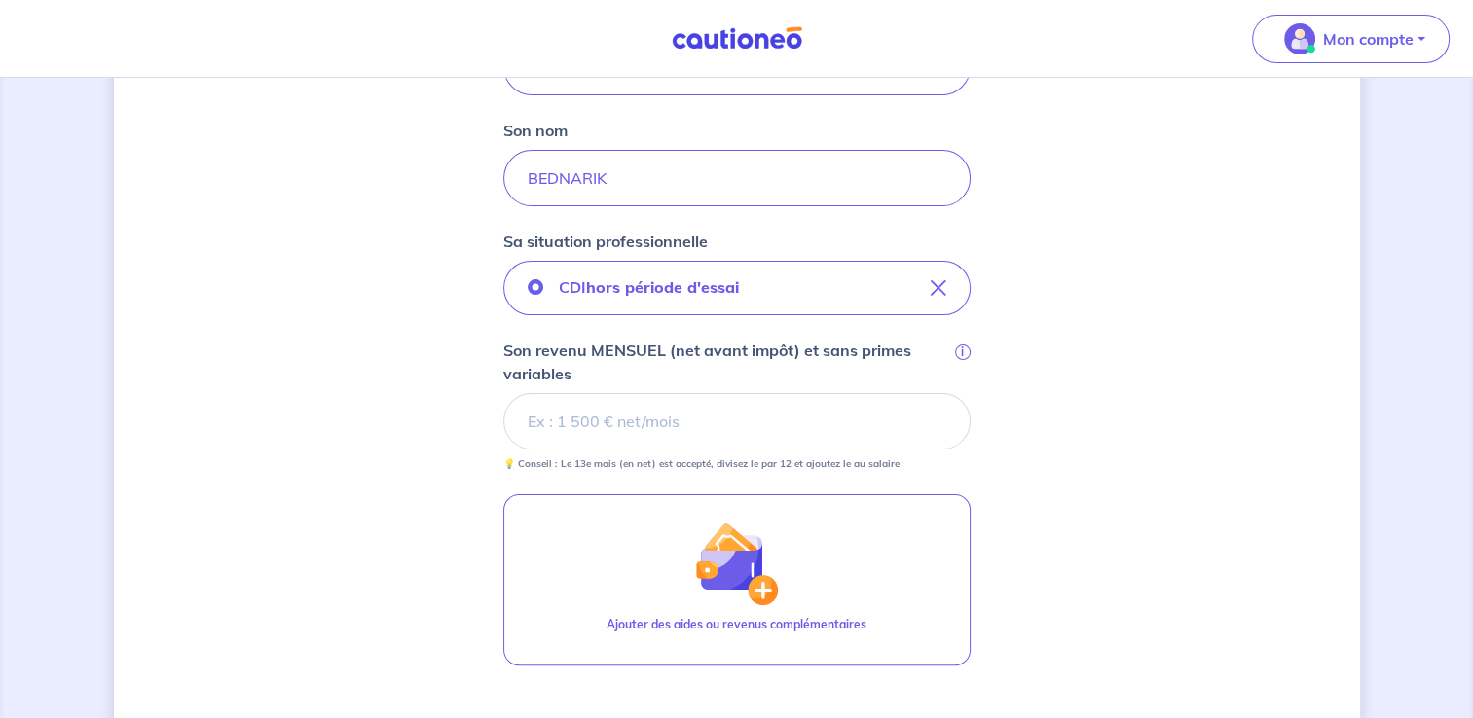
scroll to position [427, 0]
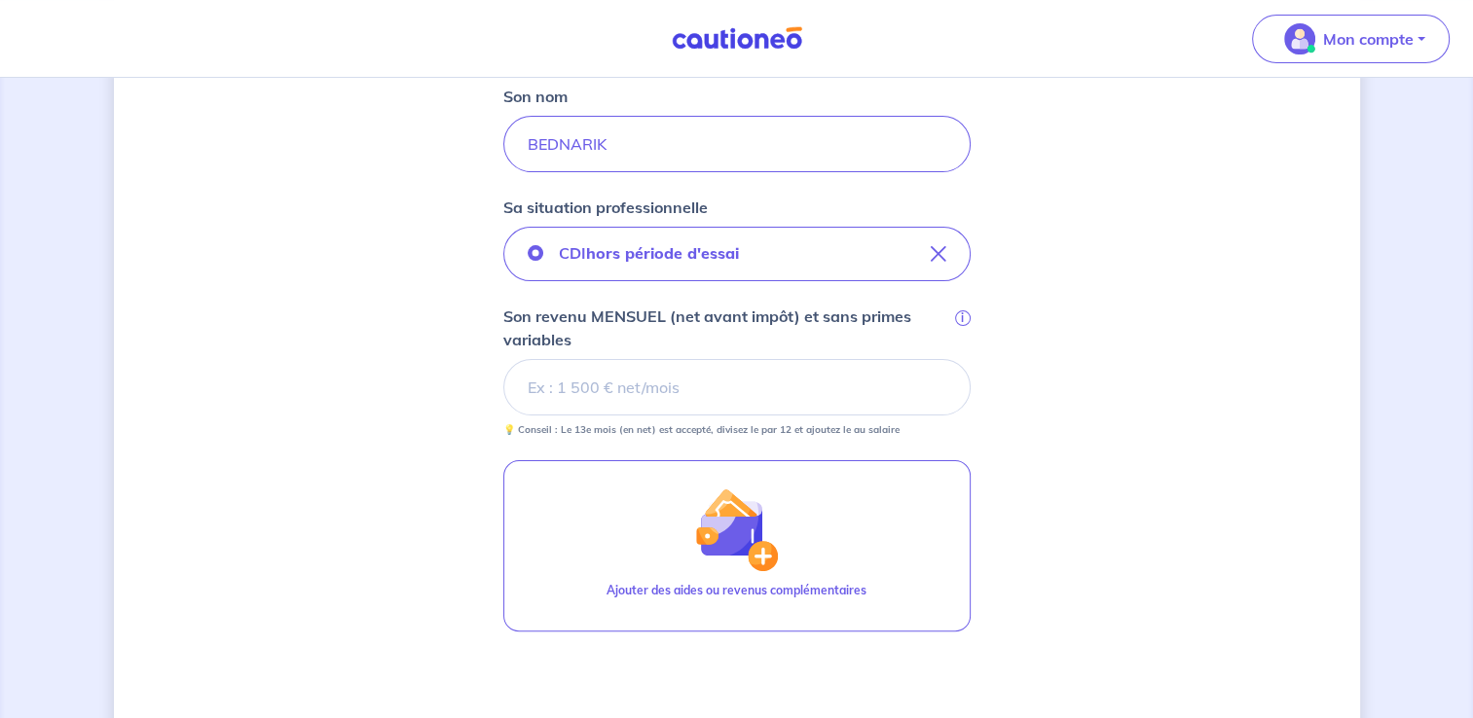
click at [785, 401] on input "Son revenu MENSUEL (net avant impôt) et sans primes variables i" at bounding box center [736, 387] width 467 height 56
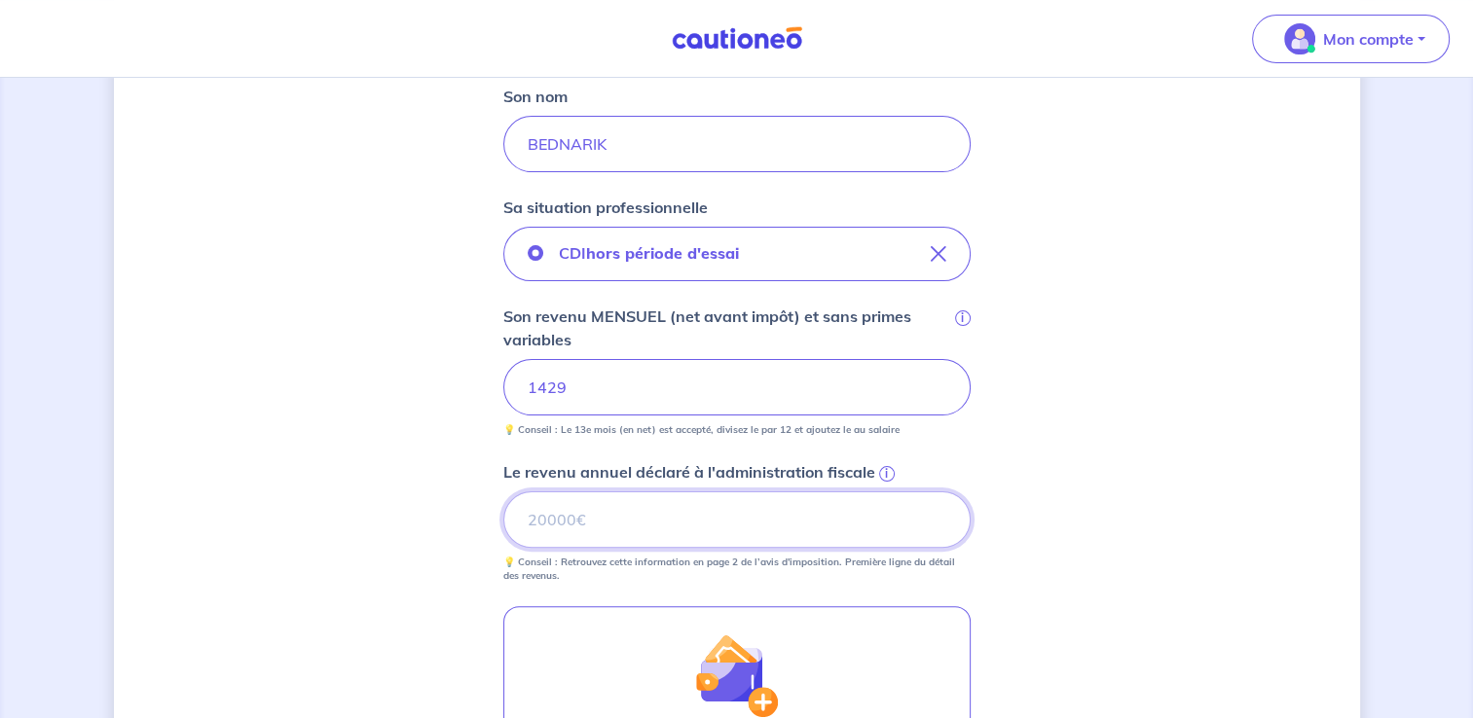
click at [843, 529] on input "Le revenu annuel déclaré à l'administration fiscale i" at bounding box center [736, 520] width 467 height 56
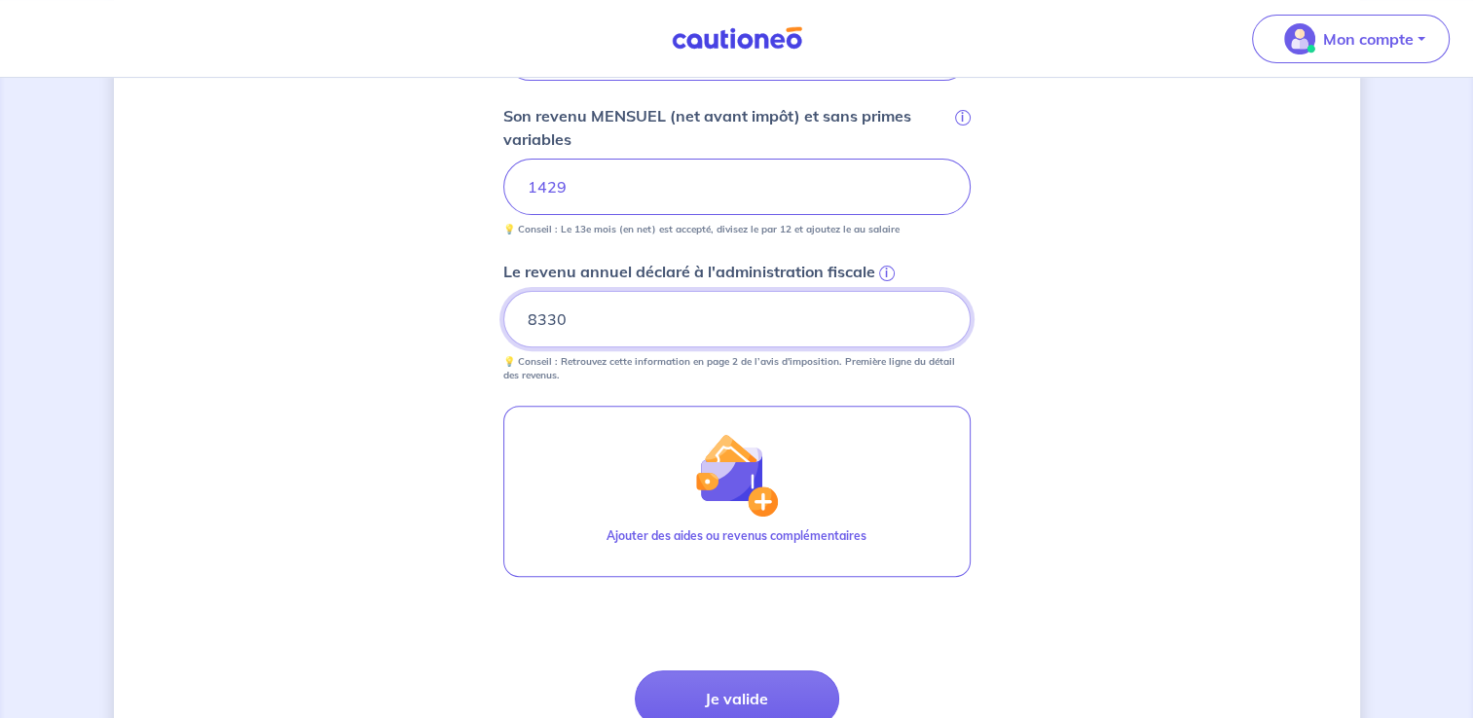
scroll to position [798, 0]
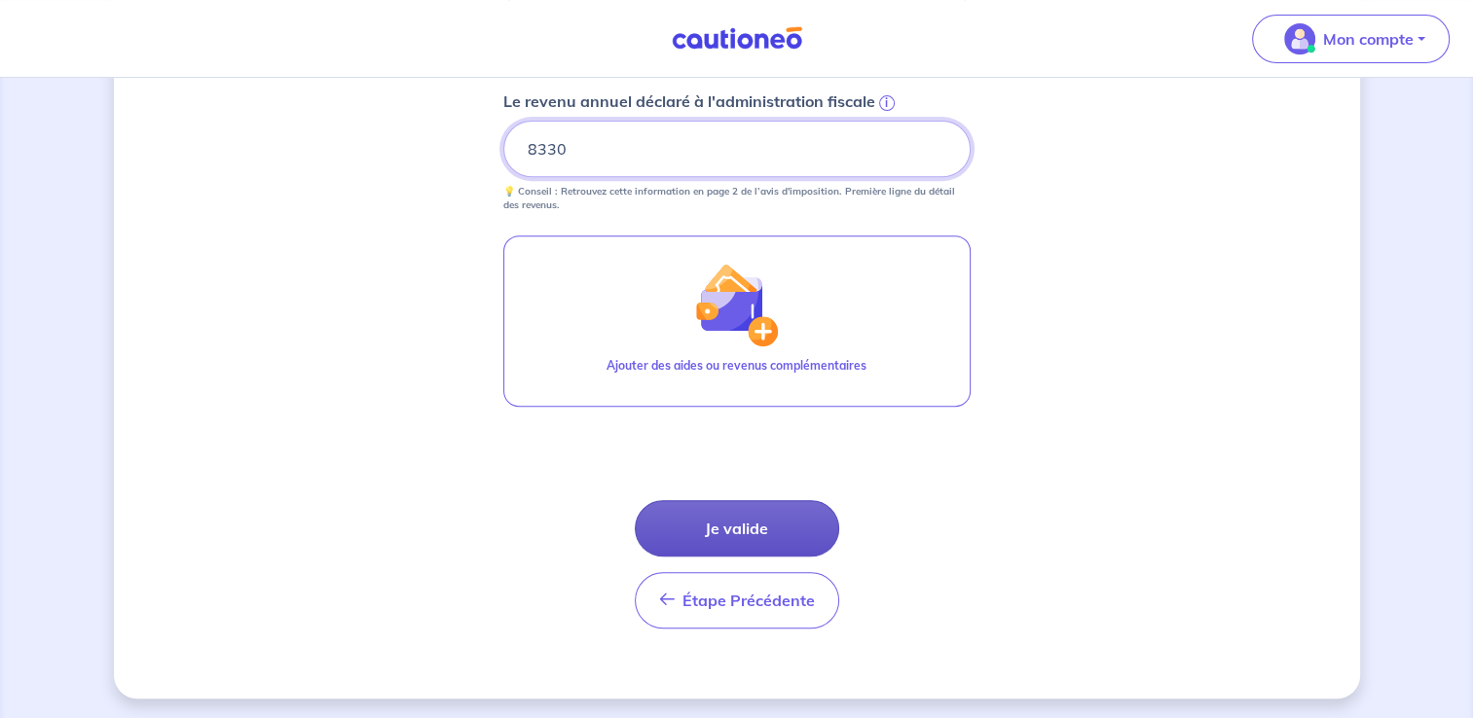
type input "8330"
click at [793, 532] on button "Je valide" at bounding box center [737, 528] width 204 height 56
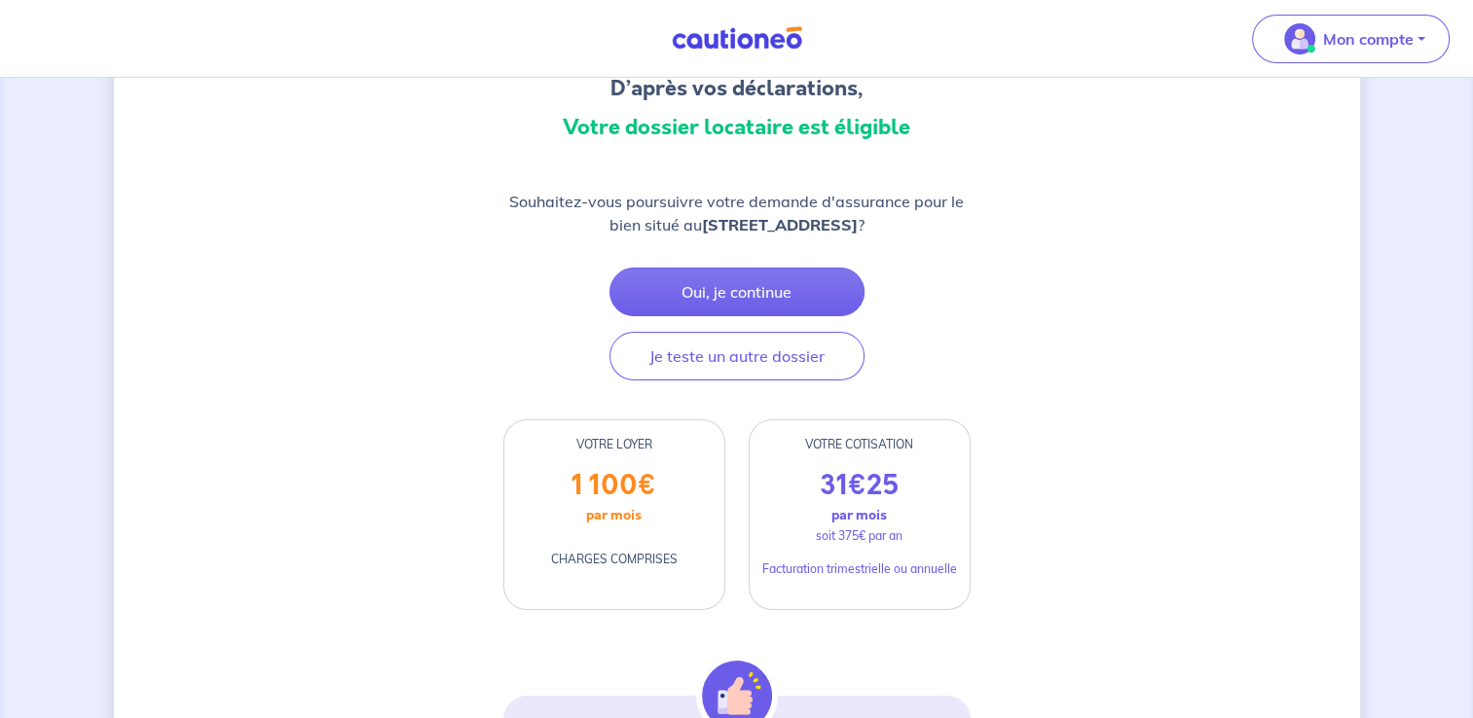
scroll to position [195, 0]
click at [730, 289] on button "Oui, je continue" at bounding box center [736, 293] width 255 height 49
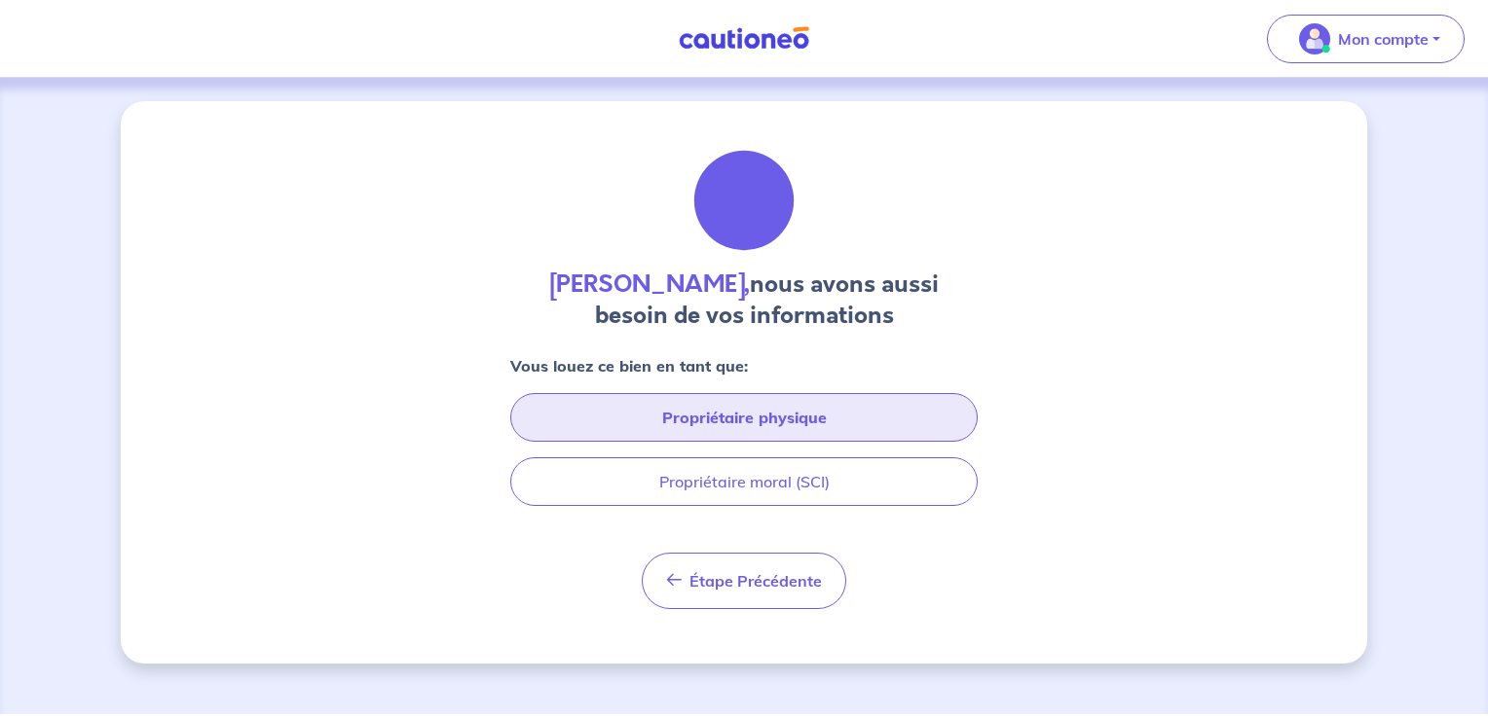
click at [898, 416] on button "Propriétaire physique" at bounding box center [743, 417] width 467 height 49
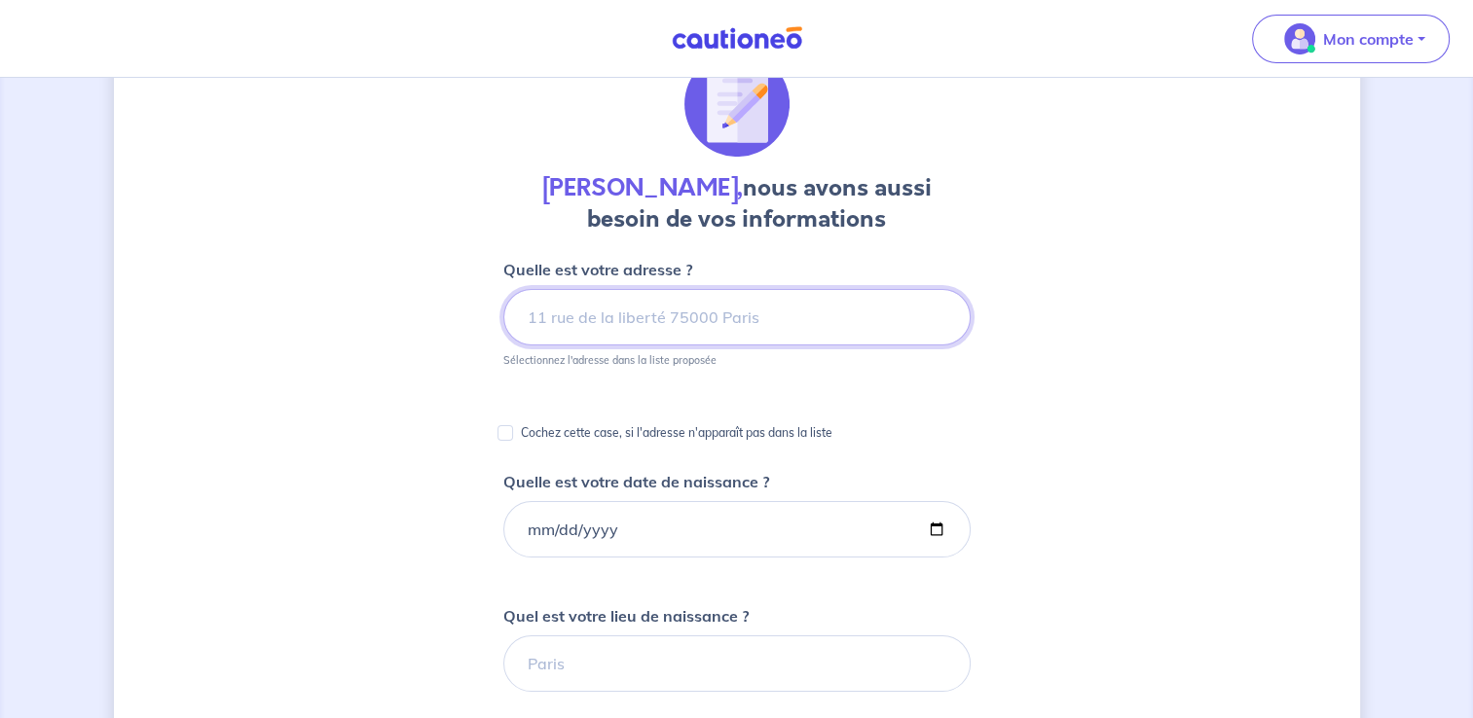
scroll to position [97, 0]
click at [814, 317] on input at bounding box center [736, 316] width 467 height 56
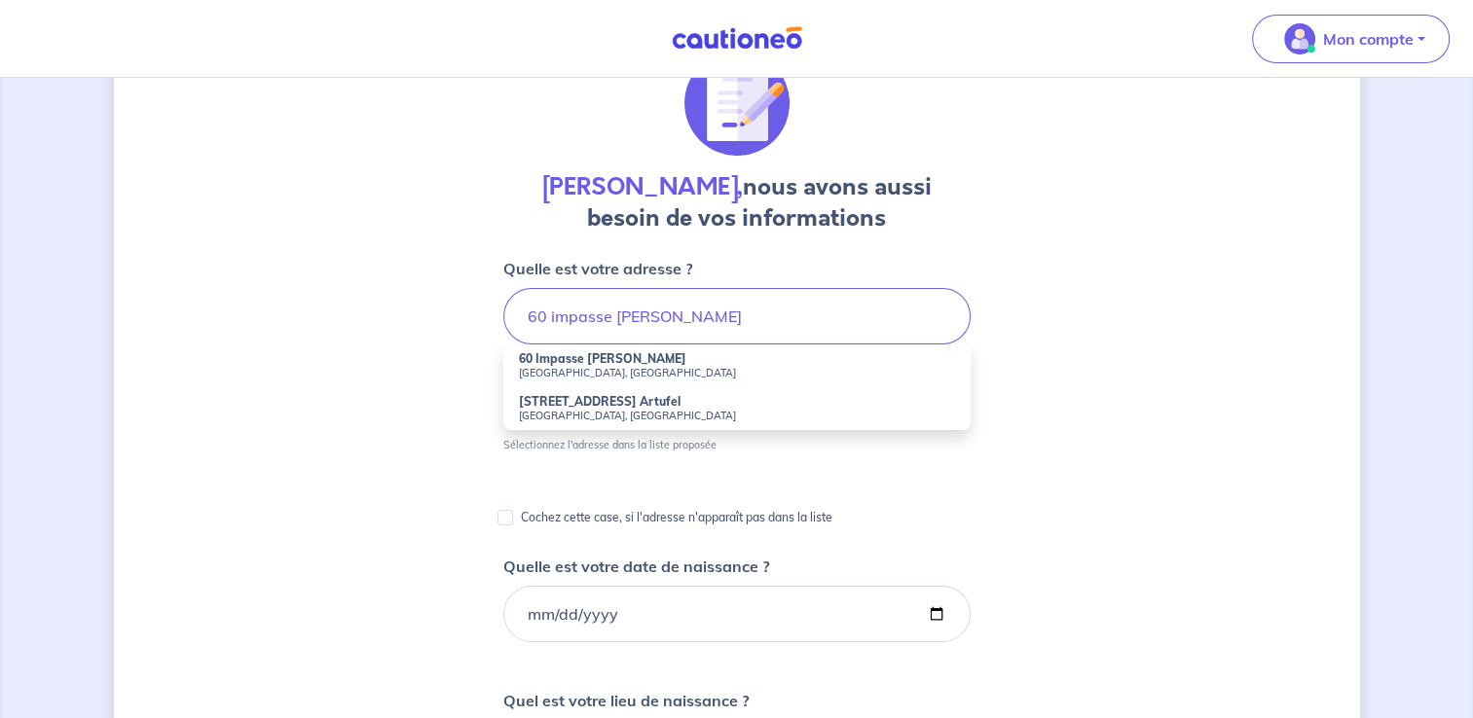
click at [508, 362] on li "60 Impasse [PERSON_NAME] [GEOGRAPHIC_DATA], [GEOGRAPHIC_DATA]" at bounding box center [736, 366] width 467 height 43
type input "60 Impasse [PERSON_NAME], [GEOGRAPHIC_DATA], [GEOGRAPHIC_DATA]"
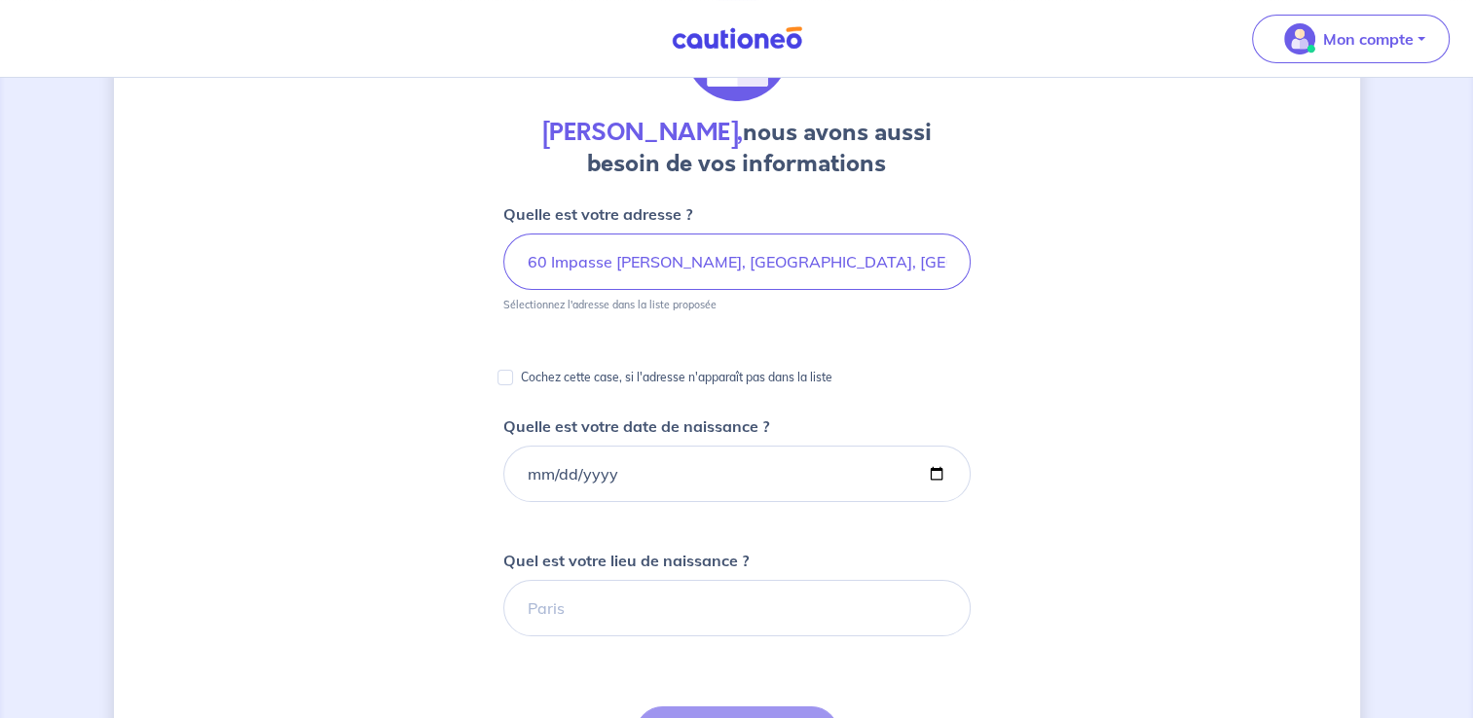
scroll to position [195, 0]
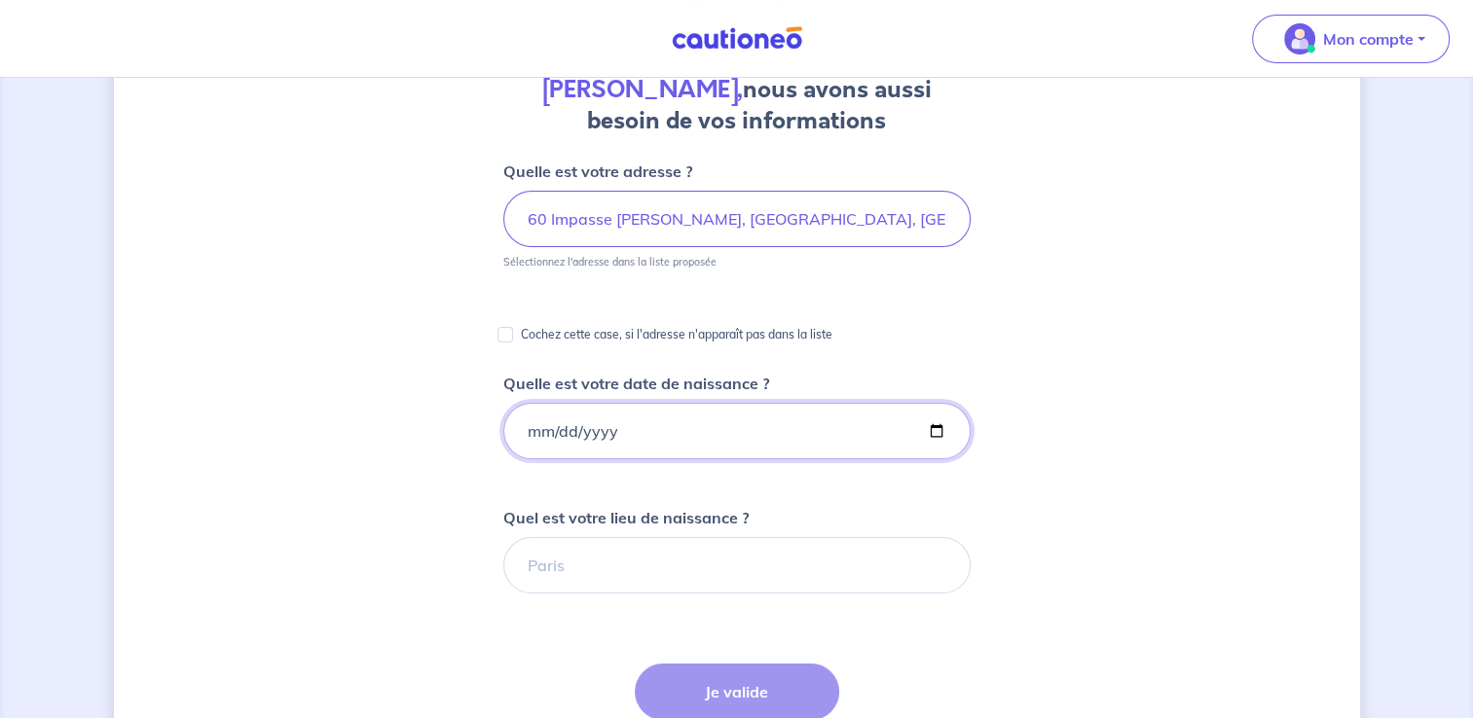
click at [683, 426] on input "Quelle est votre date de naissance ?" at bounding box center [736, 431] width 467 height 56
type input "[DATE]"
click at [670, 550] on input "Quel est votre lieu de naissance ?" at bounding box center [736, 565] width 467 height 56
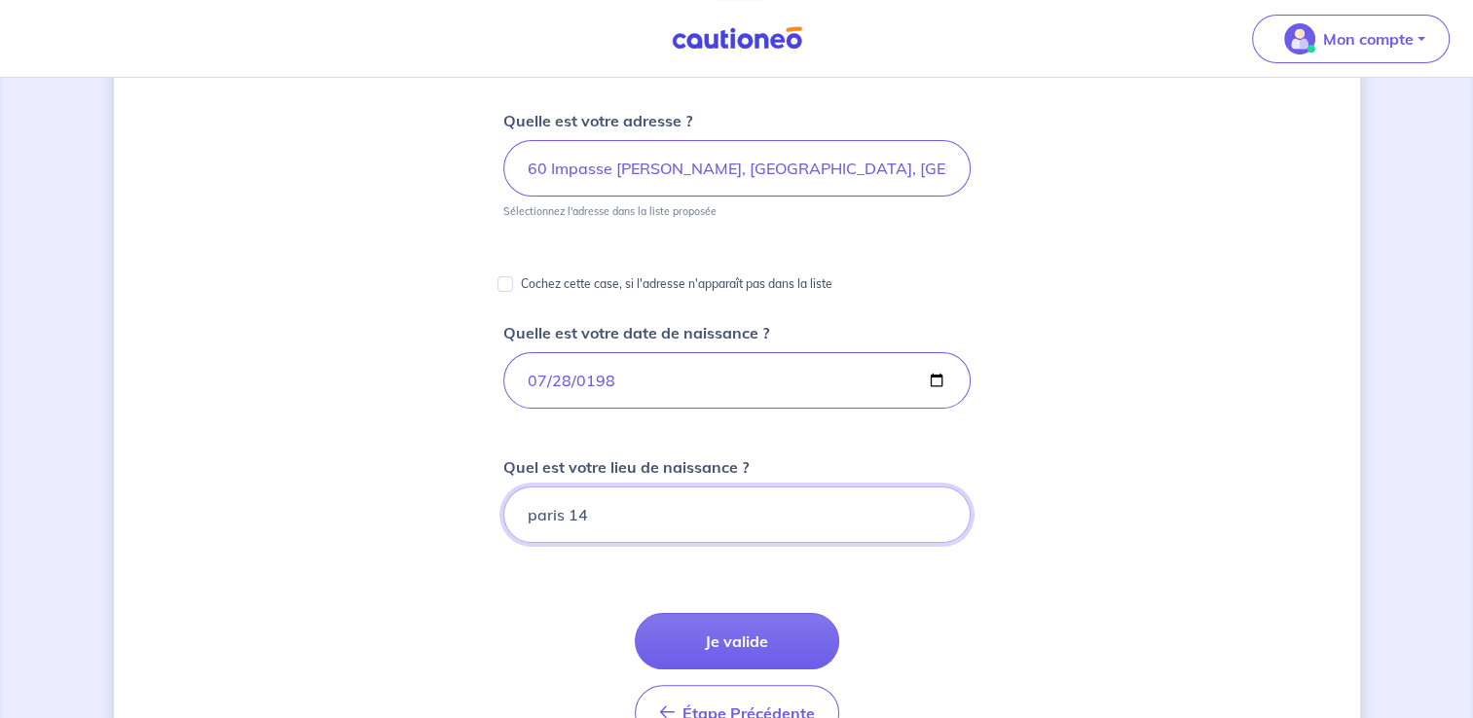
type input "paris 14"
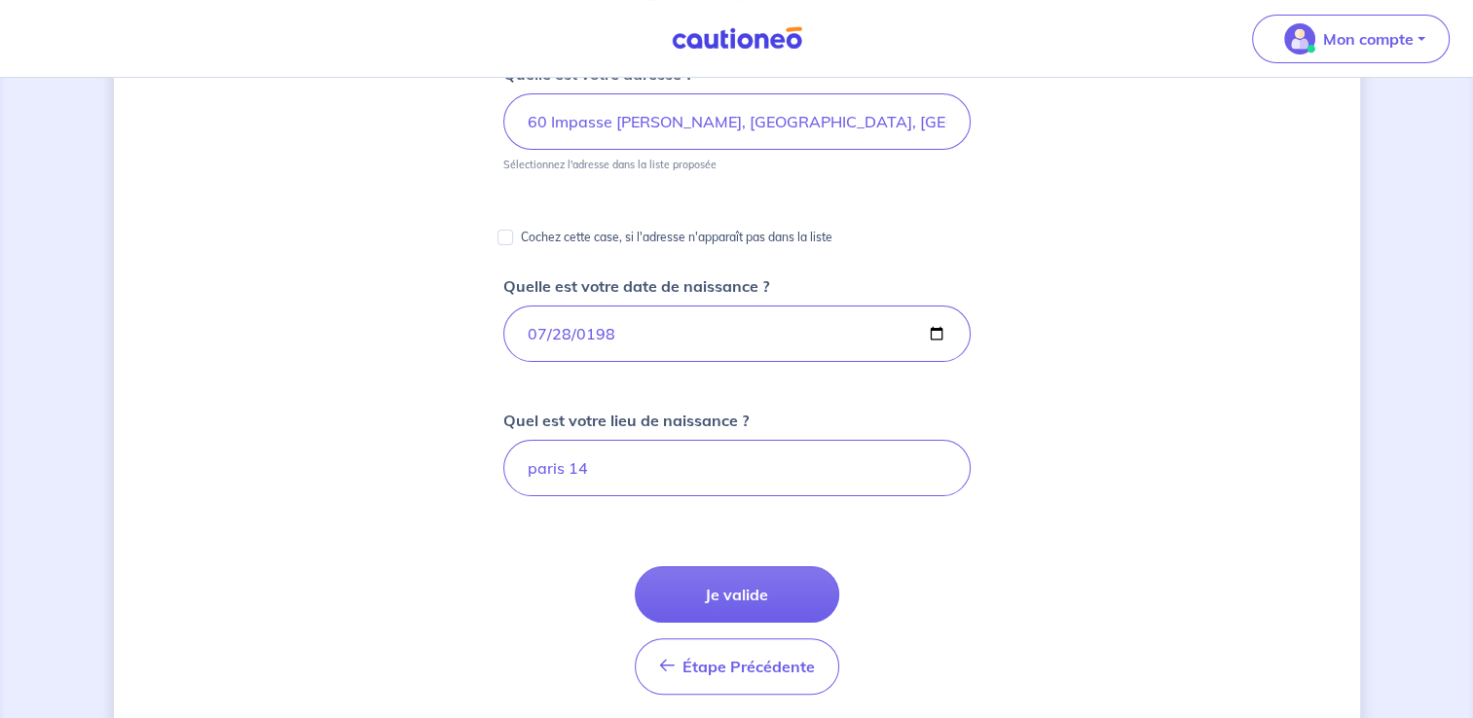
scroll to position [389, 0]
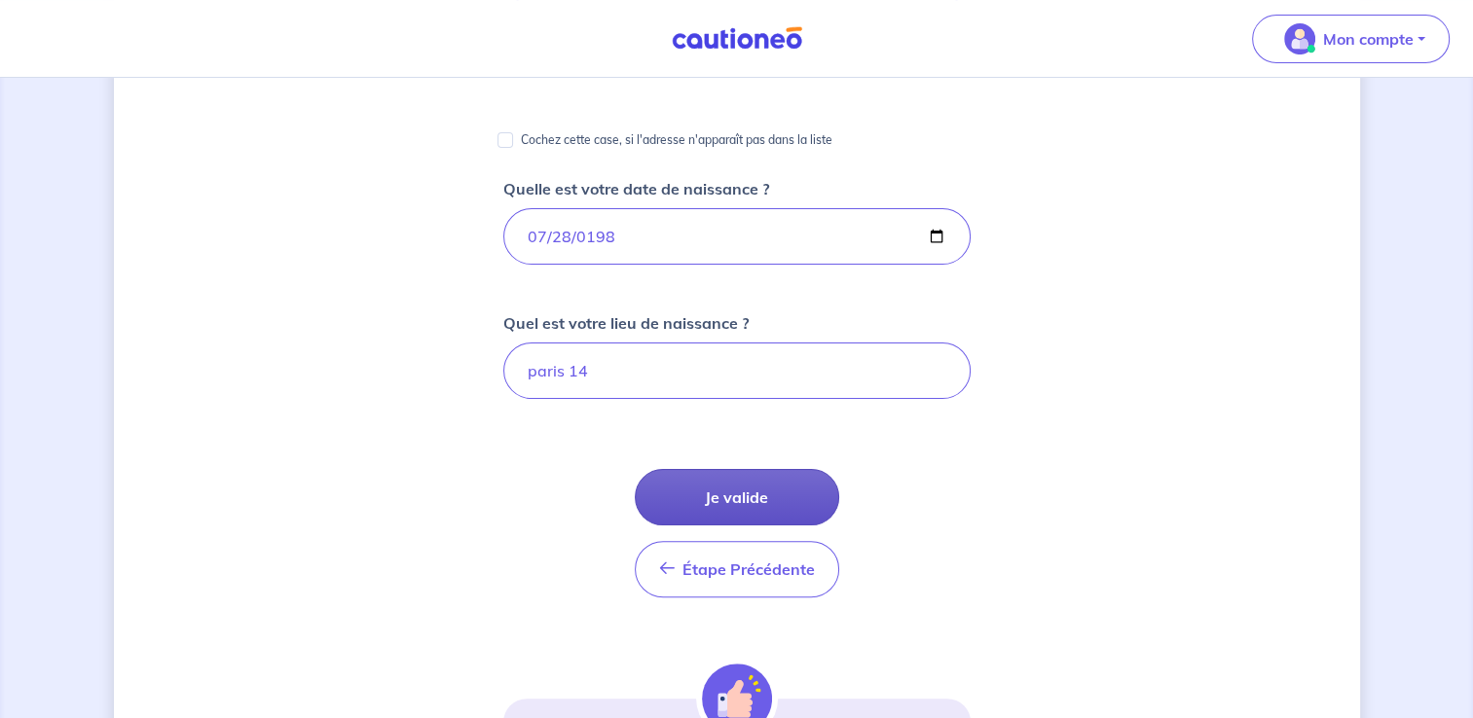
click at [732, 497] on button "Je valide" at bounding box center [737, 497] width 204 height 56
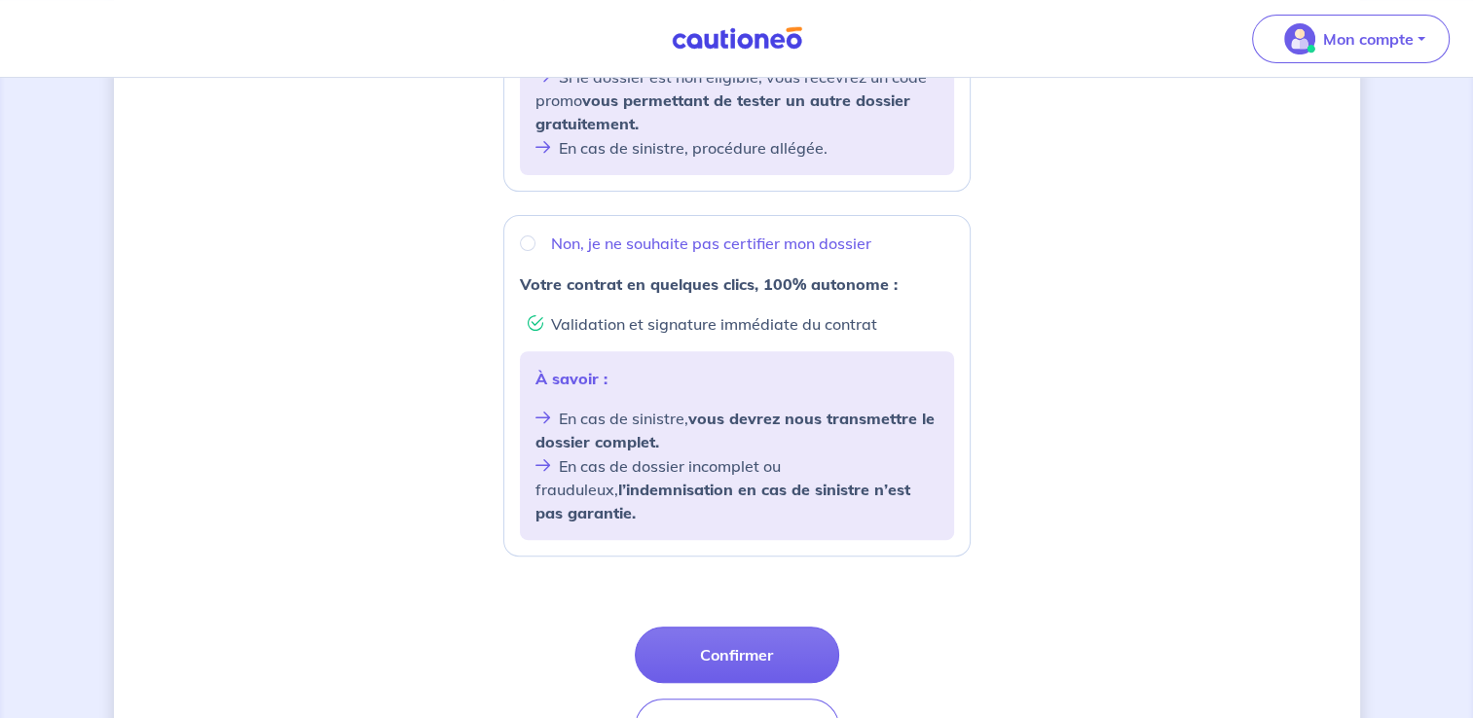
scroll to position [740, 0]
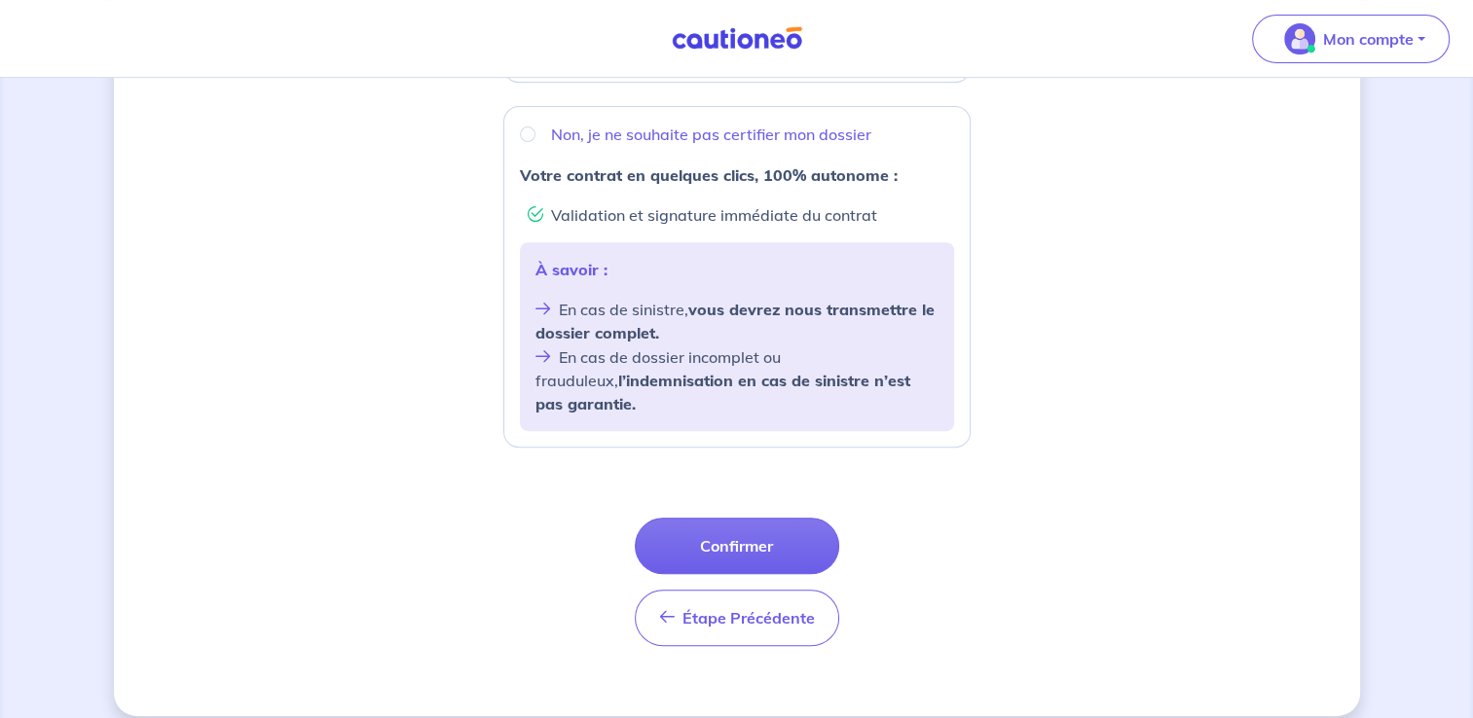
click at [1308, 434] on div "Souhaitez-vous faire certifier votre dossier locataire ? D’après les informatio…" at bounding box center [737, 38] width 1246 height 1355
click at [776, 609] on button "Étape Précédente Précédent" at bounding box center [737, 618] width 204 height 56
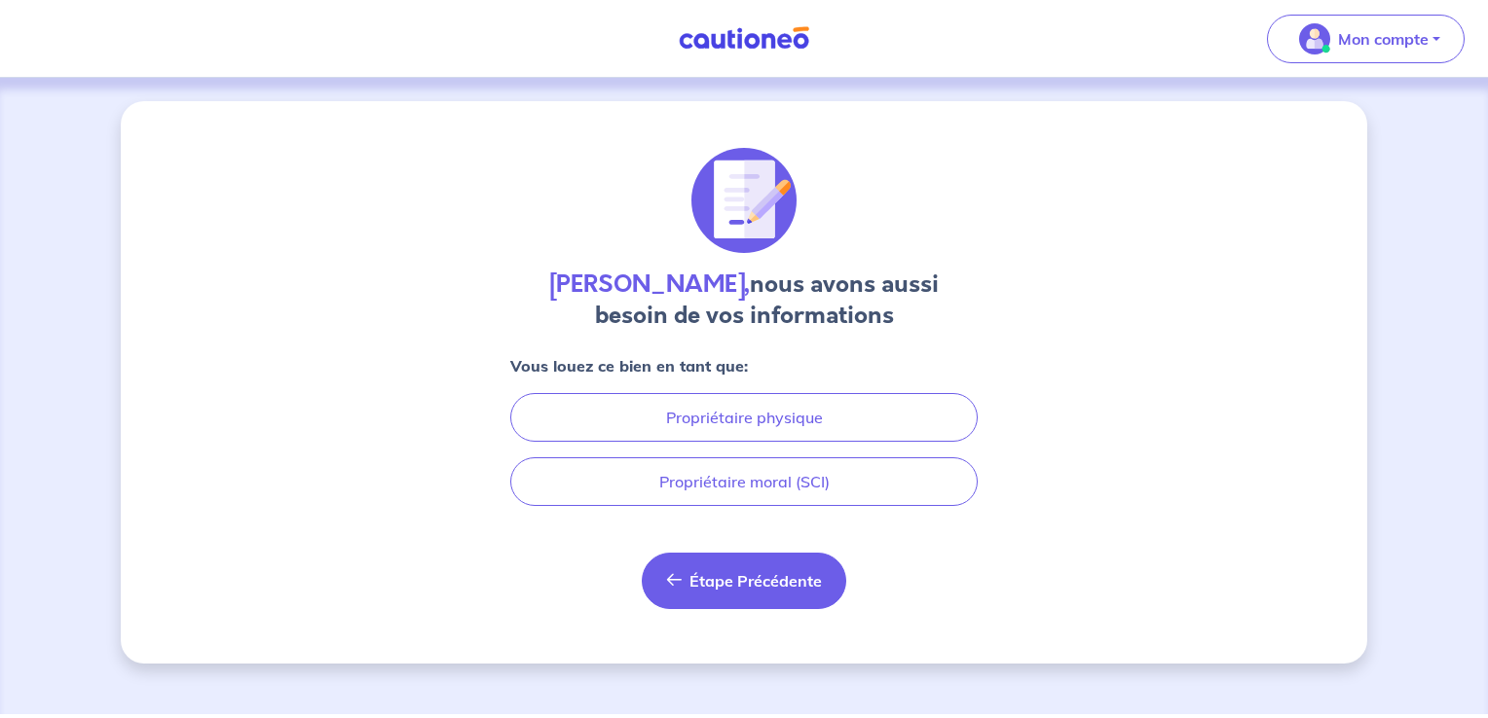
click at [775, 583] on span "Étape Précédente" at bounding box center [755, 580] width 132 height 19
